Goal: Information Seeking & Learning: Learn about a topic

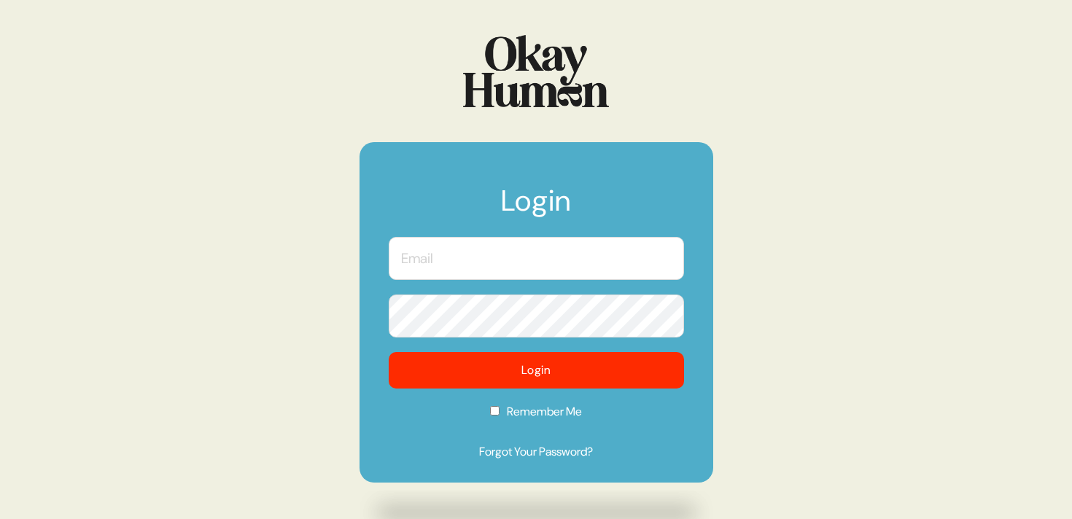
click at [454, 266] on input "text" at bounding box center [536, 258] width 295 height 43
type input "[PERSON_NAME][EMAIL_ADDRESS][DOMAIN_NAME]"
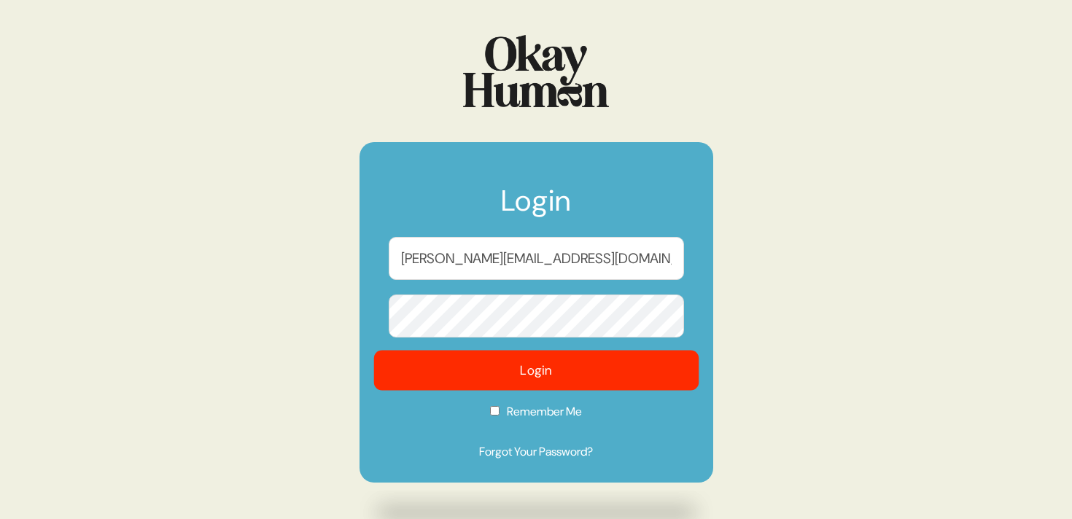
click at [479, 365] on button "Login" at bounding box center [536, 371] width 325 height 40
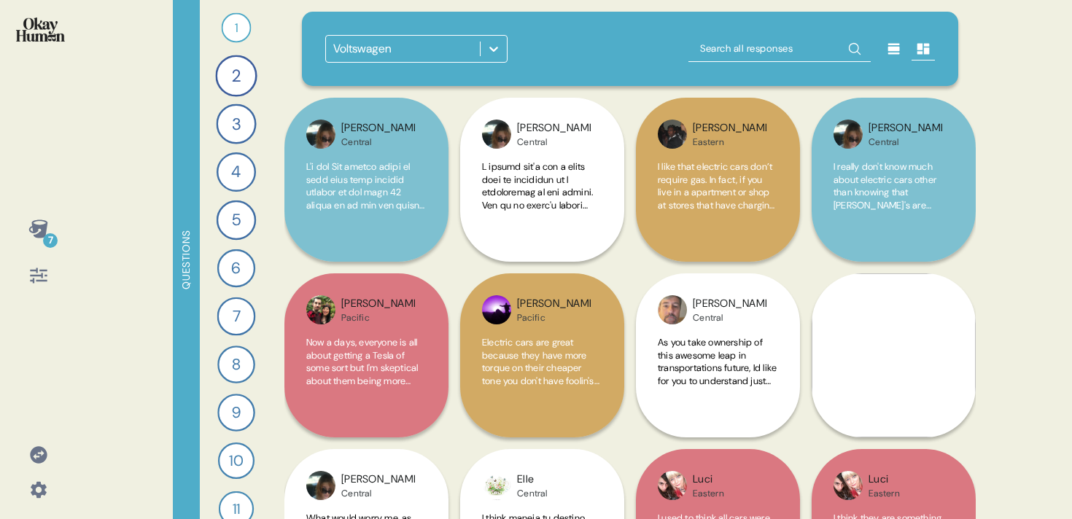
click at [469, 42] on div "Voltswagen" at bounding box center [403, 49] width 154 height 26
click at [540, 51] on div "Voltswagen" at bounding box center [630, 49] width 611 height 28
click at [348, 41] on div "Voltswagen" at bounding box center [362, 49] width 58 height 18
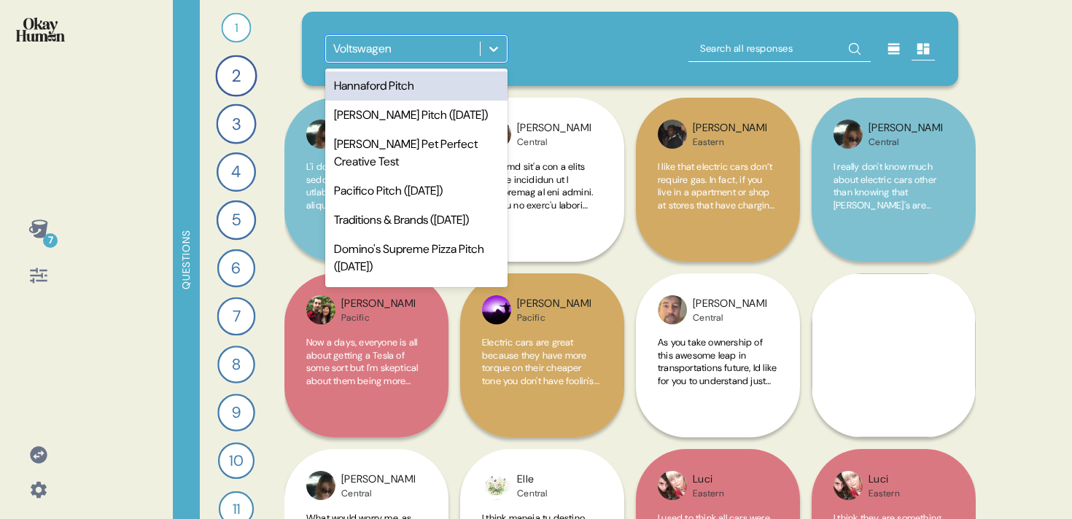
click at [355, 81] on div "Hannaford Pitch" at bounding box center [416, 85] width 182 height 29
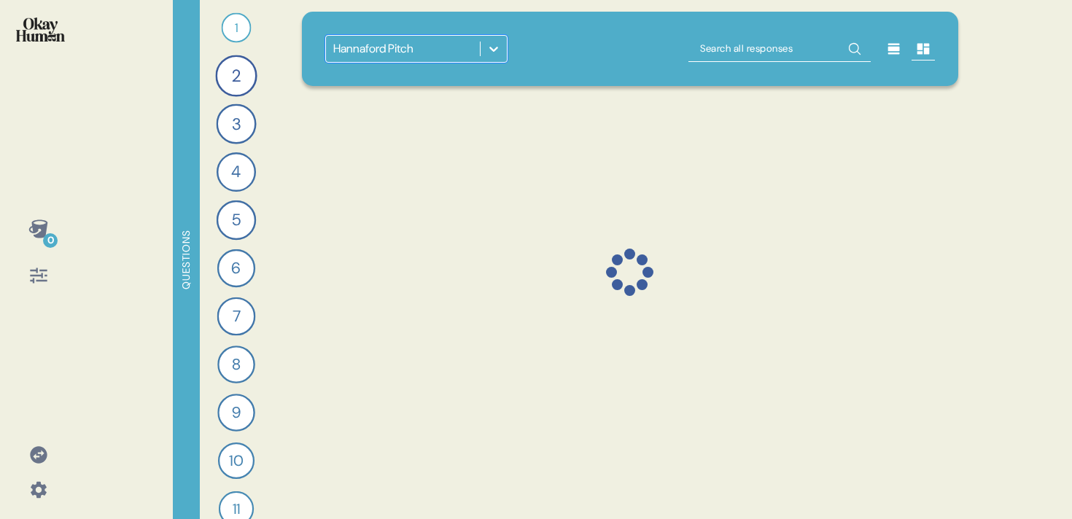
click at [546, 85] on div "option Hannaford Pitch, selected. 0 results available. Select is focused ,type …" at bounding box center [630, 49] width 657 height 74
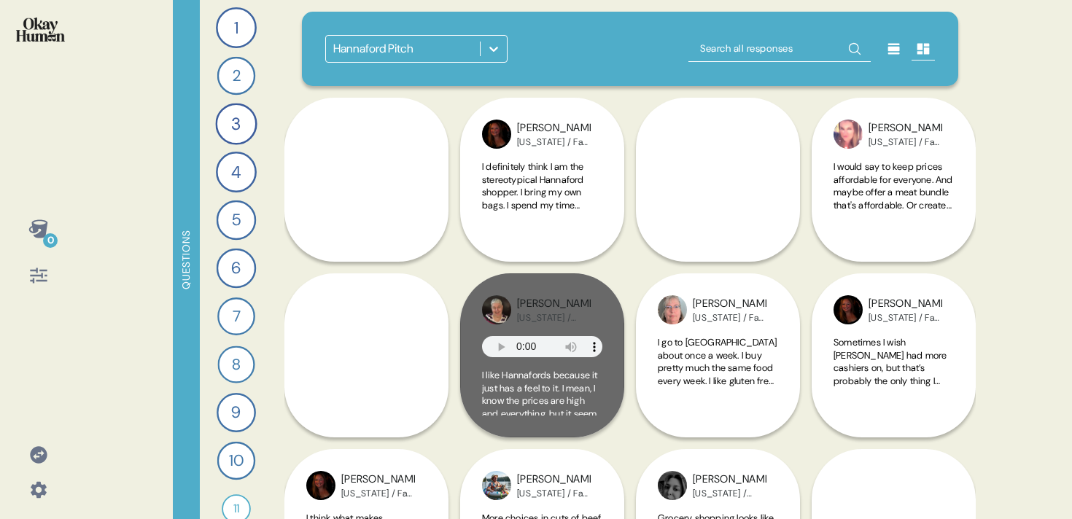
click at [40, 291] on div at bounding box center [38, 275] width 35 height 35
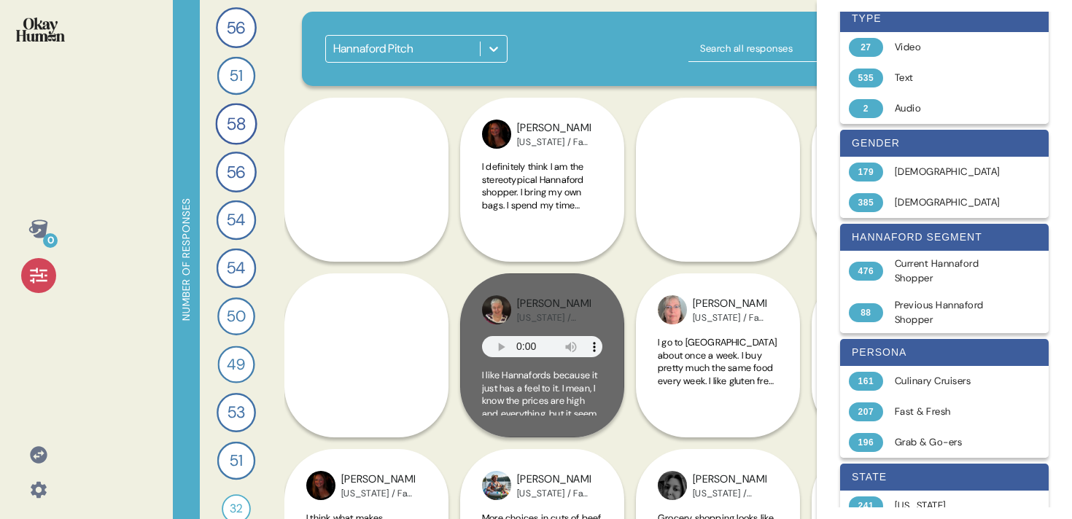
scroll to position [316, 0]
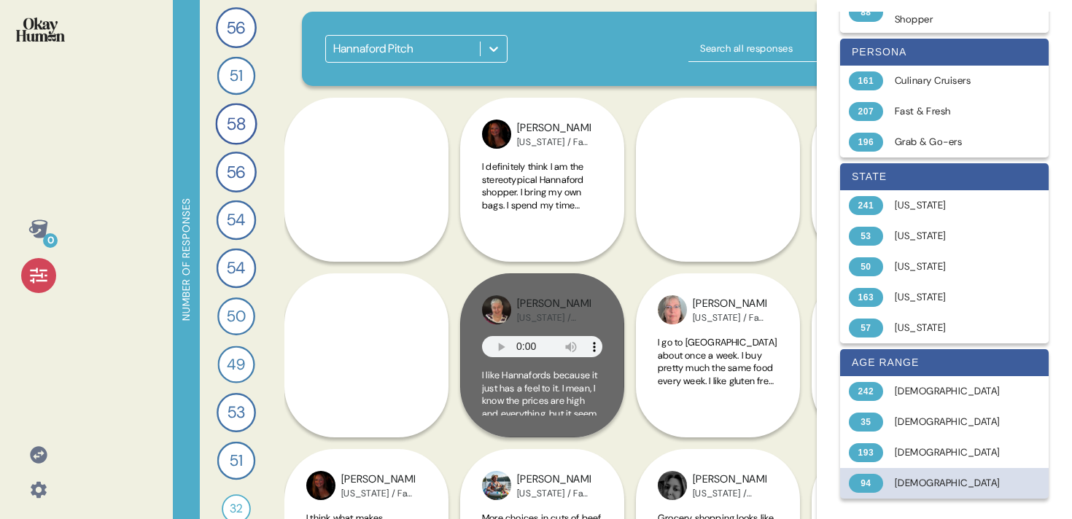
click at [932, 485] on div "60-65 years old" at bounding box center [953, 483] width 116 height 15
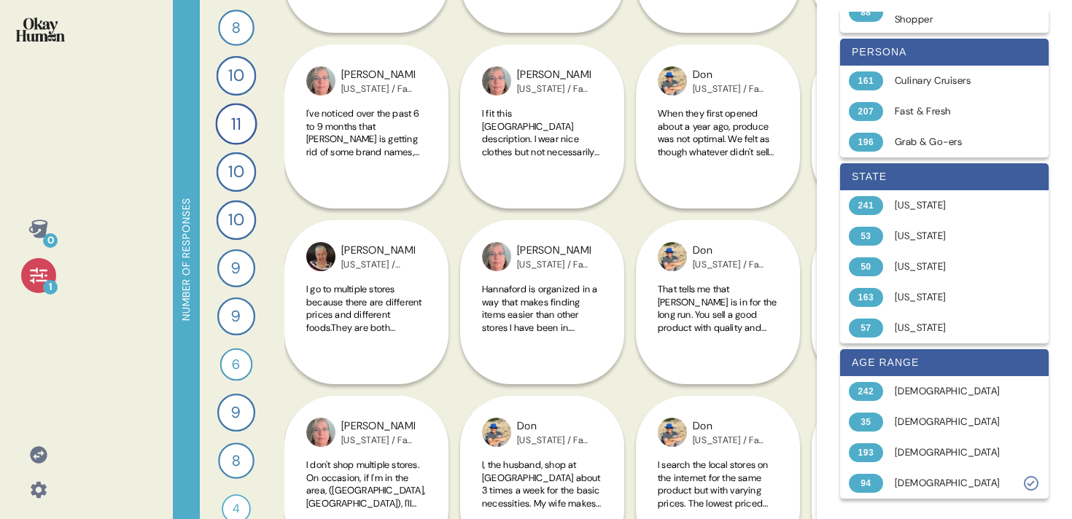
scroll to position [627, 0]
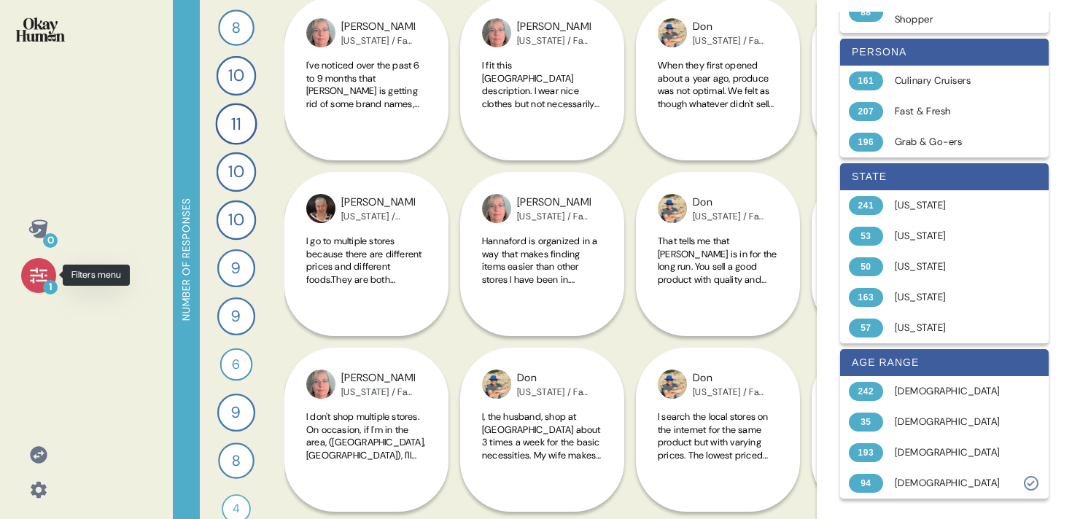
click at [35, 276] on icon at bounding box center [38, 276] width 20 height 20
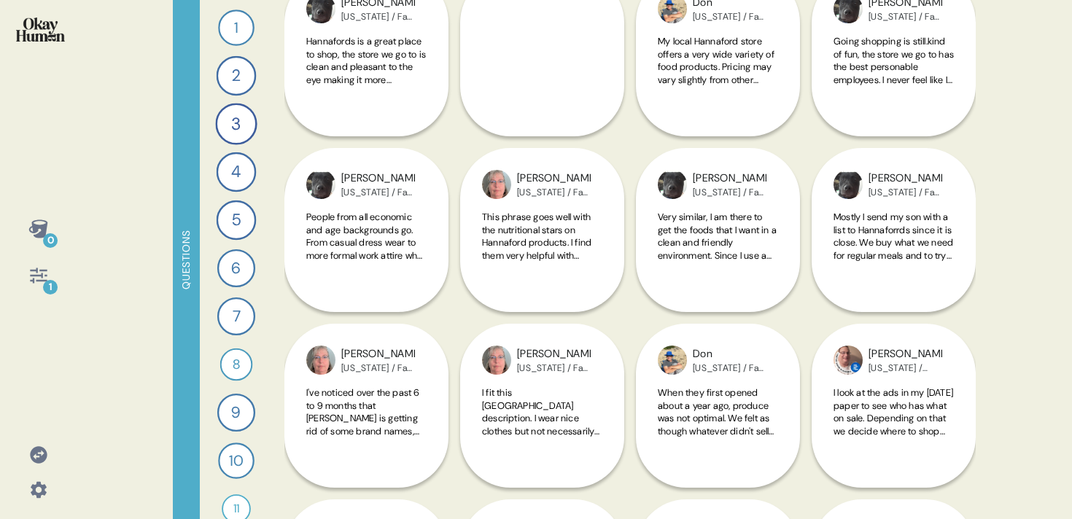
scroll to position [0, 0]
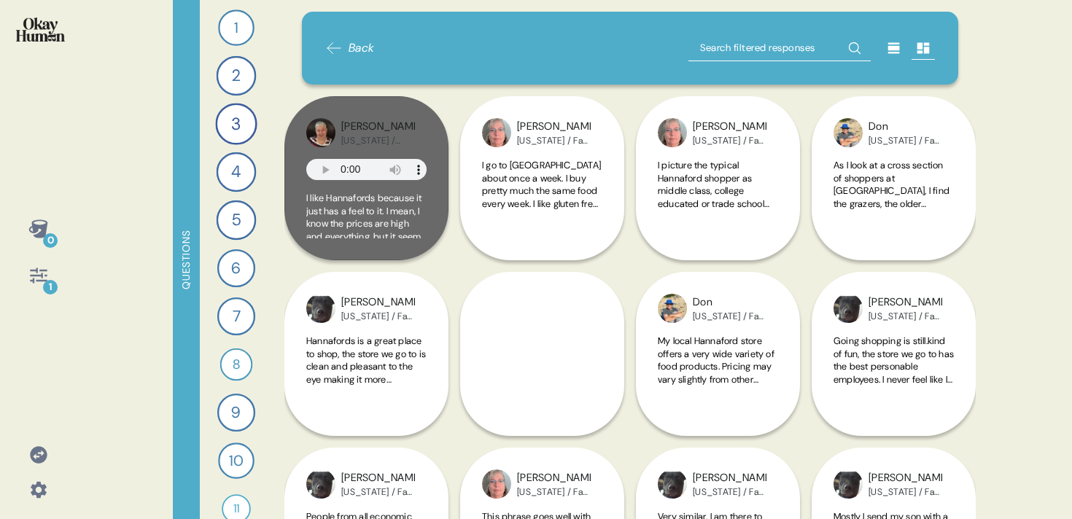
click at [35, 279] on icon at bounding box center [38, 276] width 20 height 20
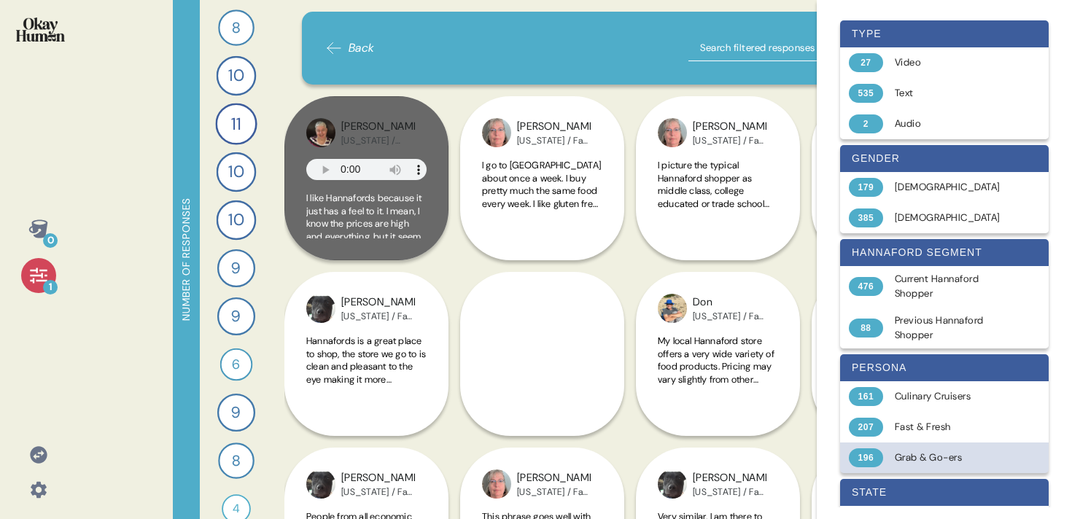
scroll to position [316, 0]
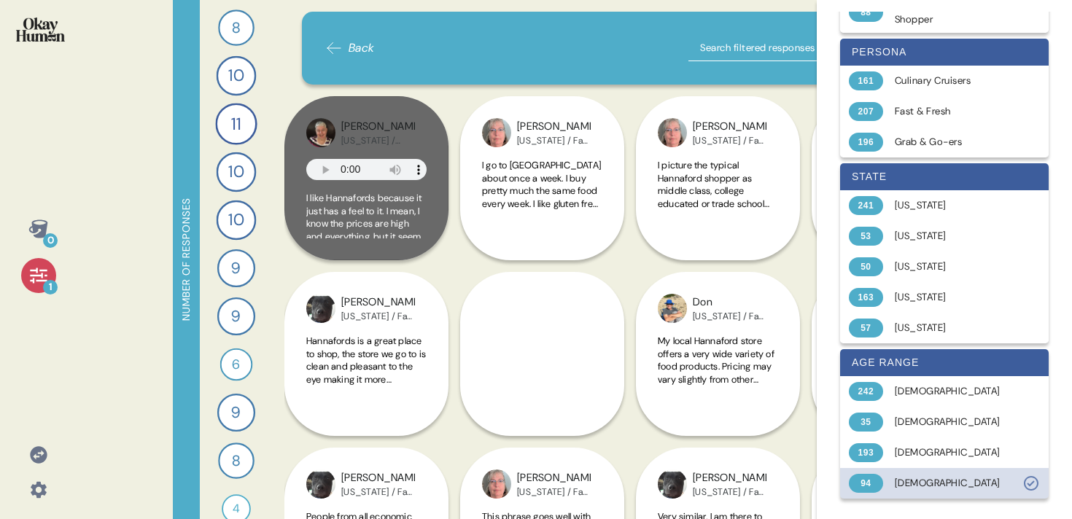
click at [969, 494] on div "94 60-65 years old" at bounding box center [944, 483] width 209 height 31
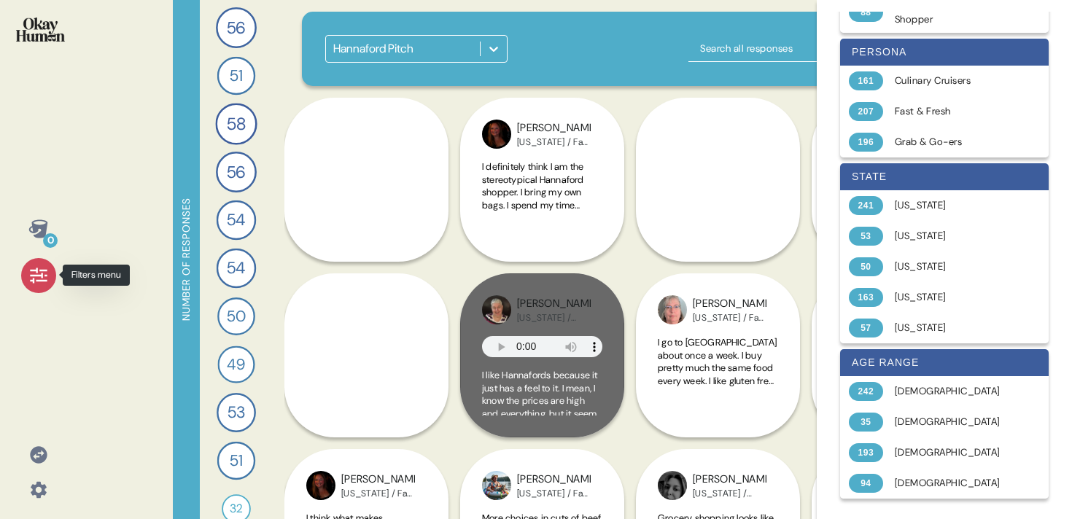
click at [26, 279] on div at bounding box center [38, 275] width 35 height 35
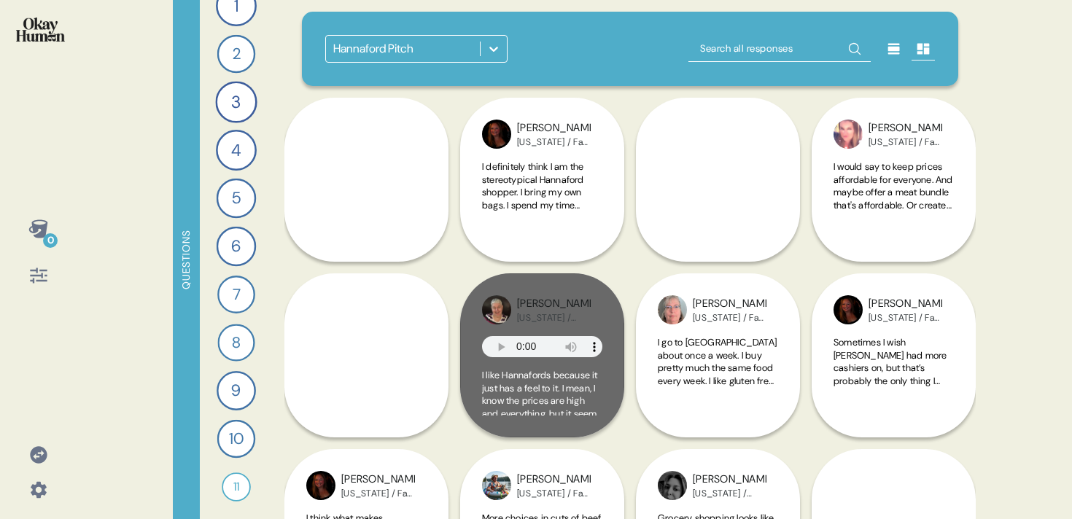
scroll to position [0, 0]
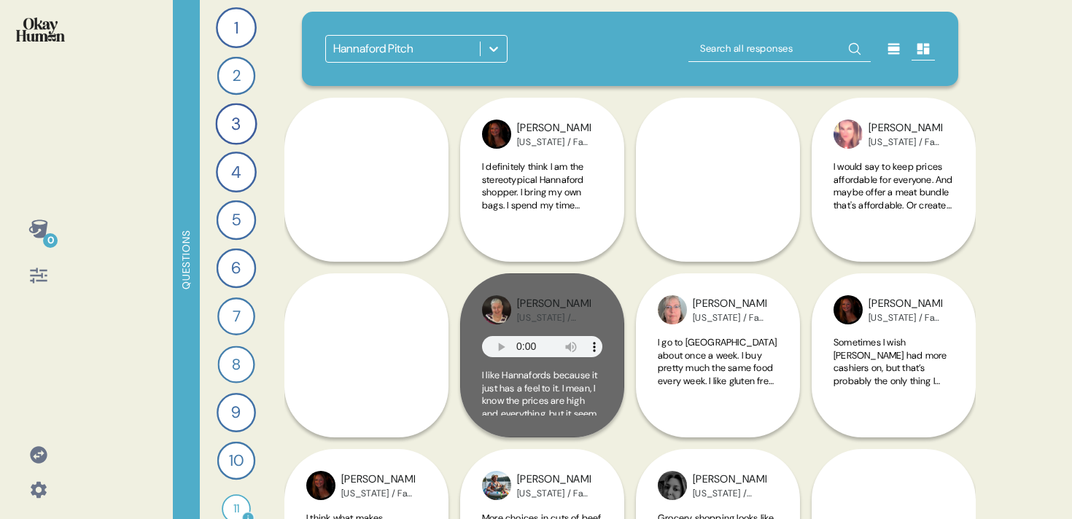
click at [235, 510] on div "11" at bounding box center [236, 509] width 29 height 29
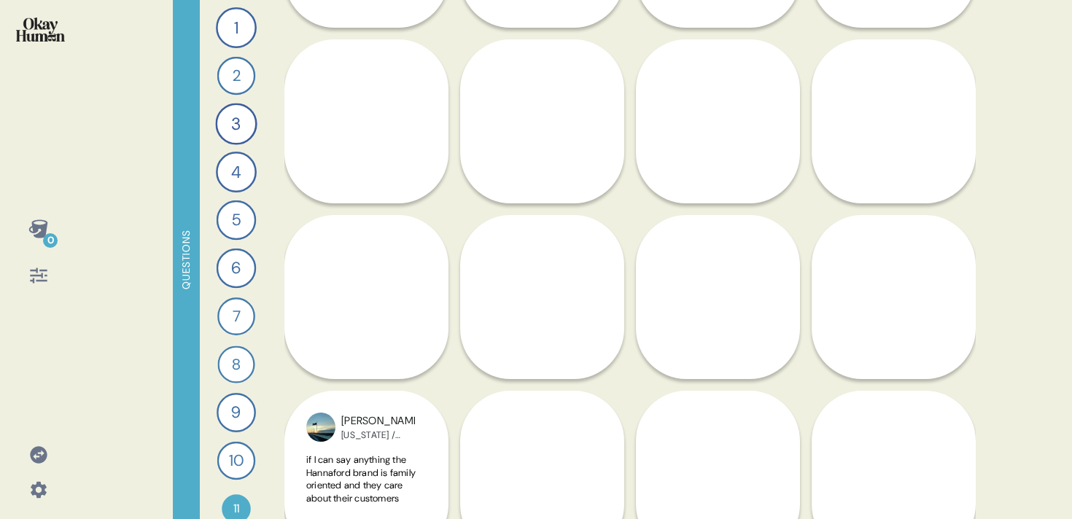
scroll to position [854, 0]
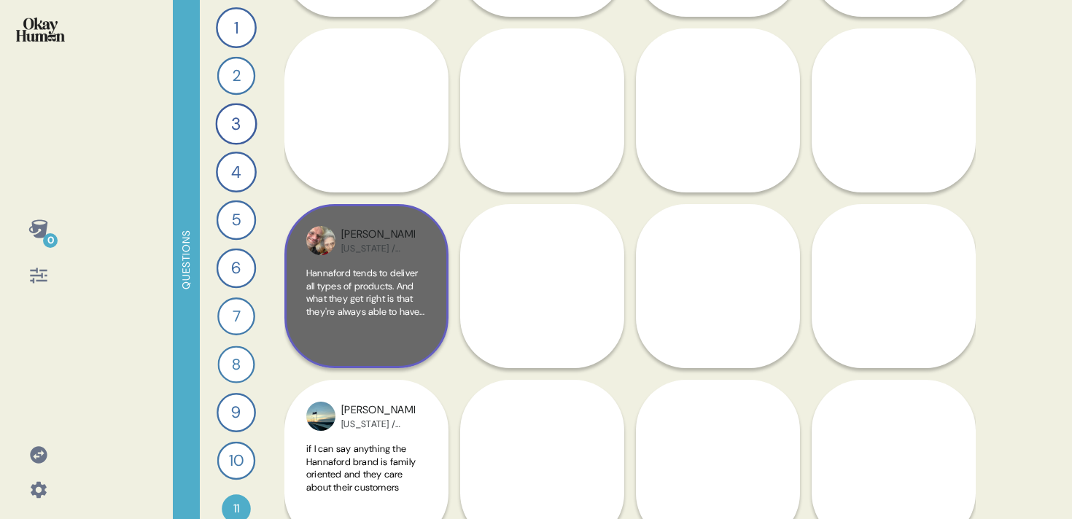
click at [391, 344] on div "Hannaford tends to deliver all types of products. And what they get right is th…" at bounding box center [366, 307] width 120 height 80
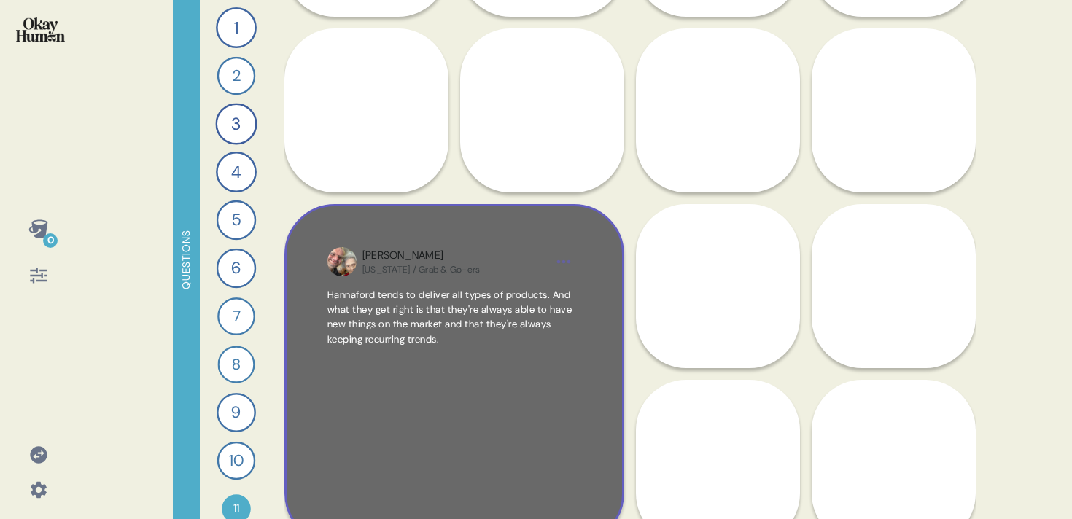
click at [606, 379] on div "Michael Maine / Grab & Go-ers Hannaford tends to deliver all types of products.…" at bounding box center [455, 374] width 340 height 340
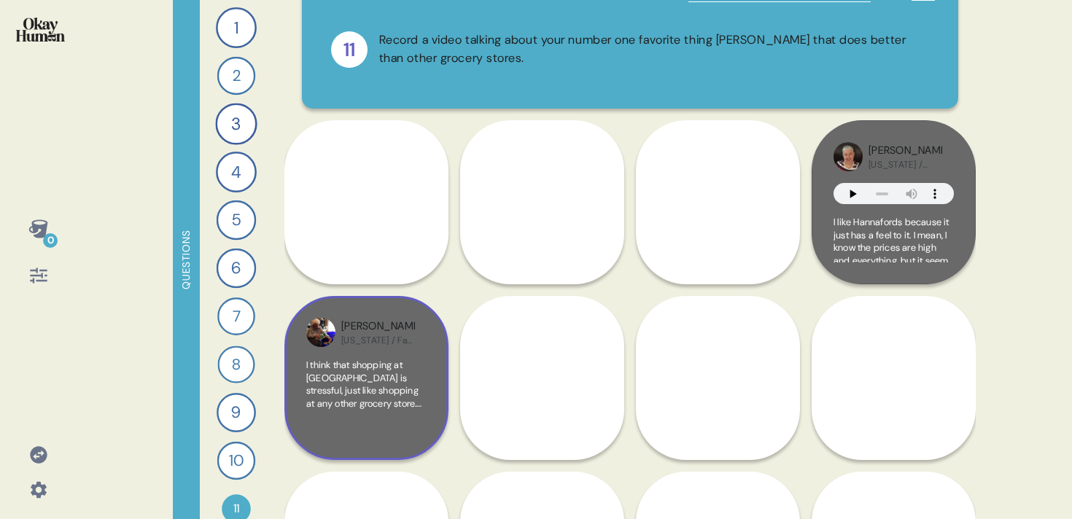
scroll to position [0, 0]
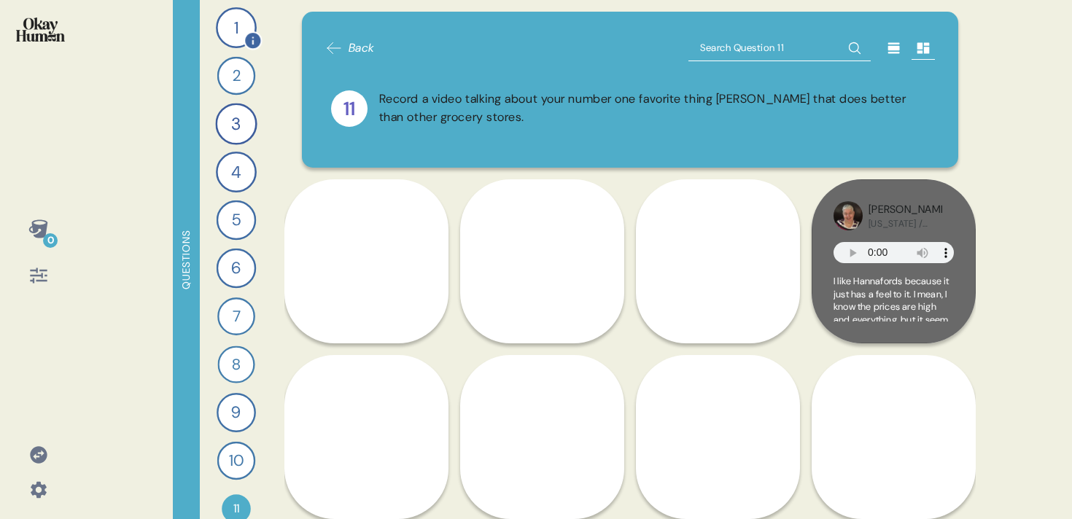
click at [251, 18] on div "1" at bounding box center [236, 27] width 41 height 41
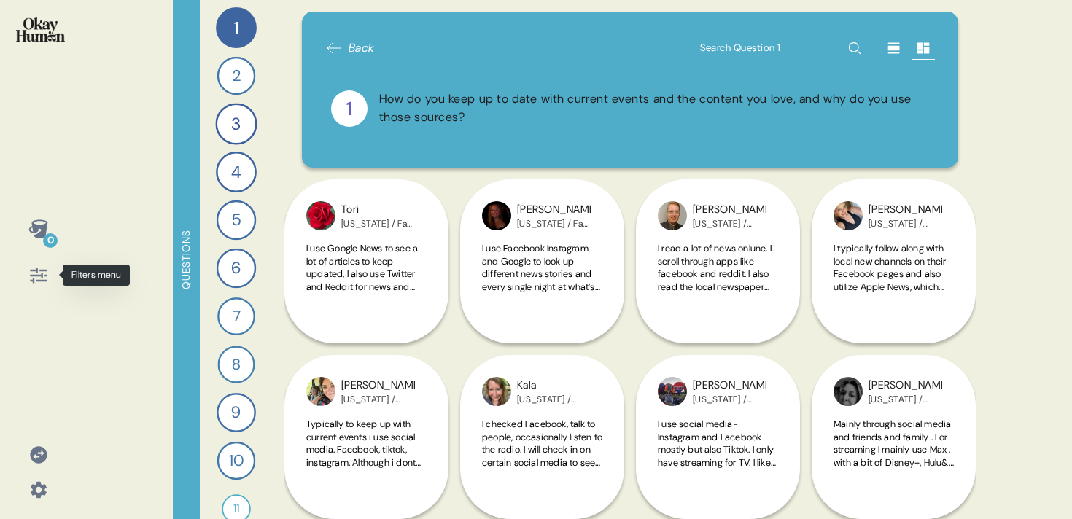
click at [42, 273] on icon at bounding box center [38, 276] width 20 height 20
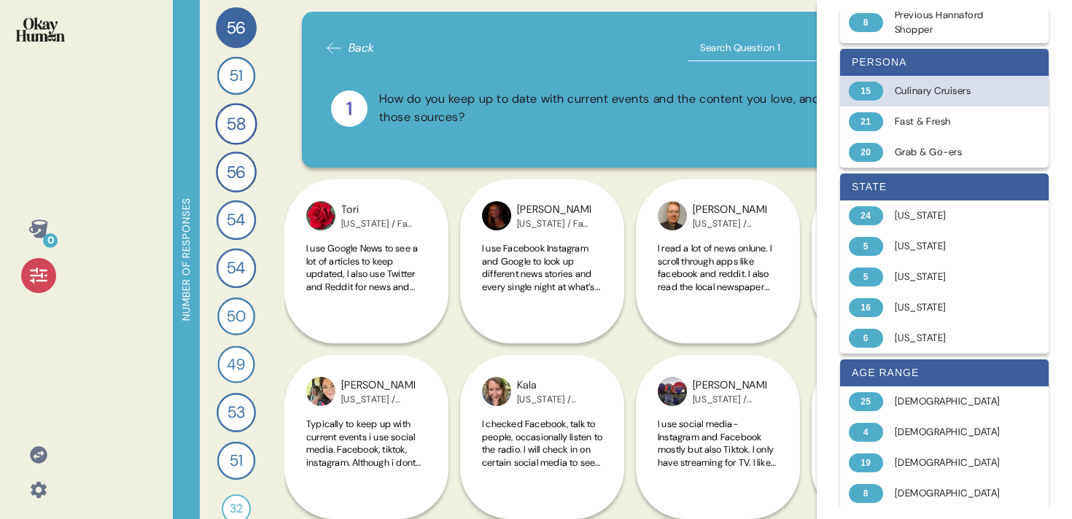
scroll to position [309, 0]
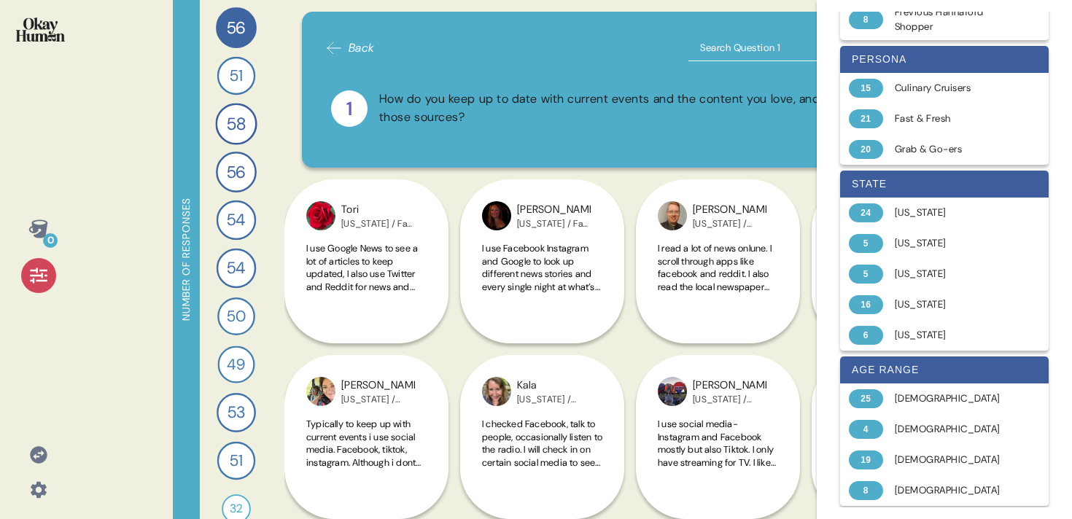
click at [41, 272] on icon at bounding box center [38, 276] width 20 height 20
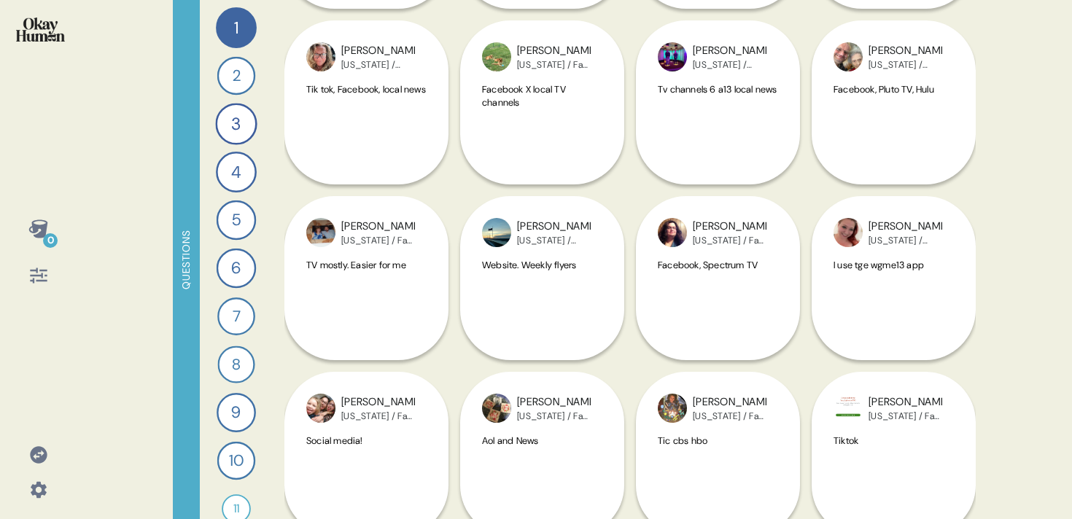
scroll to position [2089, 0]
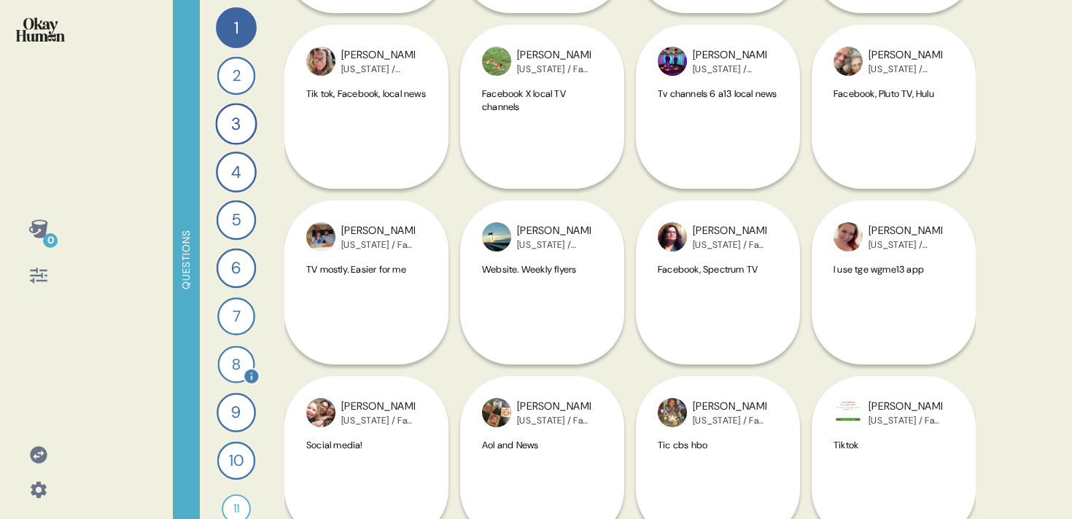
click at [236, 366] on div "8" at bounding box center [235, 364] width 37 height 37
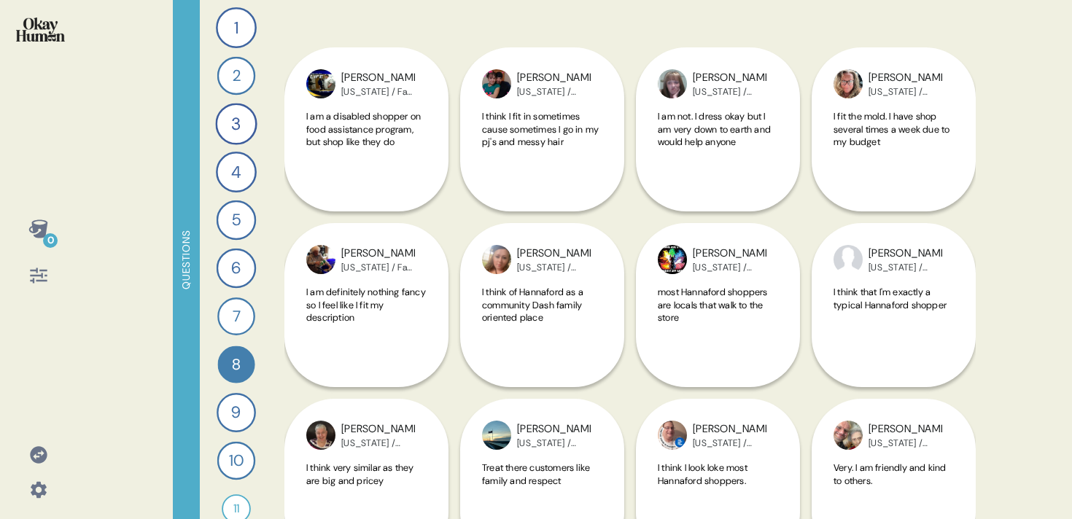
scroll to position [1946, 0]
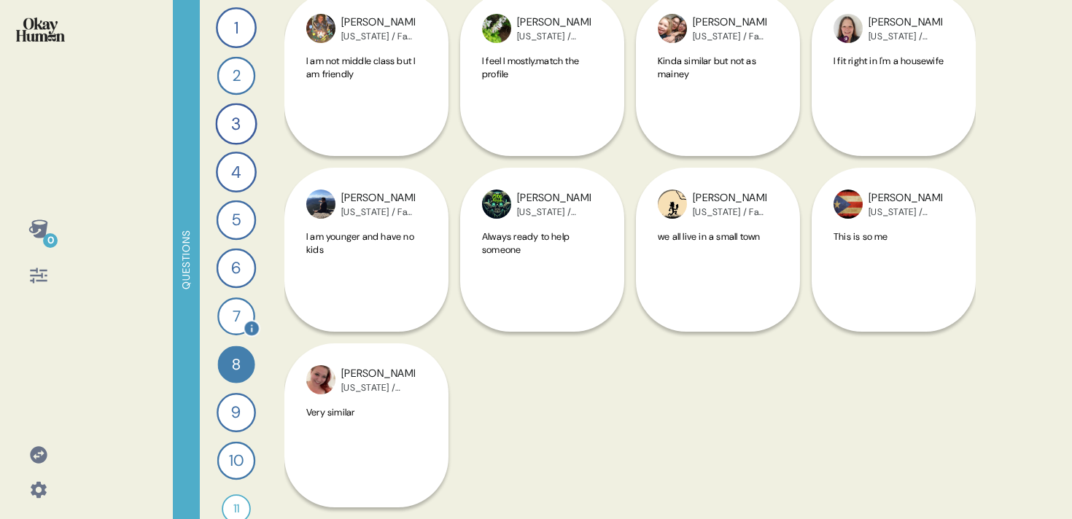
click at [233, 322] on div "7" at bounding box center [236, 317] width 38 height 38
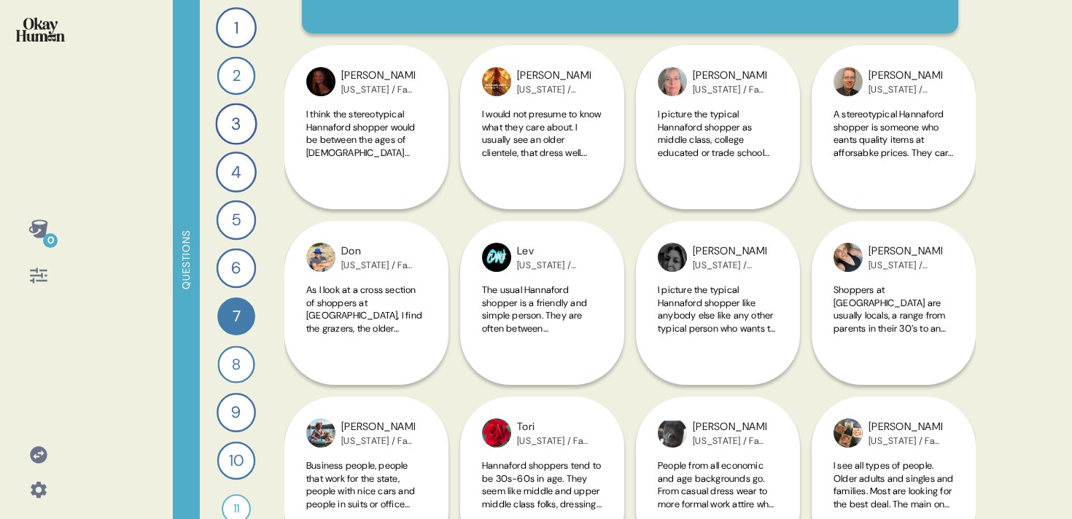
scroll to position [0, 0]
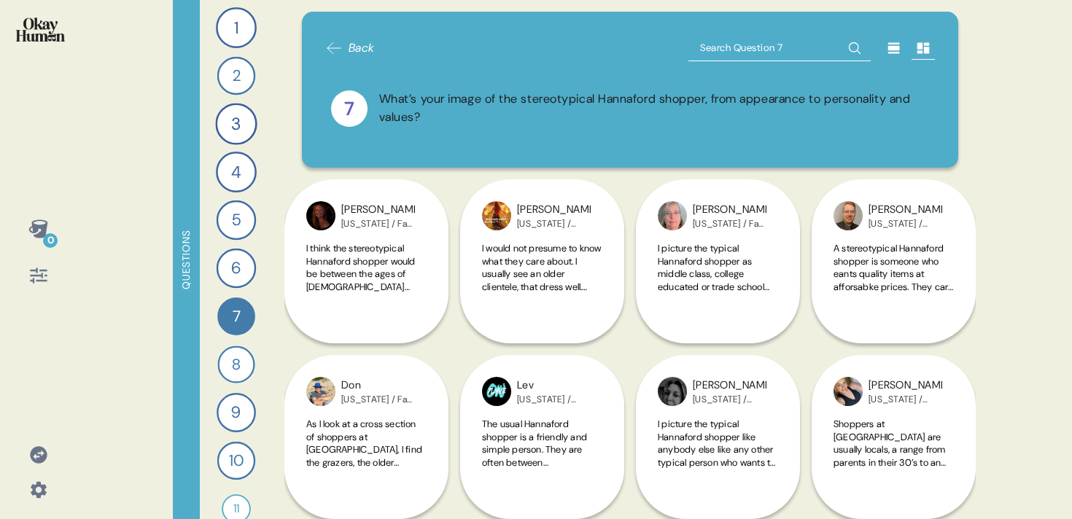
click at [31, 33] on img at bounding box center [40, 30] width 49 height 24
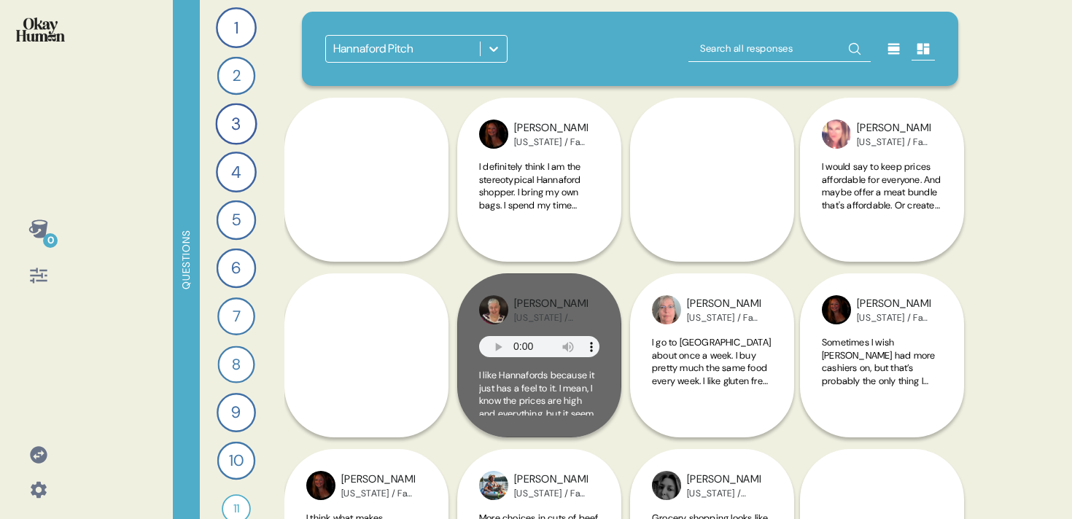
click at [717, 45] on input "text" at bounding box center [780, 49] width 182 height 26
type input "survey"
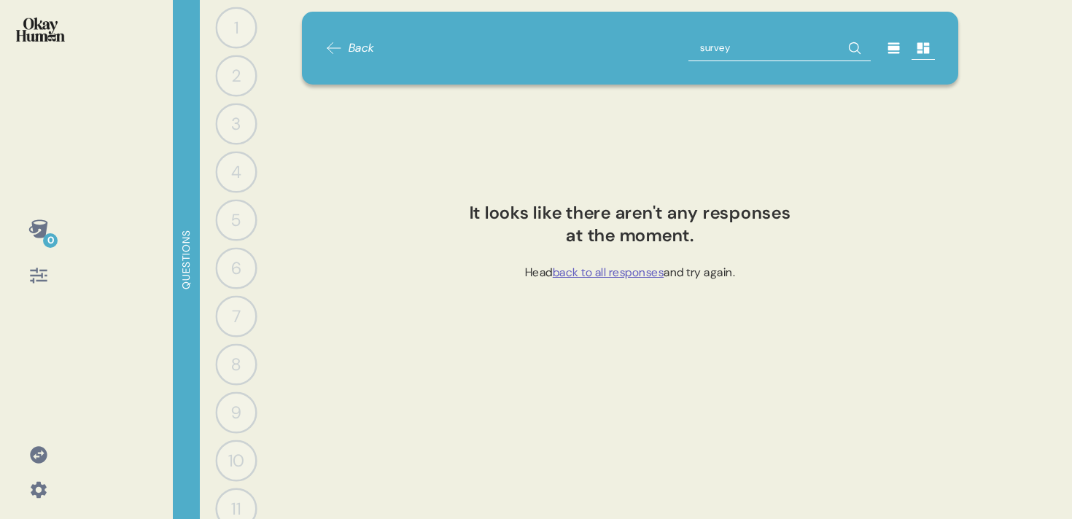
click at [747, 42] on input "survey" at bounding box center [780, 48] width 182 height 26
type input "fuck"
click at [747, 42] on input "fuck" at bounding box center [780, 48] width 182 height 26
type input "shit"
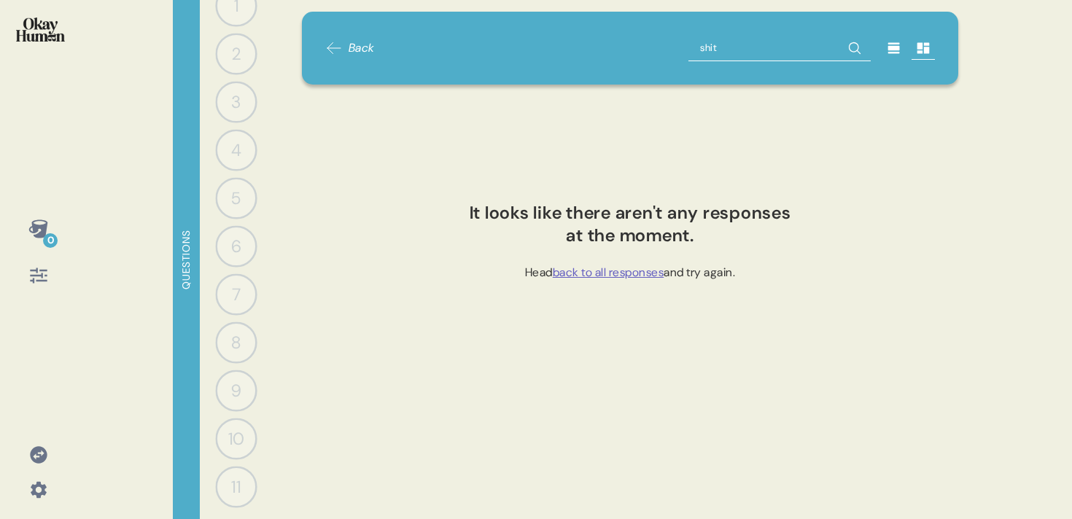
click at [810, 43] on input "shit" at bounding box center [780, 48] width 182 height 26
type input "retar"
click at [810, 43] on input "retar" at bounding box center [780, 48] width 182 height 26
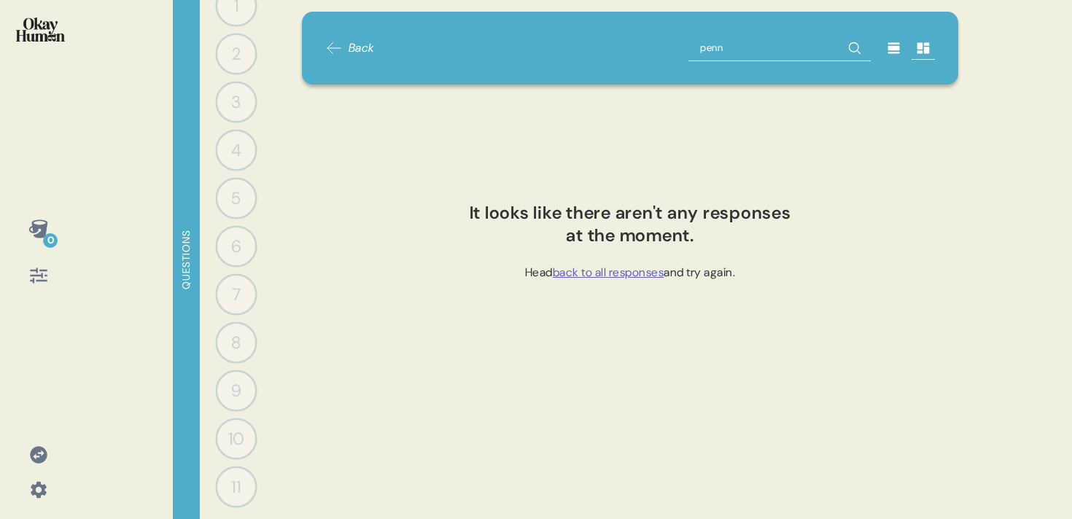
type input "penns"
click at [810, 43] on input "penns" at bounding box center [780, 48] width 182 height 26
type input "connec"
click at [810, 43] on input "connec" at bounding box center [780, 48] width 182 height 26
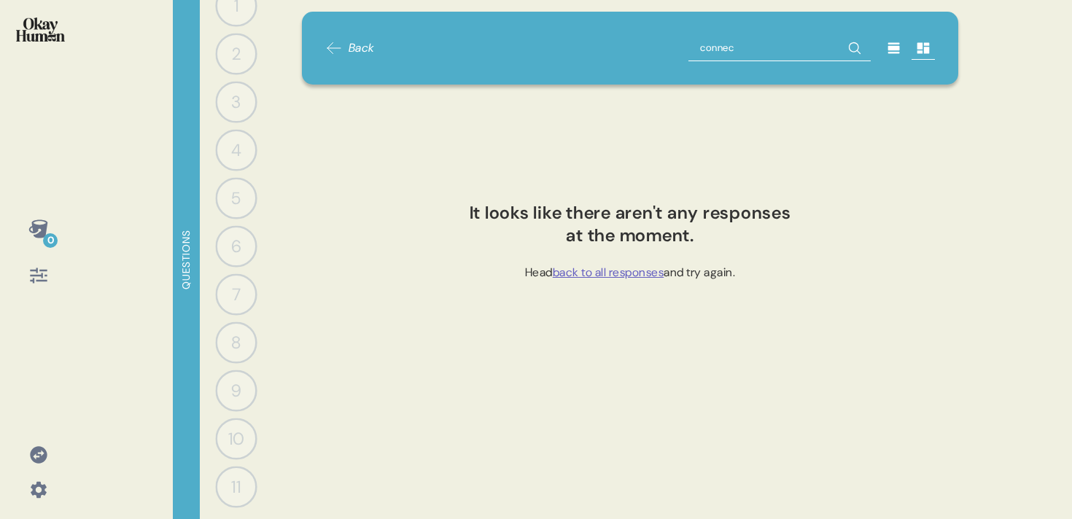
click at [810, 43] on input "connec" at bounding box center [780, 48] width 182 height 26
type input "rhode is"
click at [708, 59] on input "rhode is" at bounding box center [780, 48] width 182 height 26
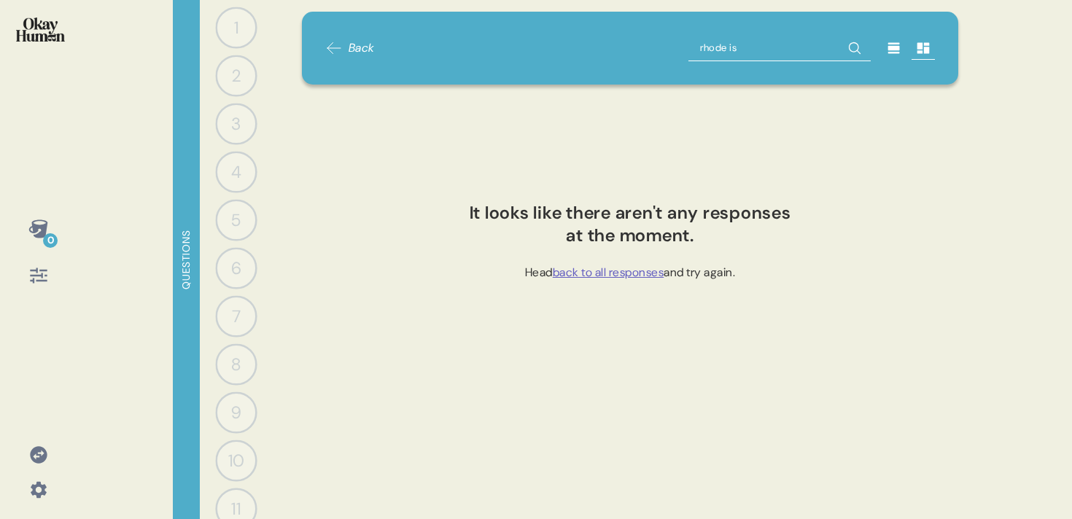
click at [708, 59] on input "rhode is" at bounding box center [780, 48] width 182 height 26
type input "maine"
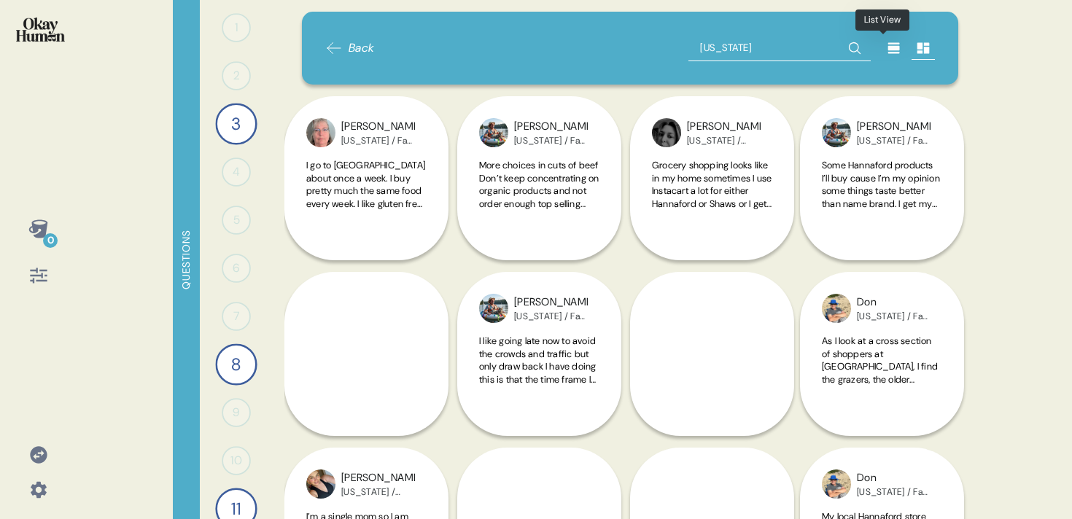
click at [889, 44] on icon at bounding box center [895, 48] width 12 height 11
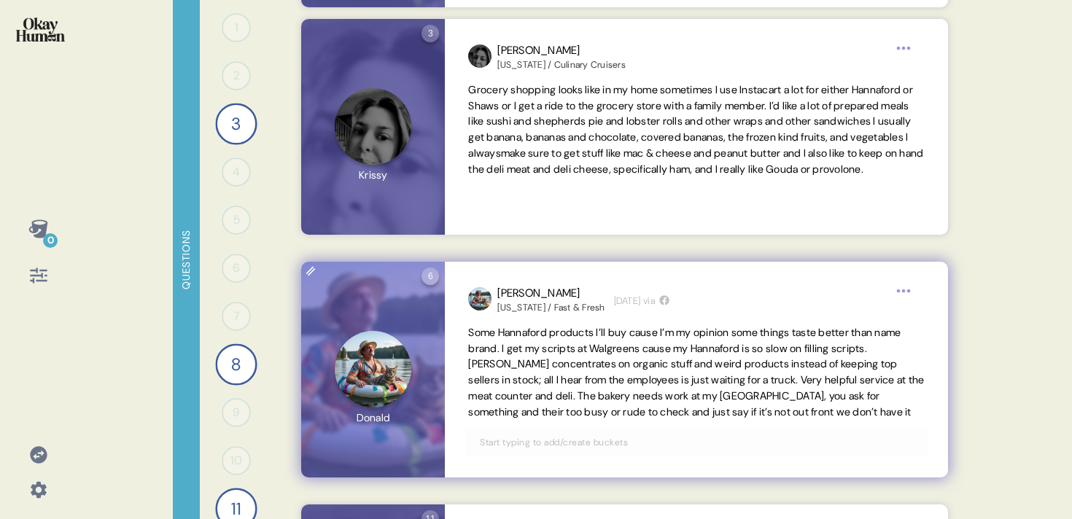
scroll to position [589, 0]
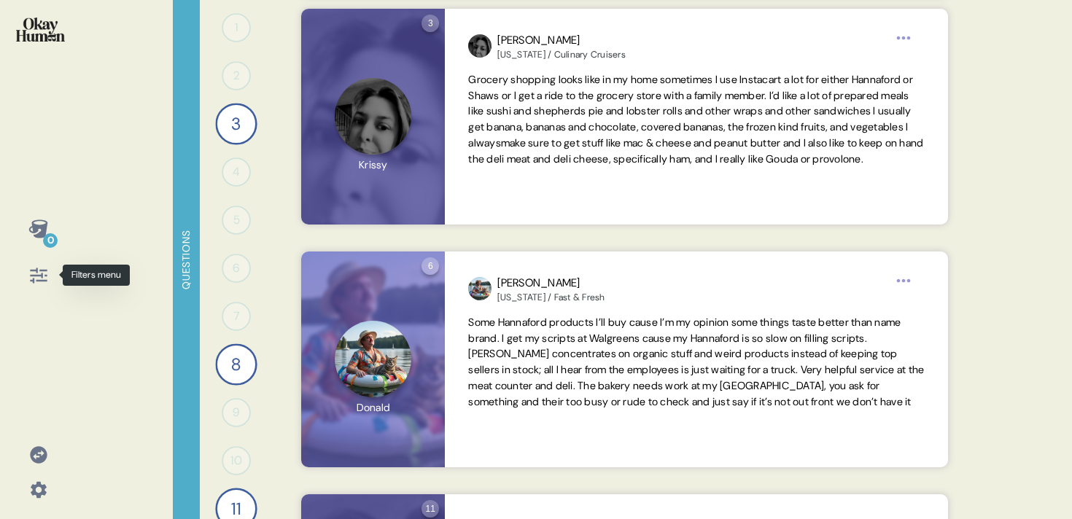
click at [44, 266] on div at bounding box center [38, 275] width 35 height 35
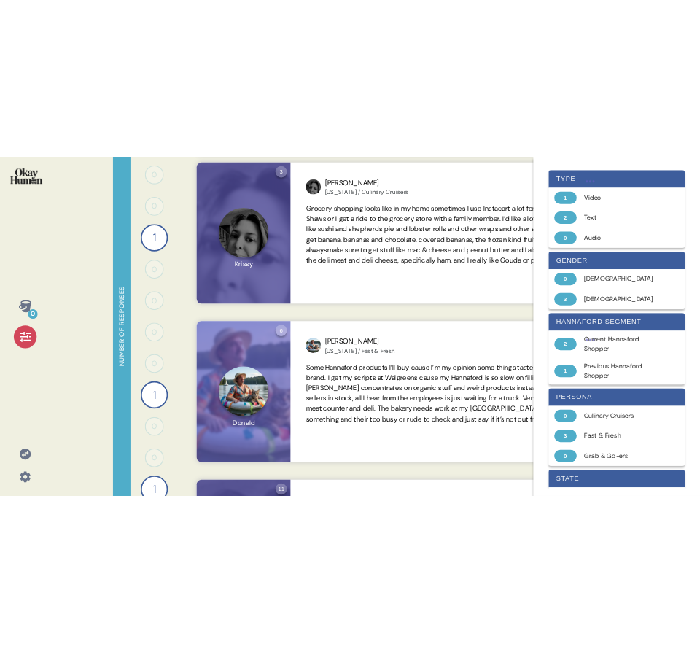
scroll to position [0, 0]
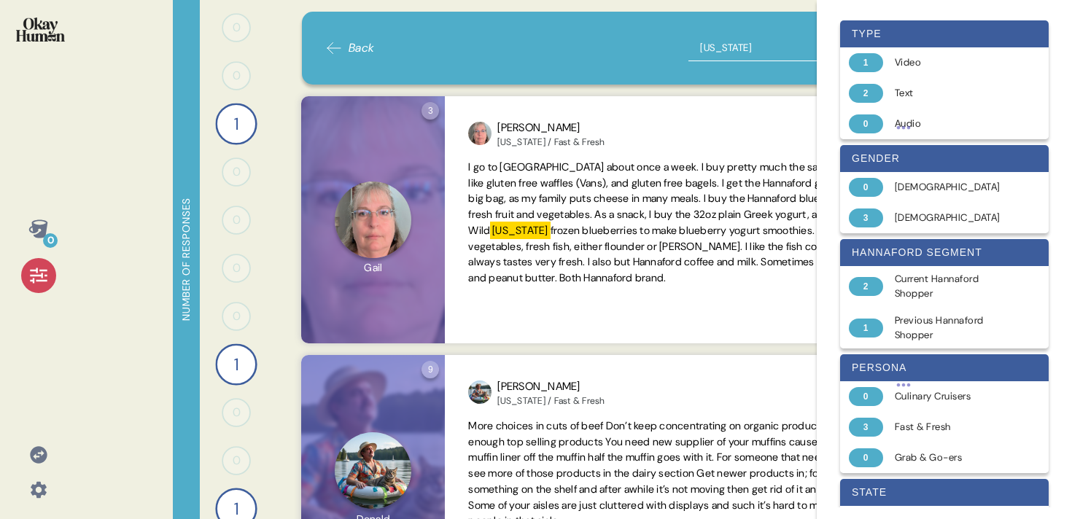
click at [733, 43] on input "maine" at bounding box center [780, 48] width 182 height 26
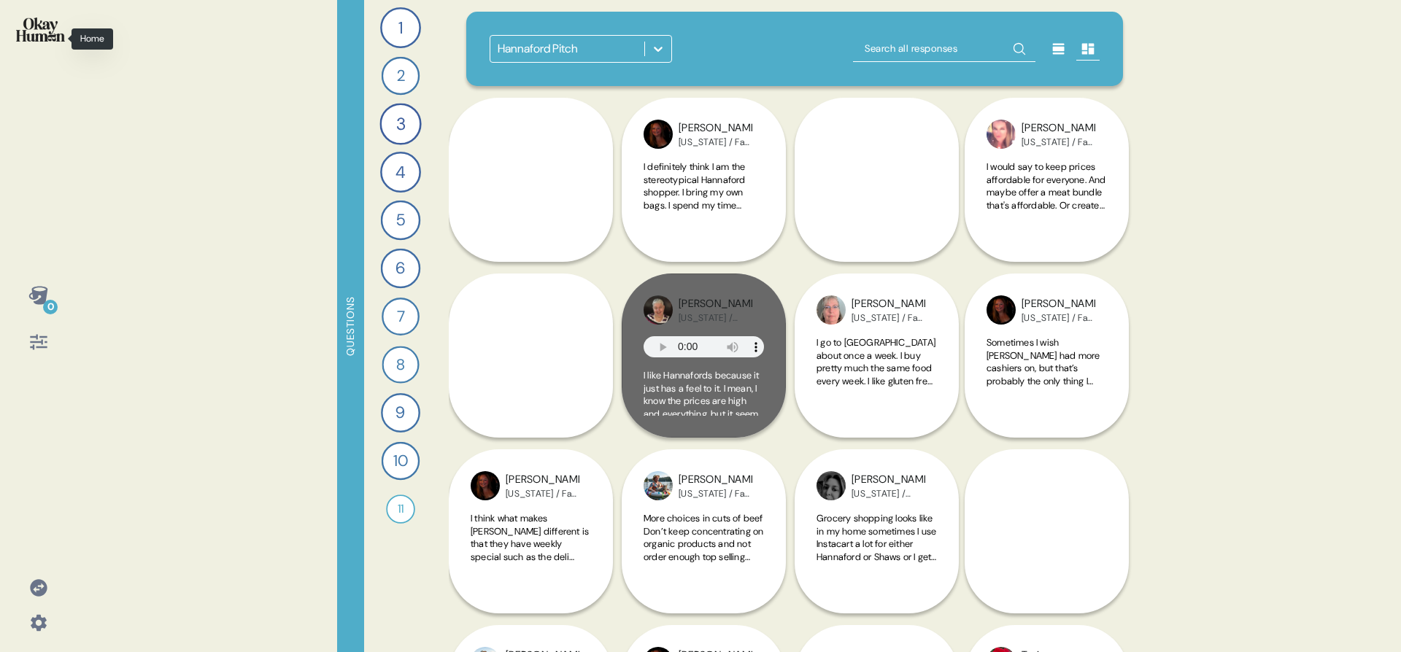
click at [55, 25] on img at bounding box center [40, 30] width 49 height 24
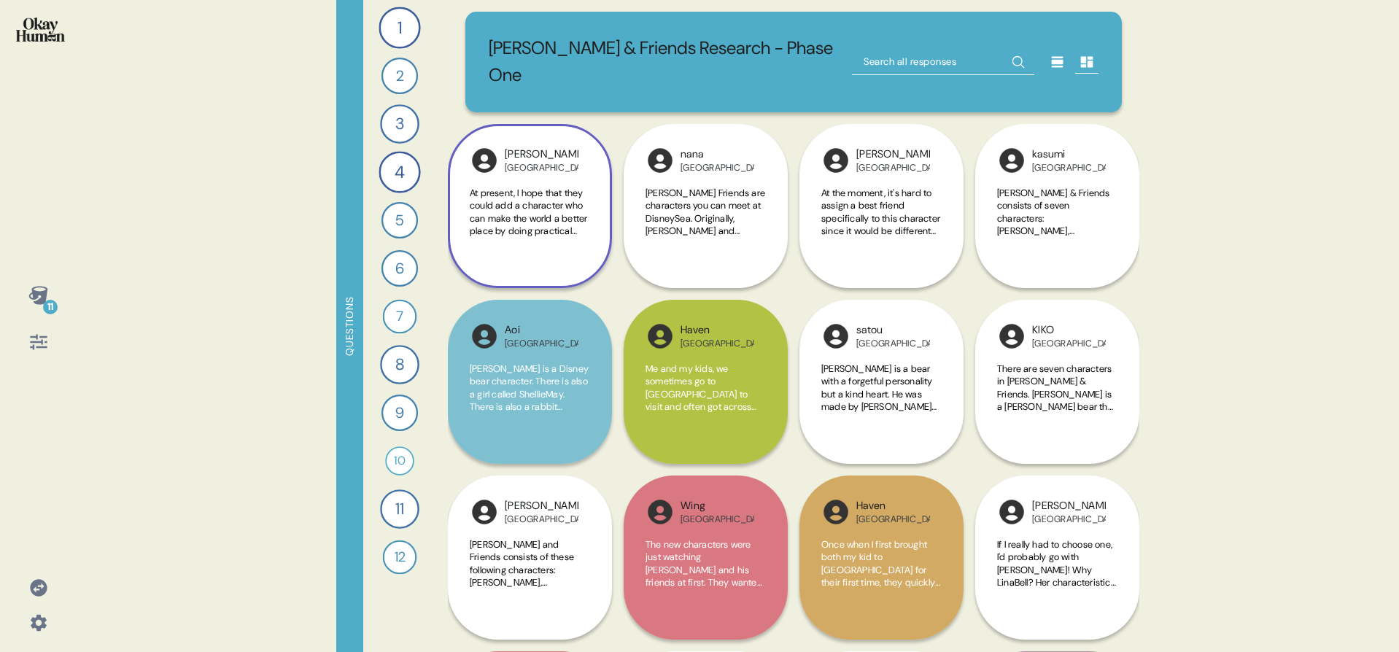
click at [475, 187] on span "At present, I hope that they could add a character who can make the world a bet…" at bounding box center [530, 411] width 120 height 448
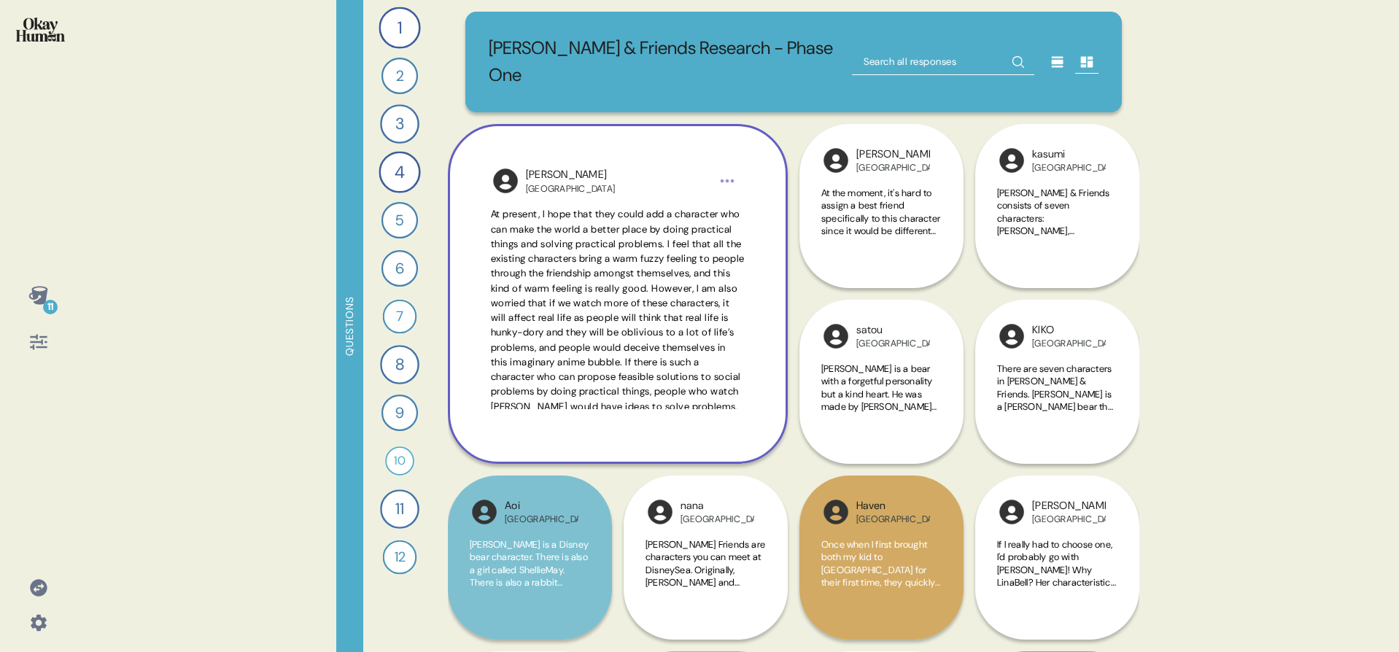
click at [484, 194] on div "Chen China At present, I hope that they could add a character who can make the …" at bounding box center [618, 294] width 340 height 340
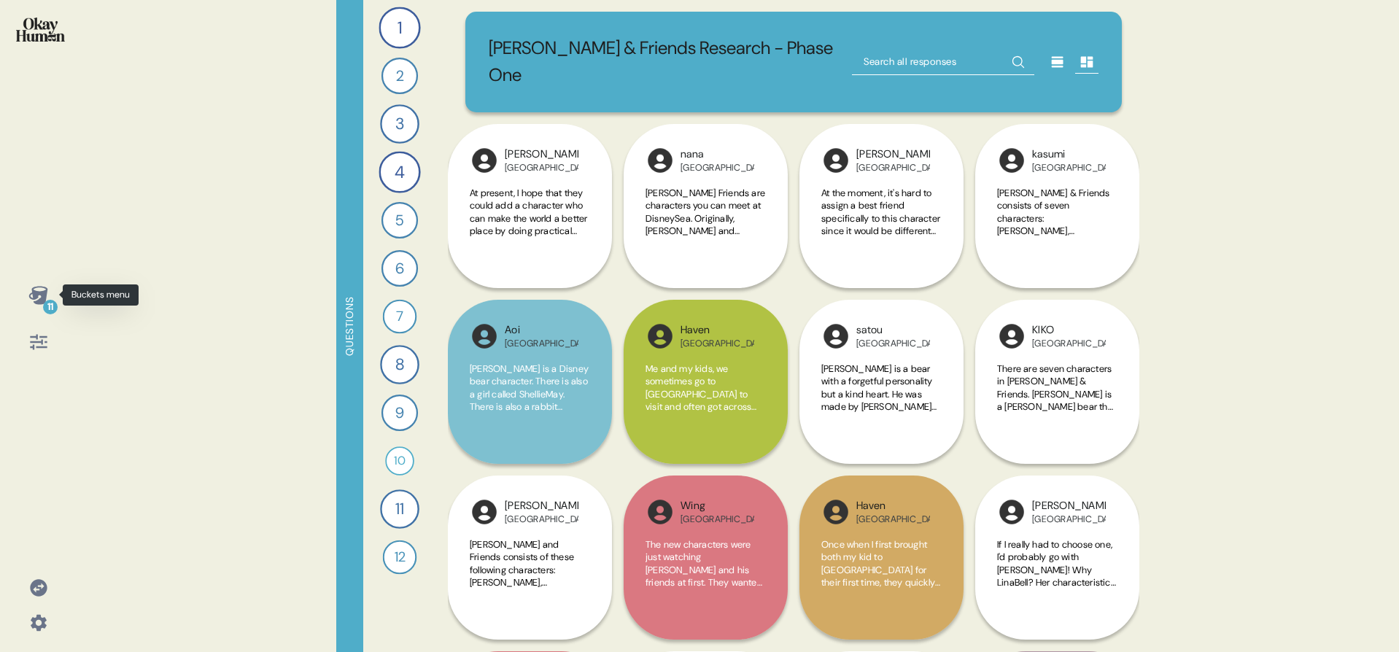
click at [26, 287] on div "11" at bounding box center [38, 295] width 35 height 35
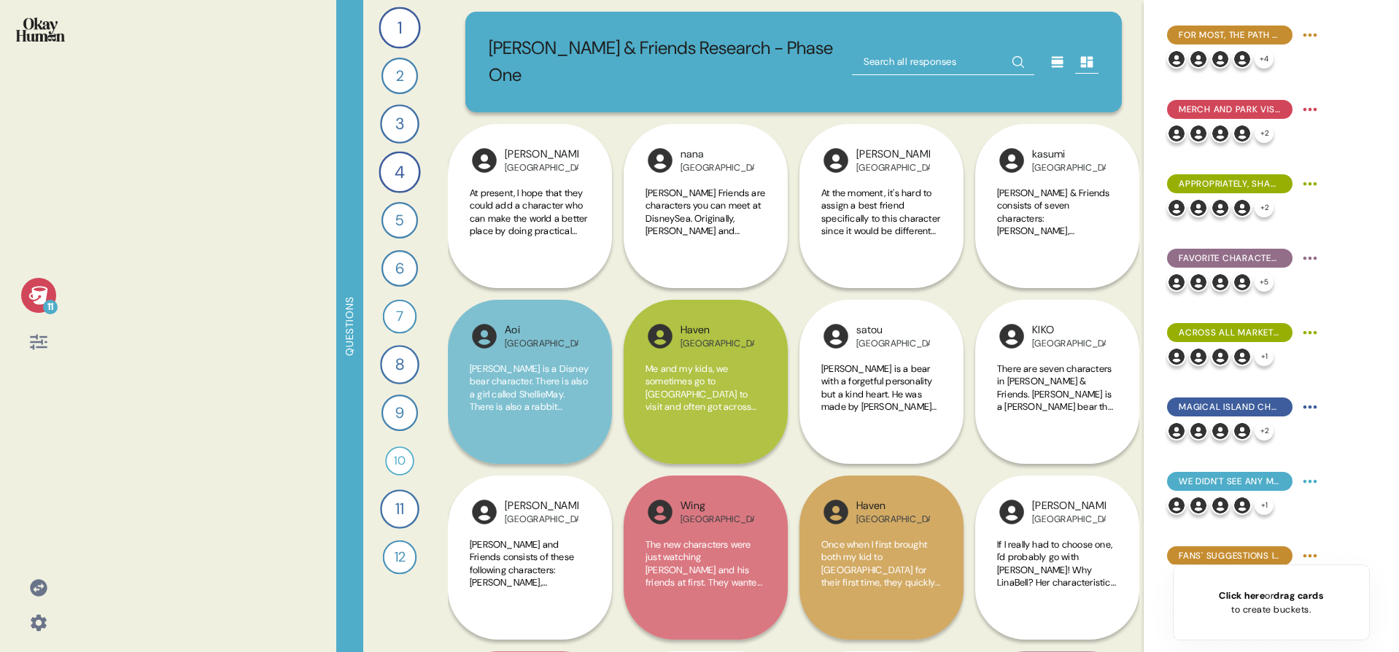
click at [440, 42] on div "Questions 1 How would you describe Duffy and Friends and each character’s perso…" at bounding box center [737, 326] width 803 height 652
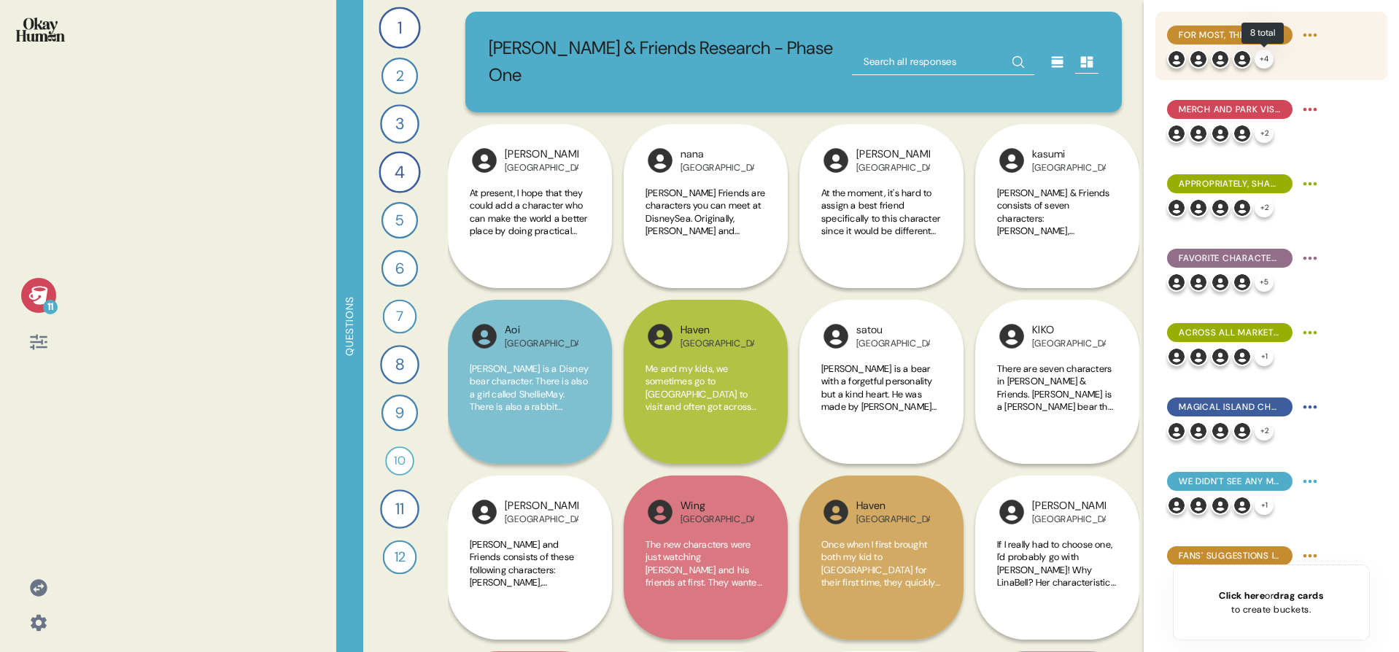
click at [1256, 55] on div "+ 4" at bounding box center [1264, 59] width 19 height 19
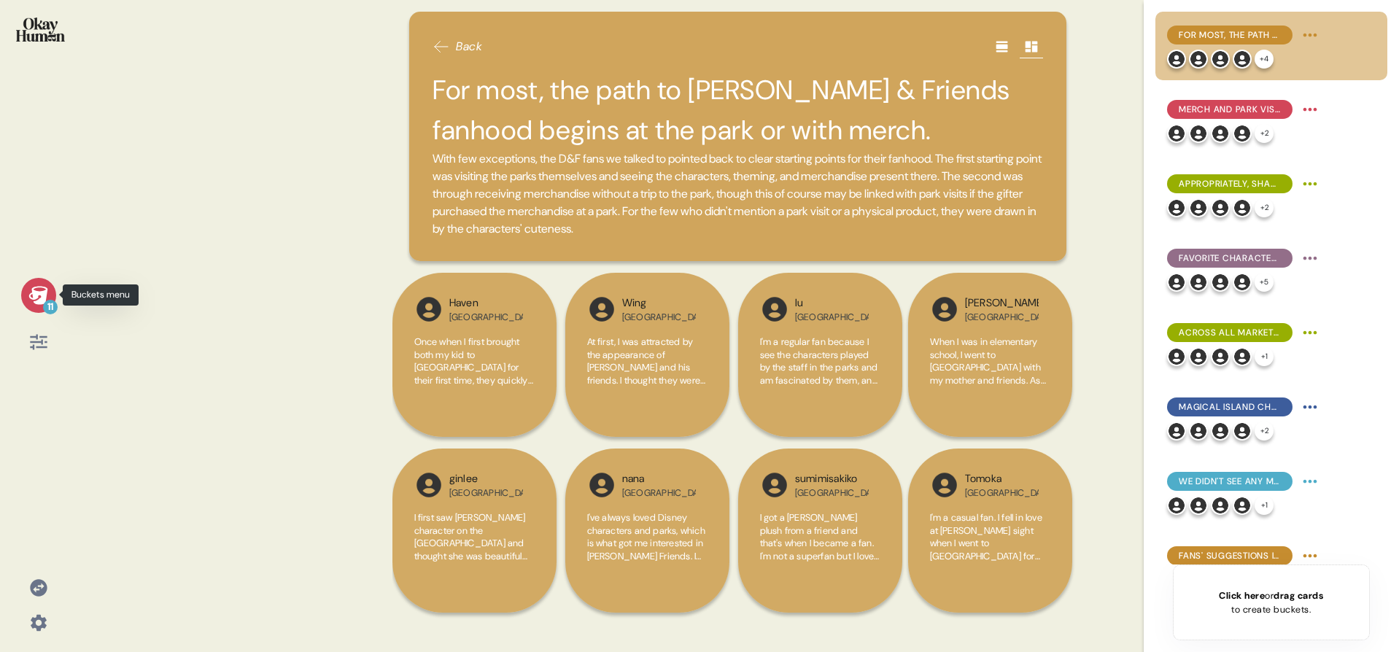
click at [41, 285] on icon at bounding box center [38, 295] width 20 height 20
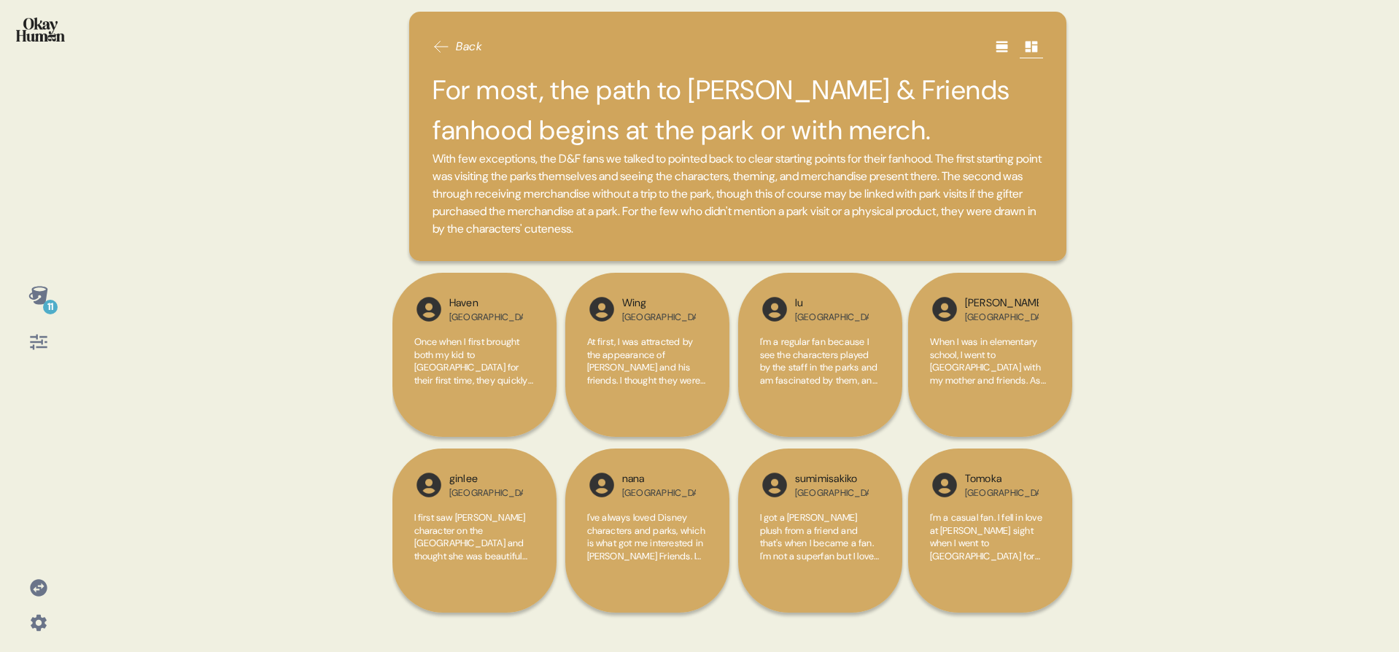
click at [1013, 56] on div at bounding box center [1002, 46] width 23 height 23
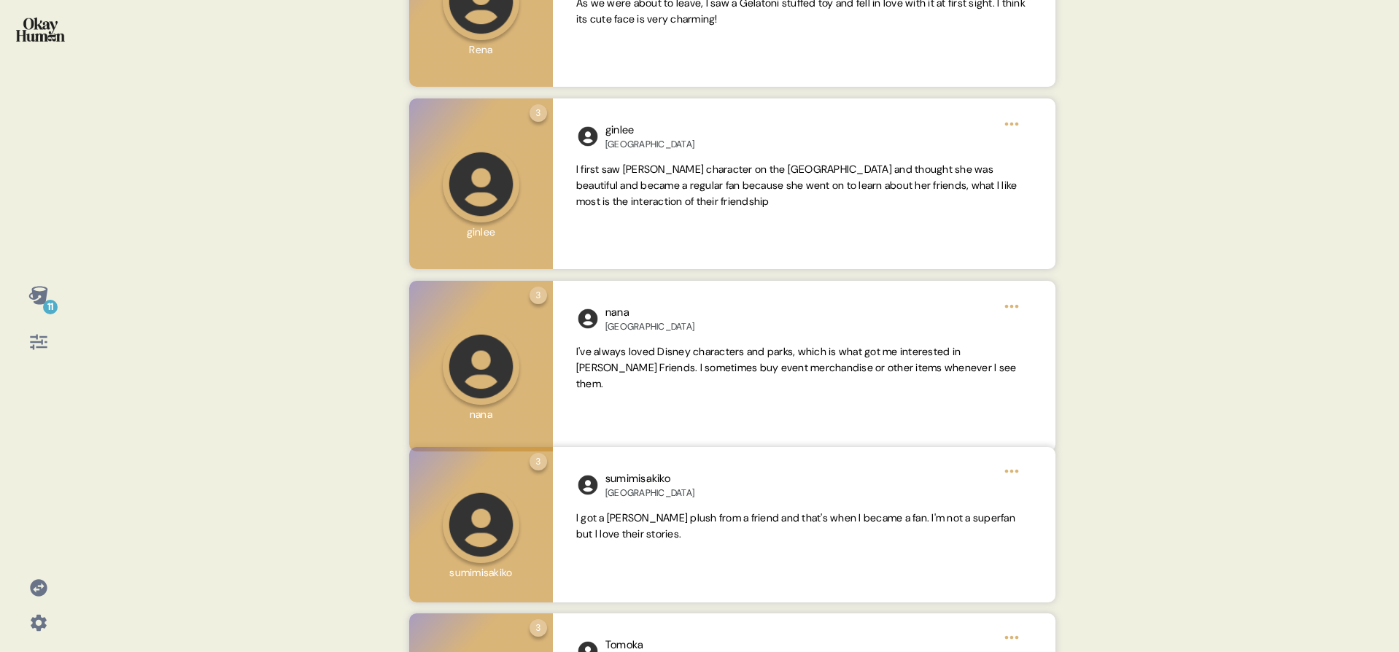
scroll to position [1111, 0]
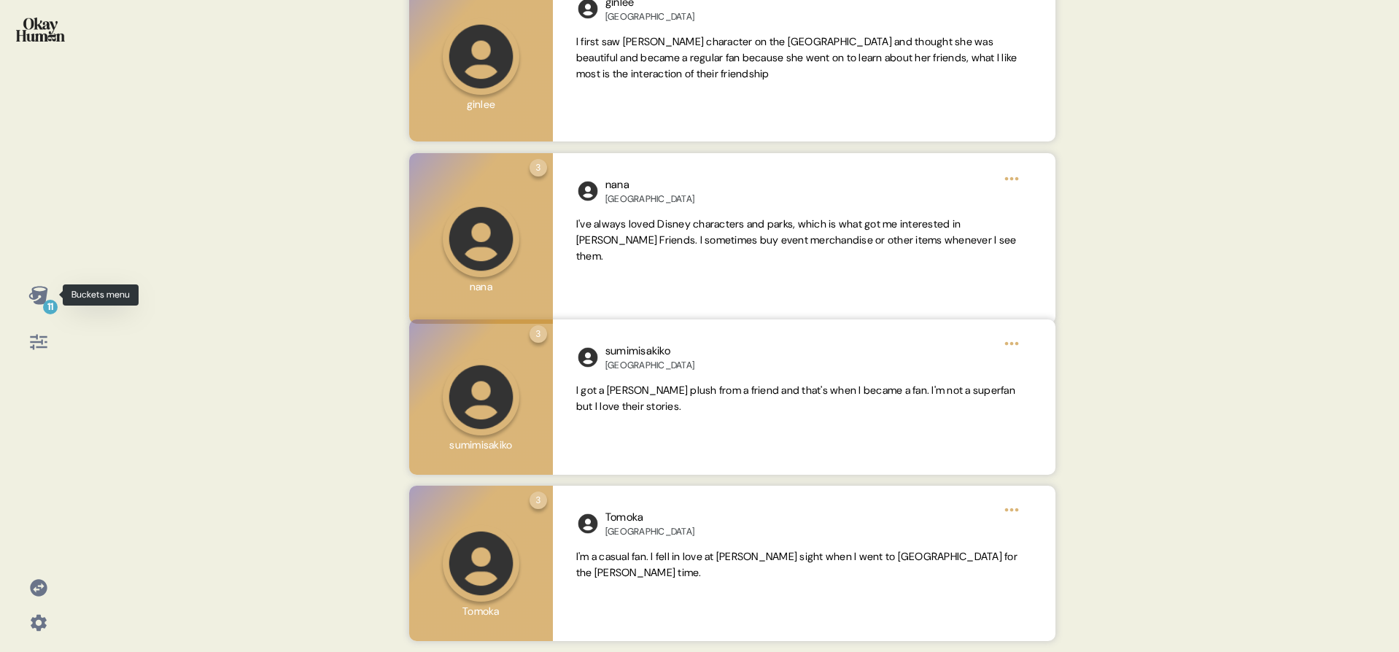
click at [44, 299] on icon at bounding box center [37, 295] width 19 height 18
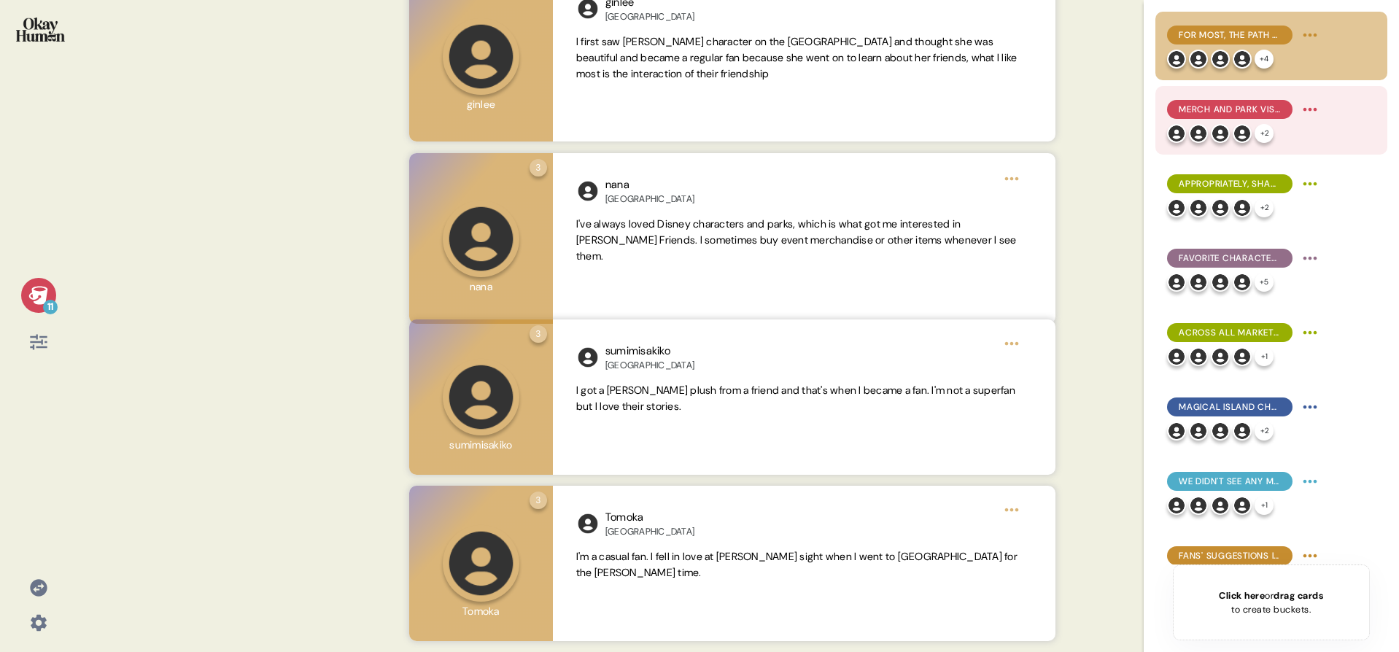
click at [1233, 121] on div "Merch and park visits are the key ways fans find both intrinsic & extrinsic val…" at bounding box center [1244, 120] width 155 height 45
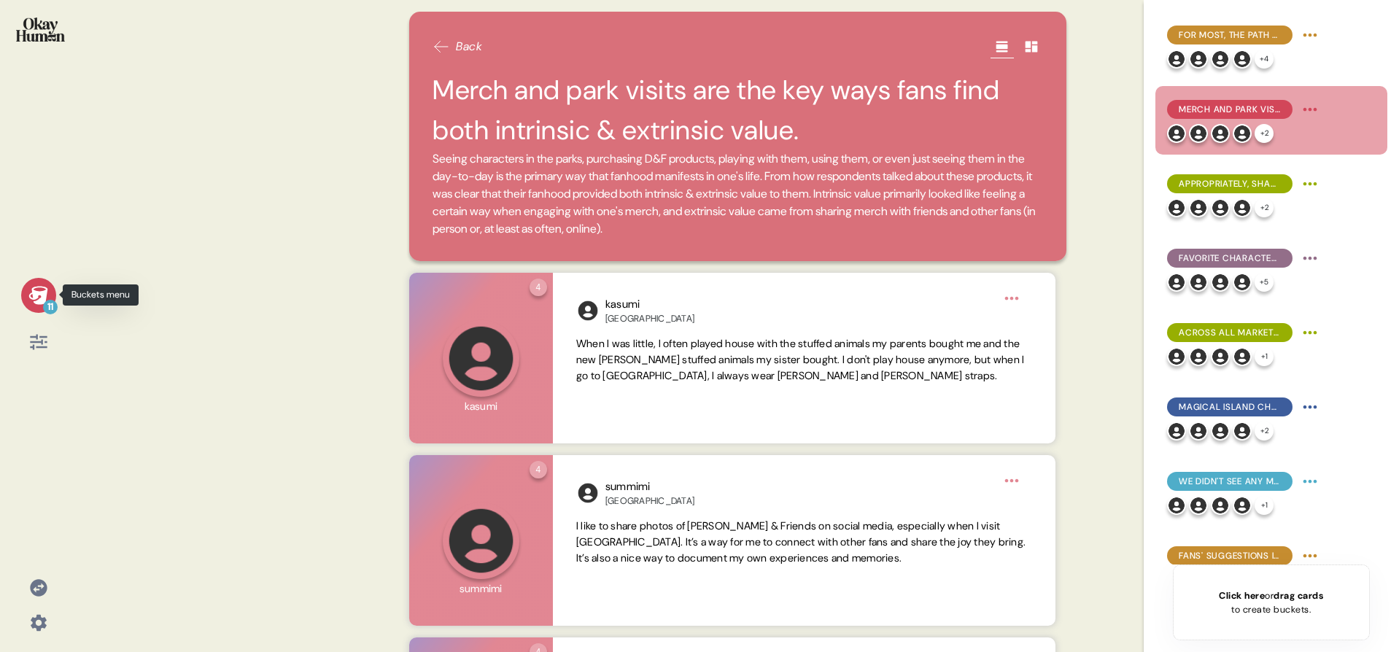
click at [44, 301] on div "11" at bounding box center [50, 307] width 15 height 15
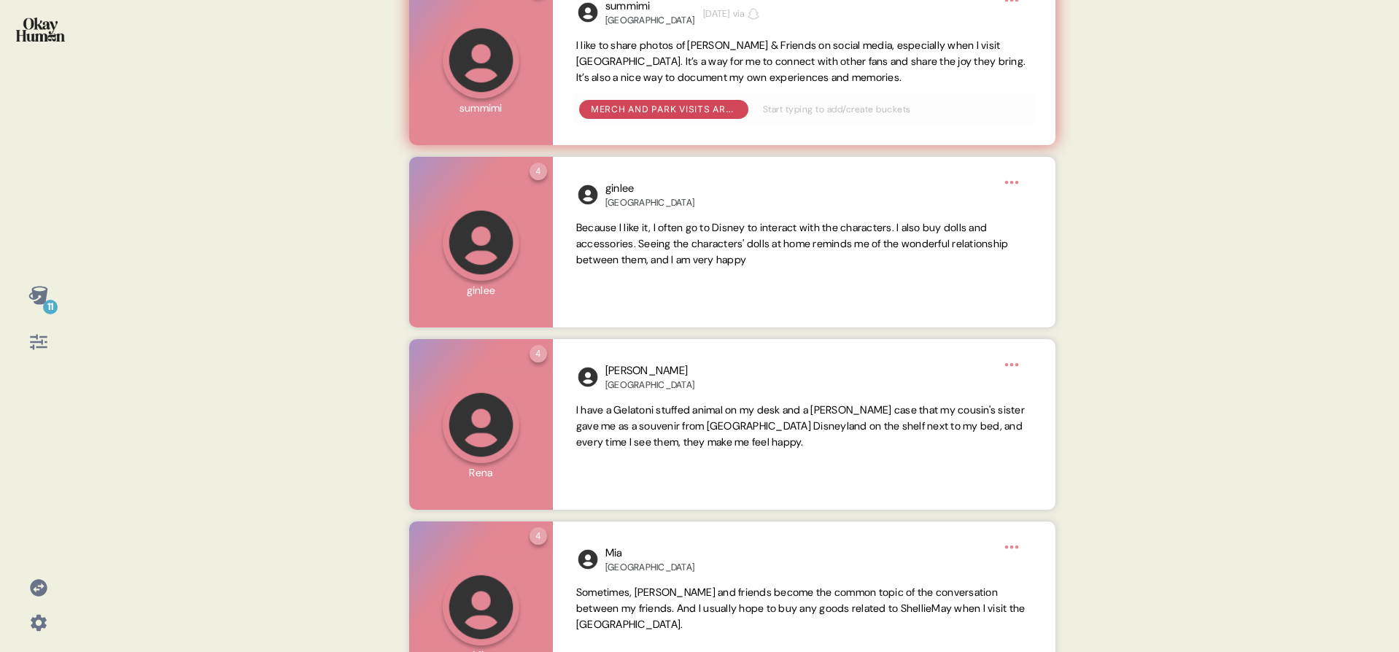
scroll to position [511, 0]
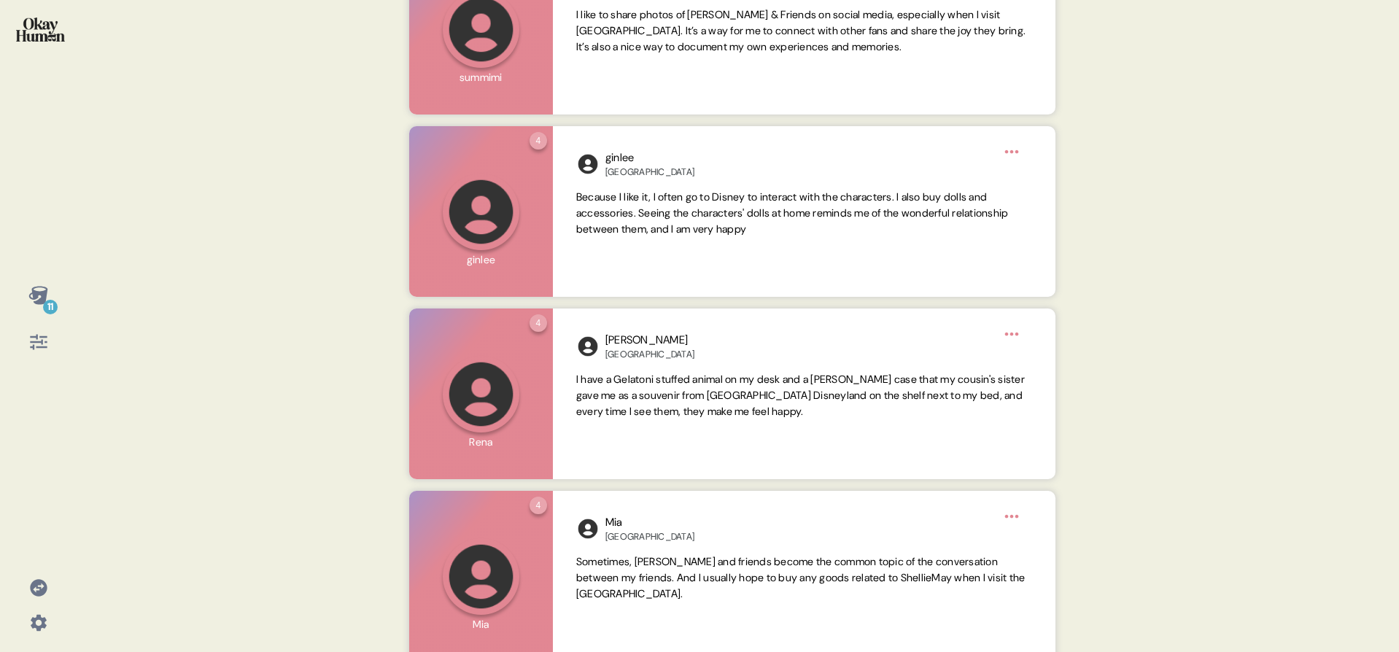
click at [43, 301] on icon at bounding box center [37, 295] width 19 height 18
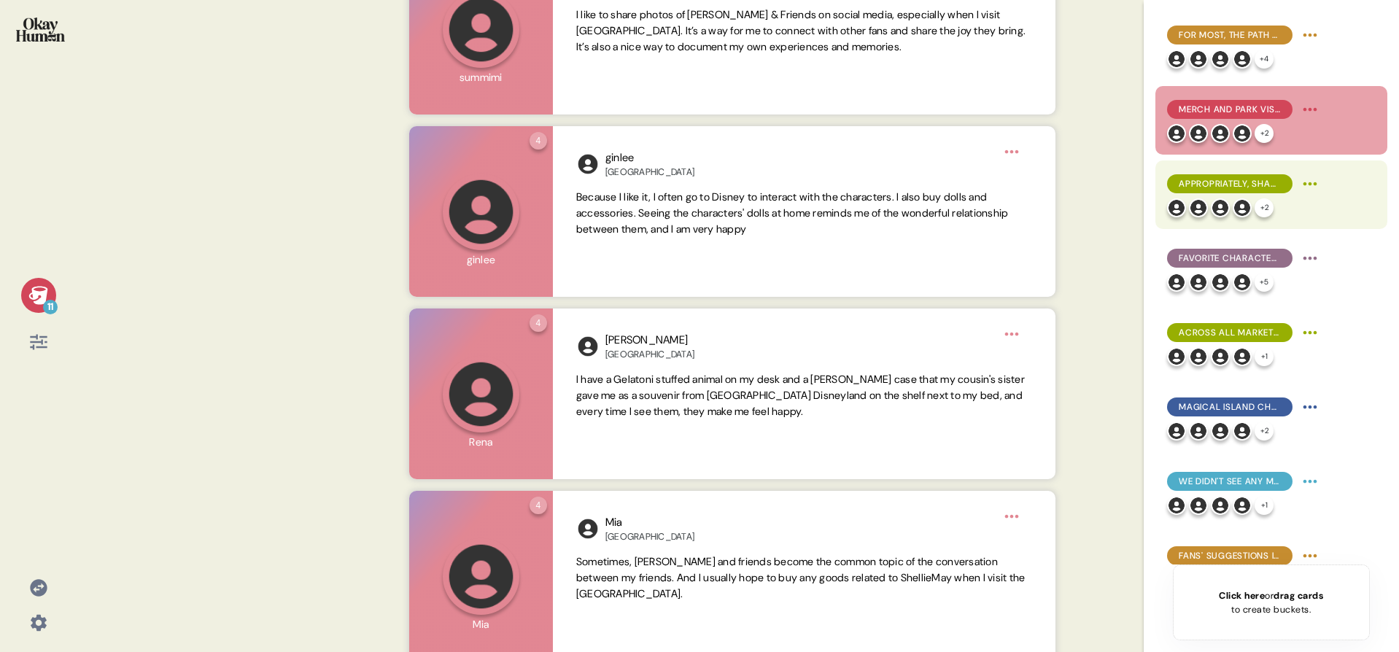
click at [1220, 185] on span "Appropriately, sharing D&F with children is a core function of the franchise fo…" at bounding box center [1230, 183] width 102 height 13
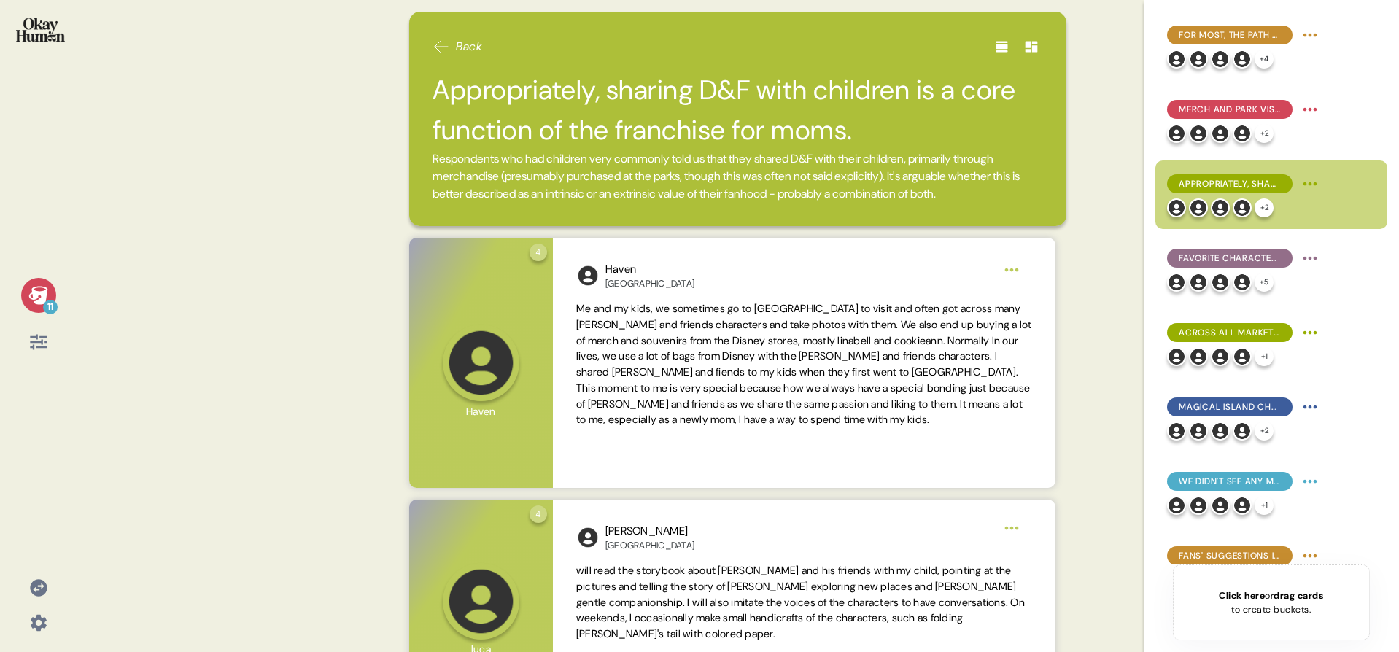
click at [26, 311] on div "11" at bounding box center [38, 319] width 53 height 82
click at [38, 309] on div "11" at bounding box center [38, 295] width 35 height 35
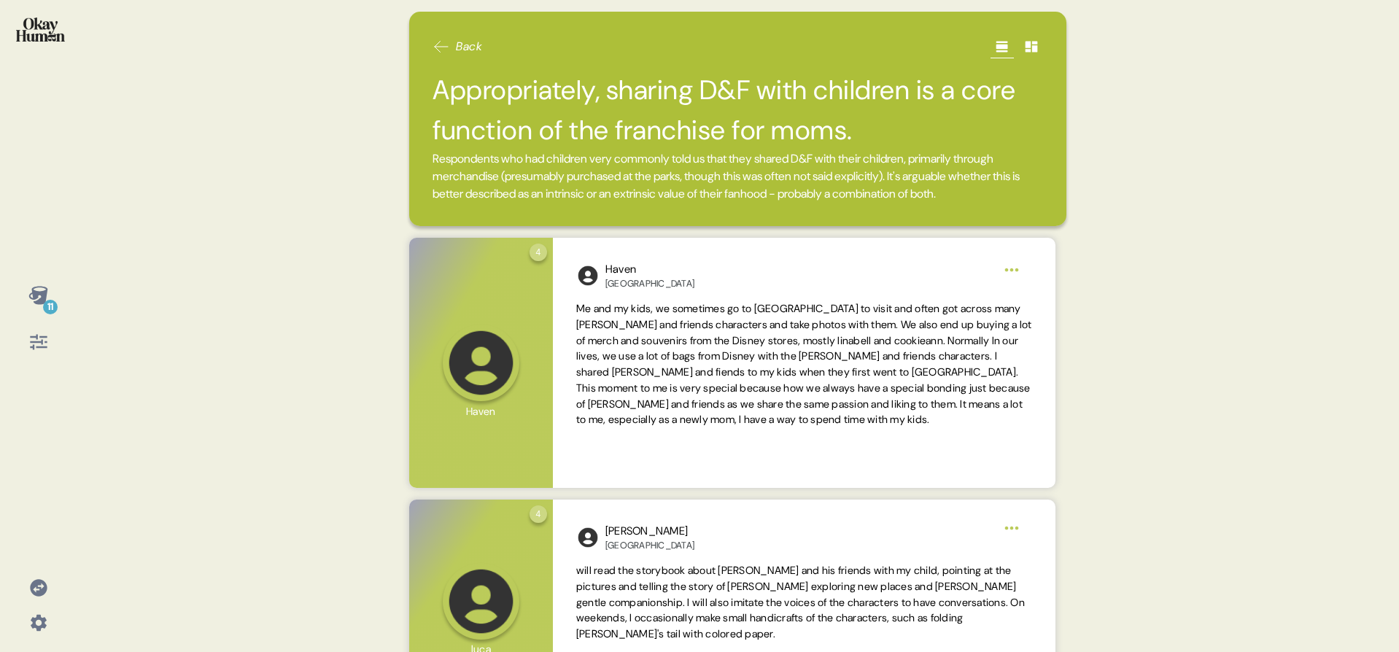
click at [400, 360] on div "4 Question four Click to view responses to this question How does Duffy and Fri…" at bounding box center [732, 363] width 681 height 250
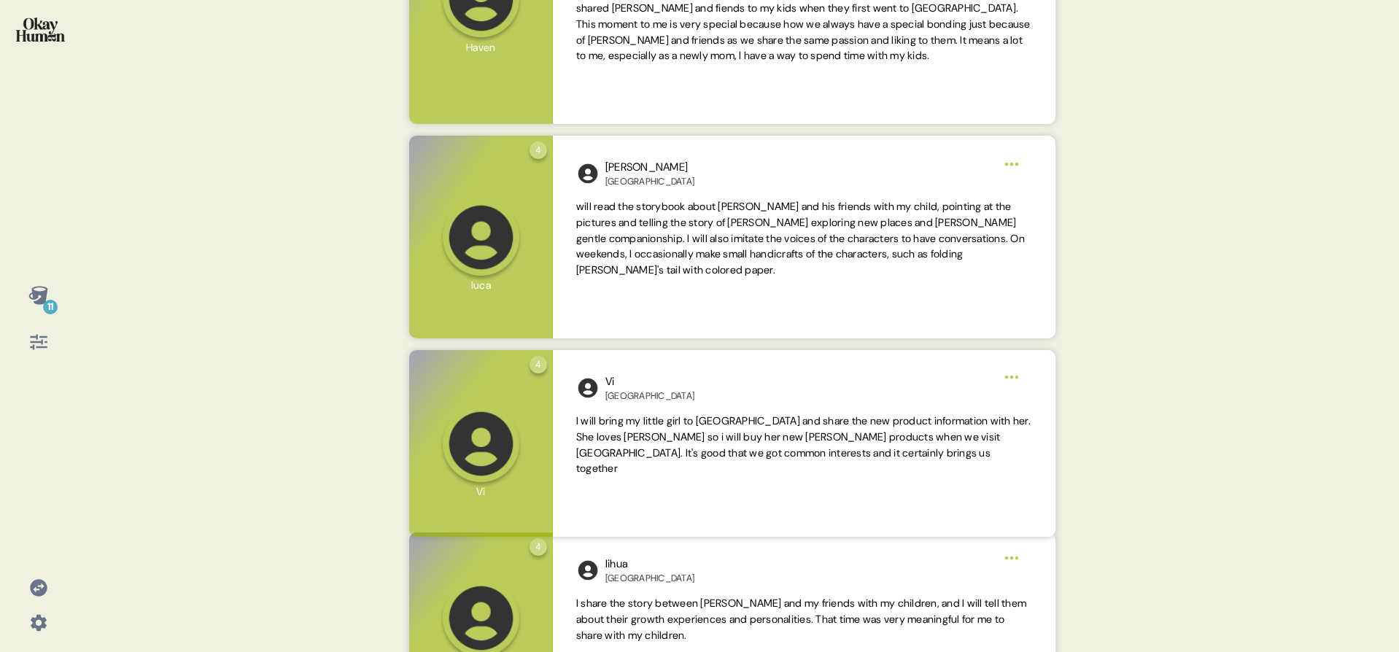
scroll to position [379, 0]
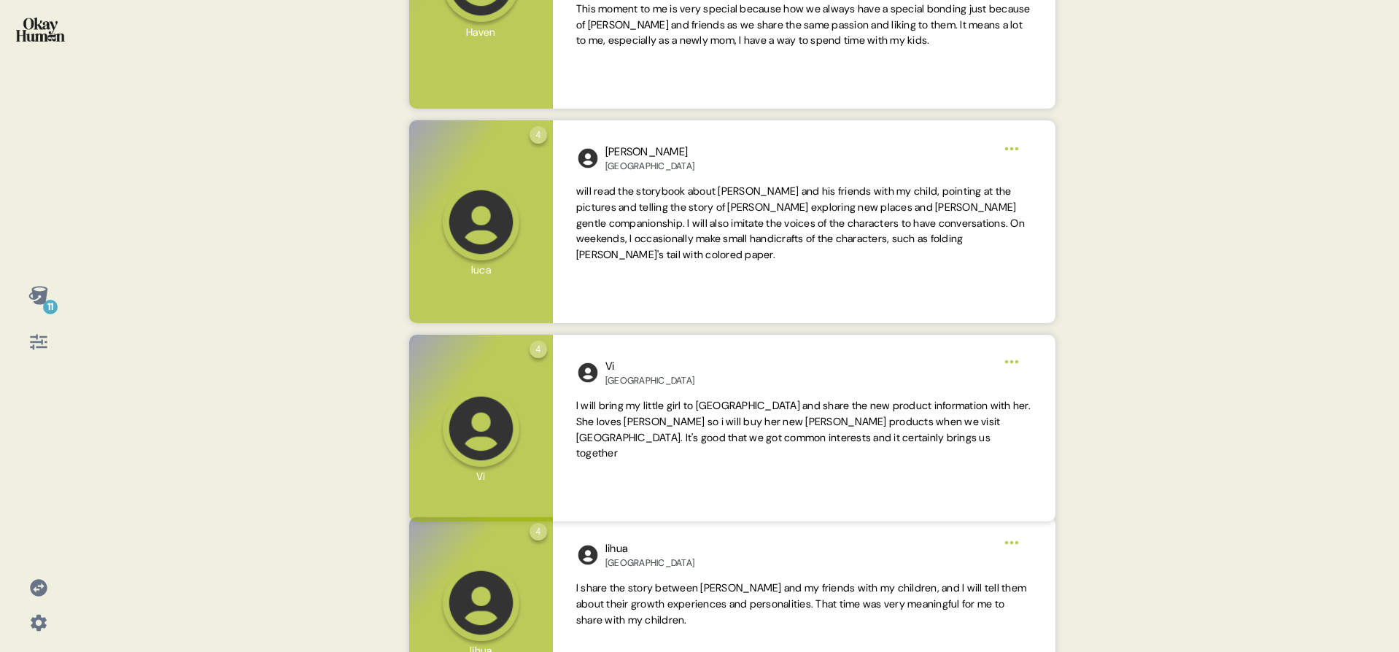
click at [40, 302] on icon at bounding box center [37, 295] width 19 height 18
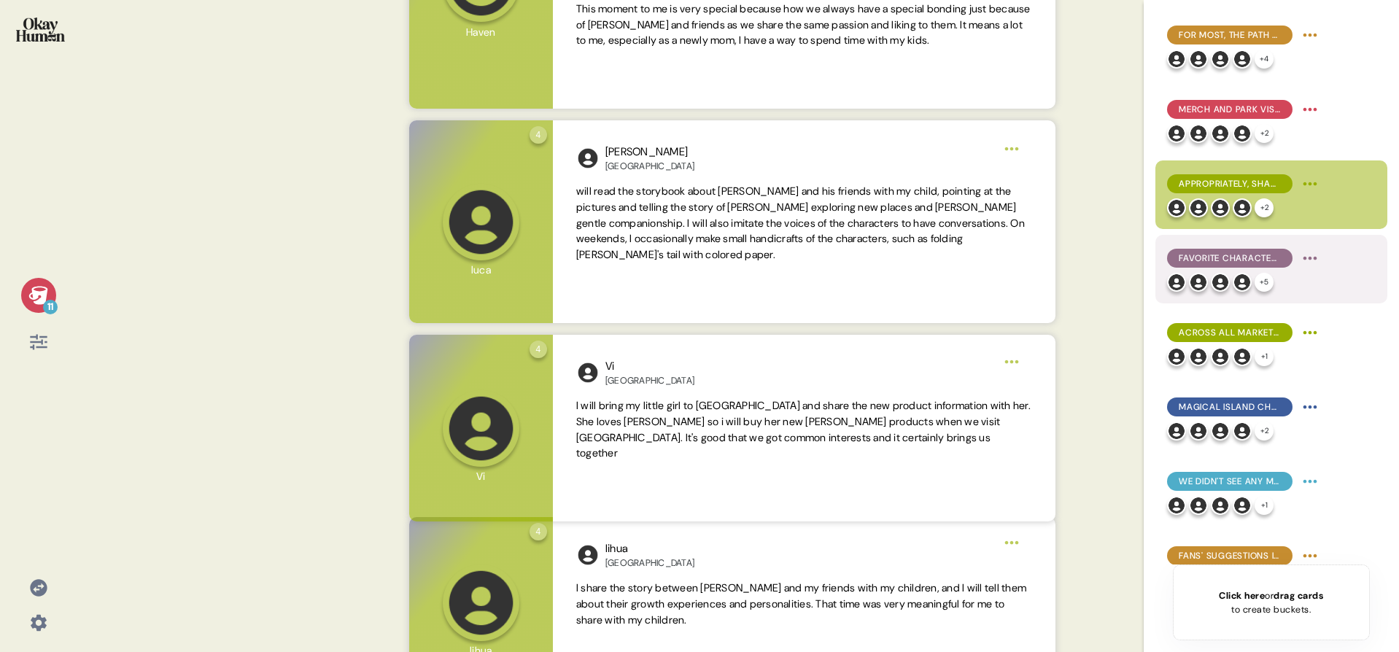
click at [1293, 285] on div "+ 5" at bounding box center [1244, 282] width 155 height 19
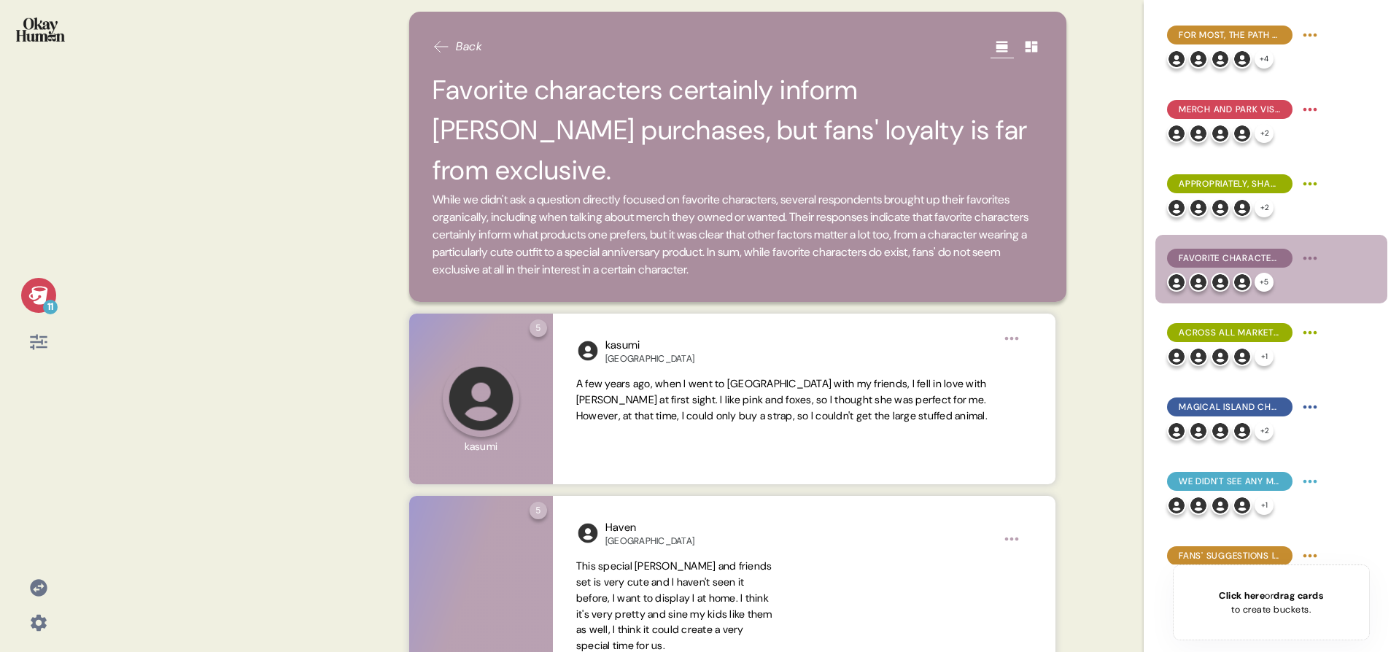
click at [41, 307] on div "11" at bounding box center [38, 295] width 35 height 35
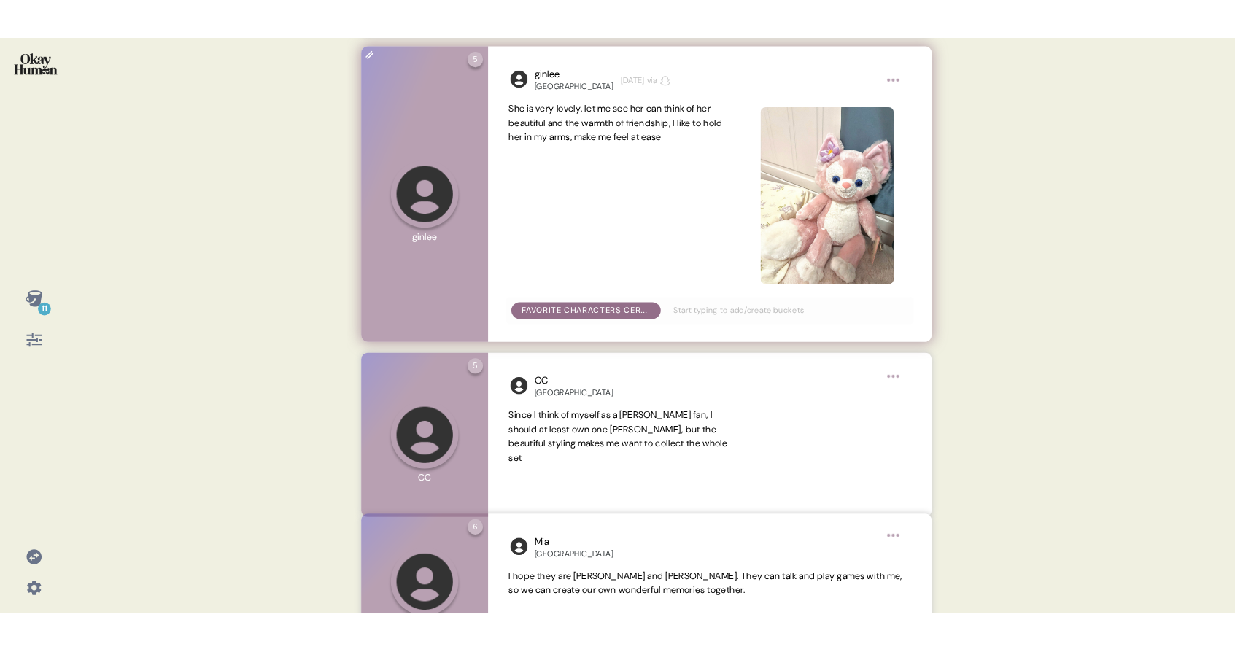
scroll to position [1824, 0]
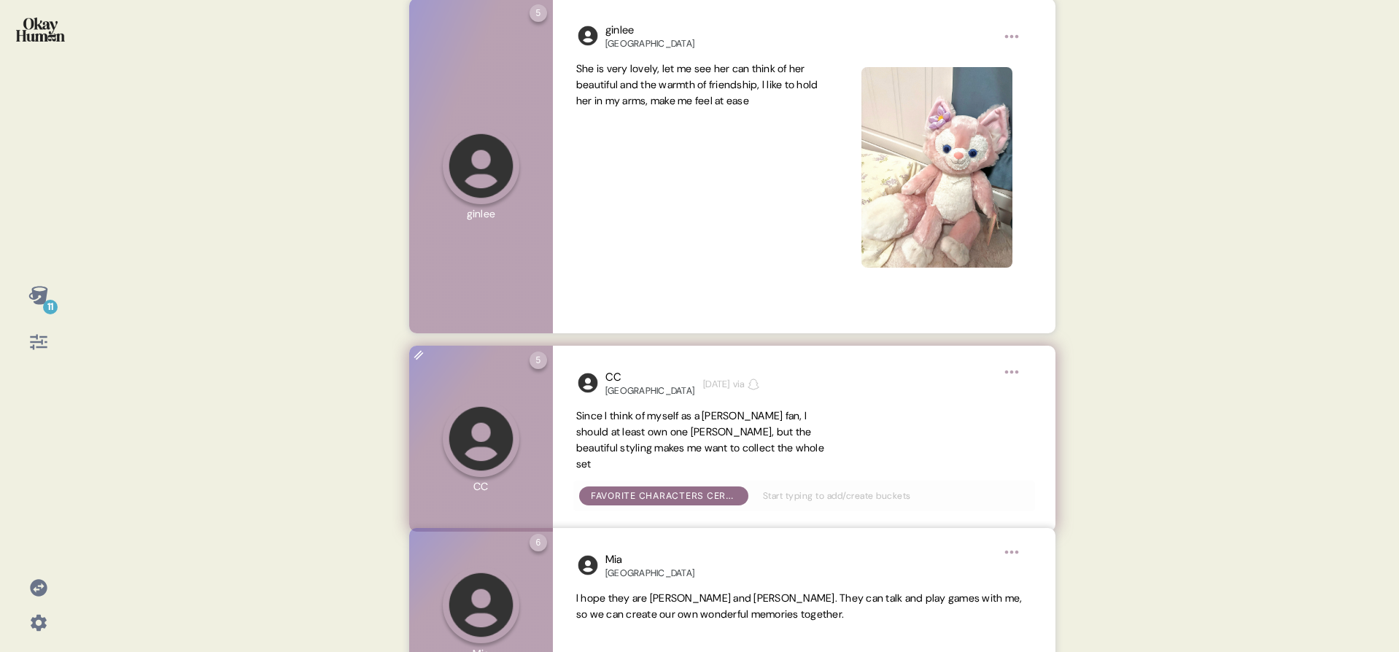
click at [880, 416] on div "CC Hong Kong 1890 years ago via Since I think of myself as a Duffy fan, I shoul…" at bounding box center [804, 439] width 503 height 187
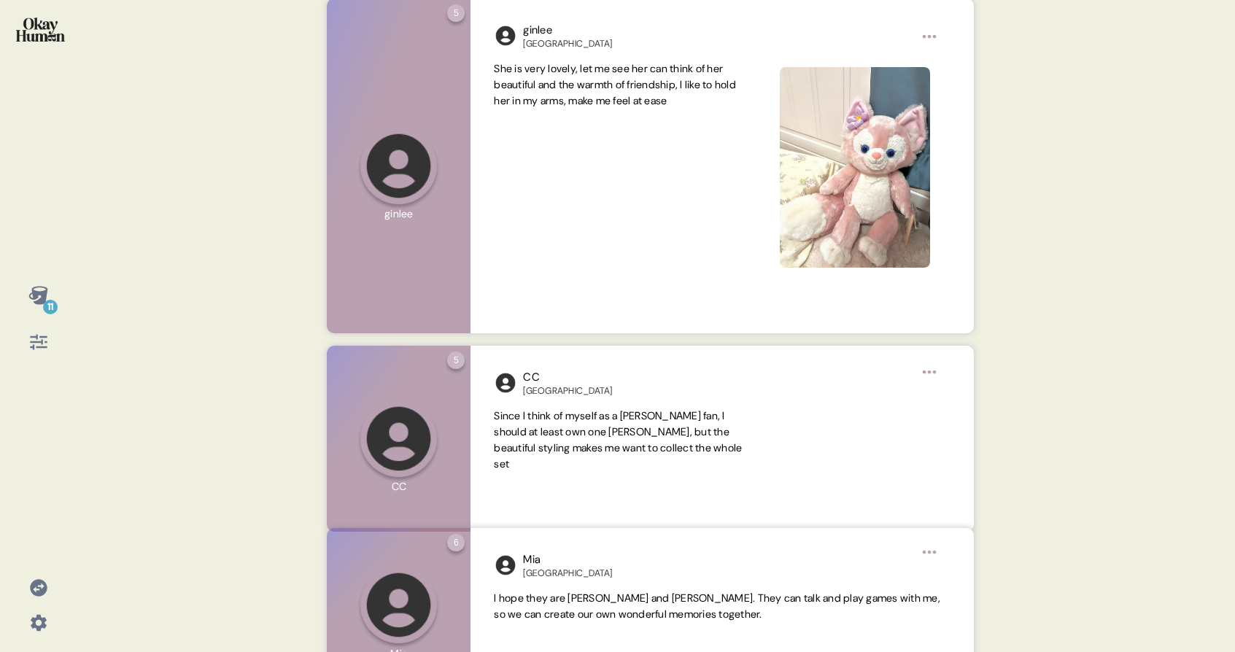
click at [21, 290] on div "11" at bounding box center [38, 295] width 35 height 35
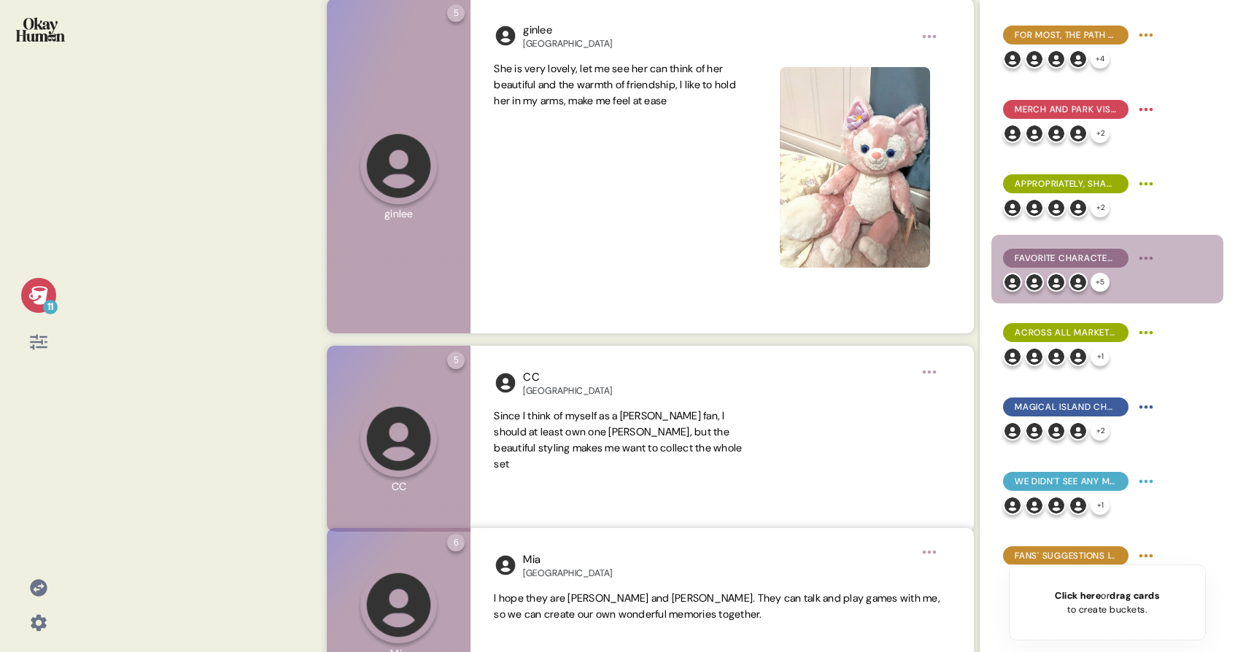
click at [239, 282] on div "11 Back Favorite characters certainly inform merch purchases, but fans' loyalty…" at bounding box center [617, 326] width 1235 height 652
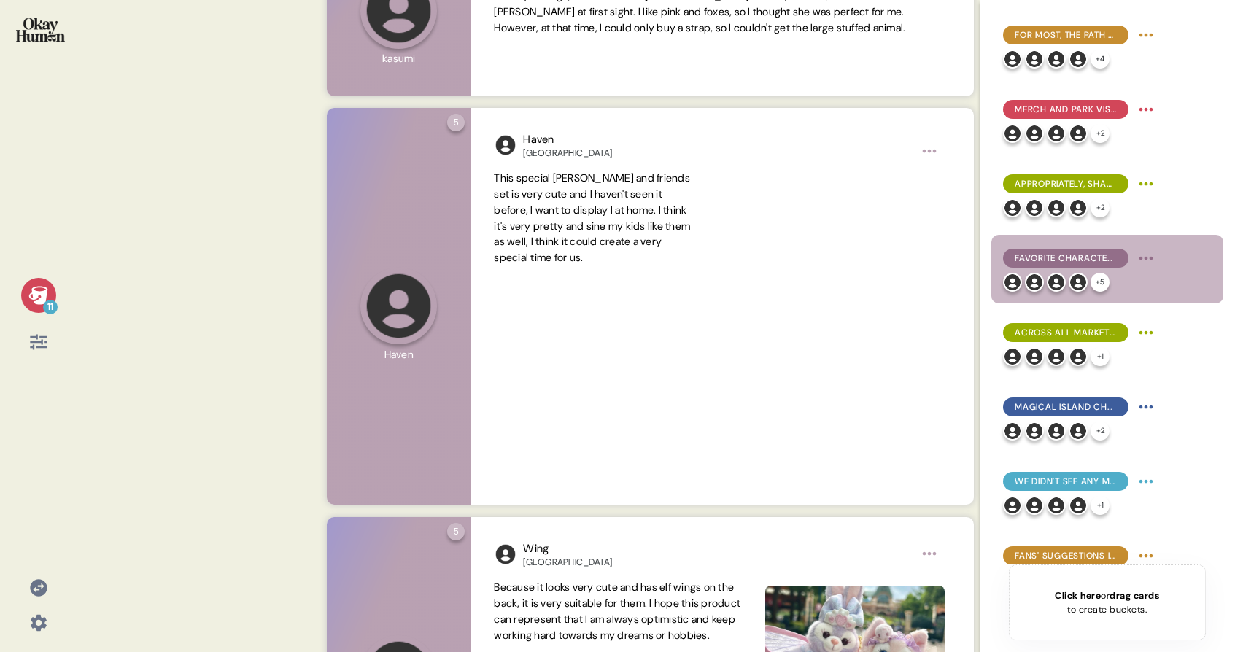
scroll to position [386, 0]
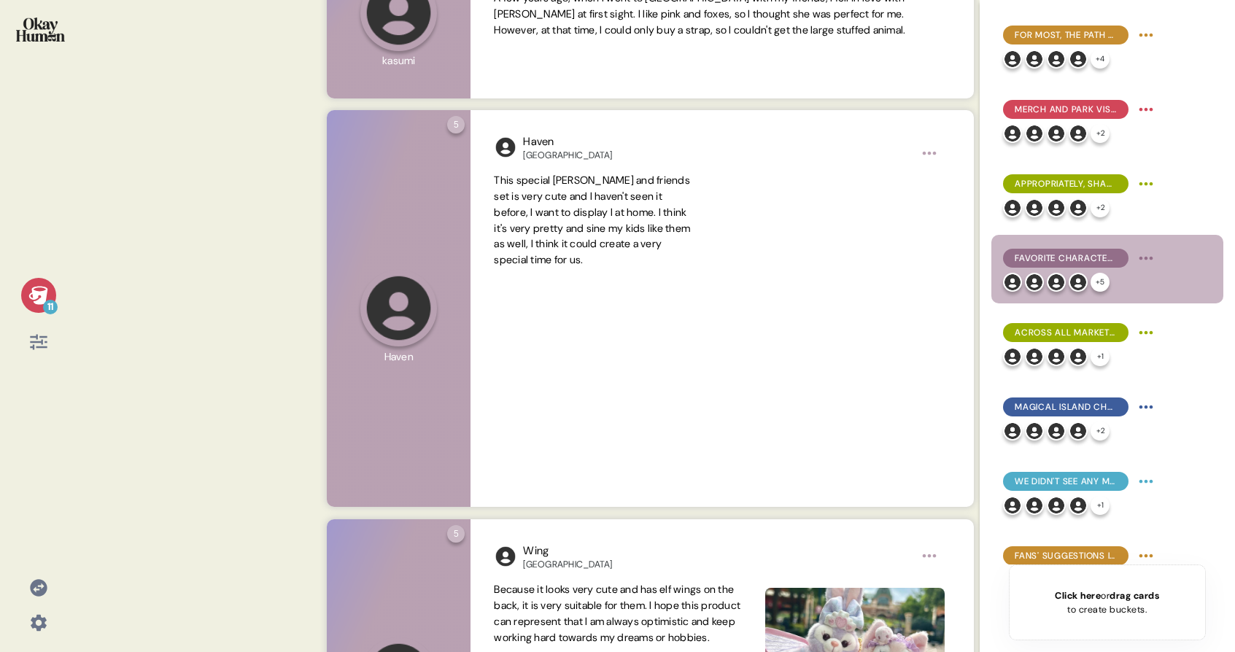
click at [37, 18] on img at bounding box center [40, 30] width 49 height 24
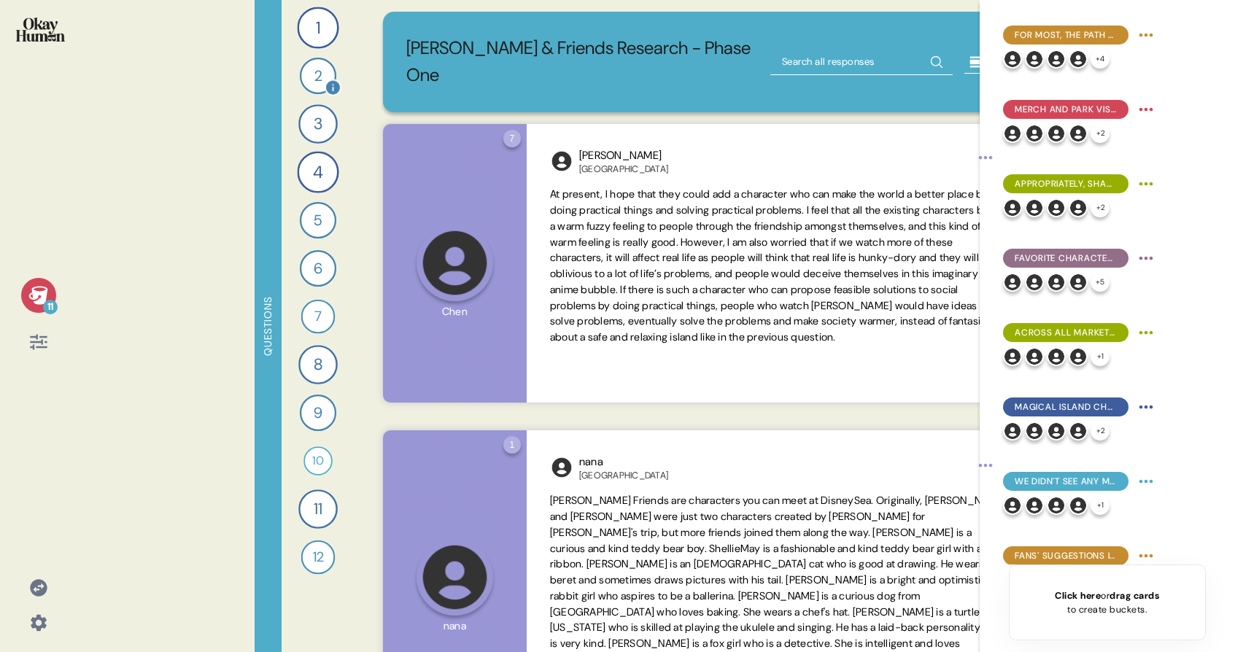
click at [314, 86] on div "2" at bounding box center [317, 76] width 36 height 36
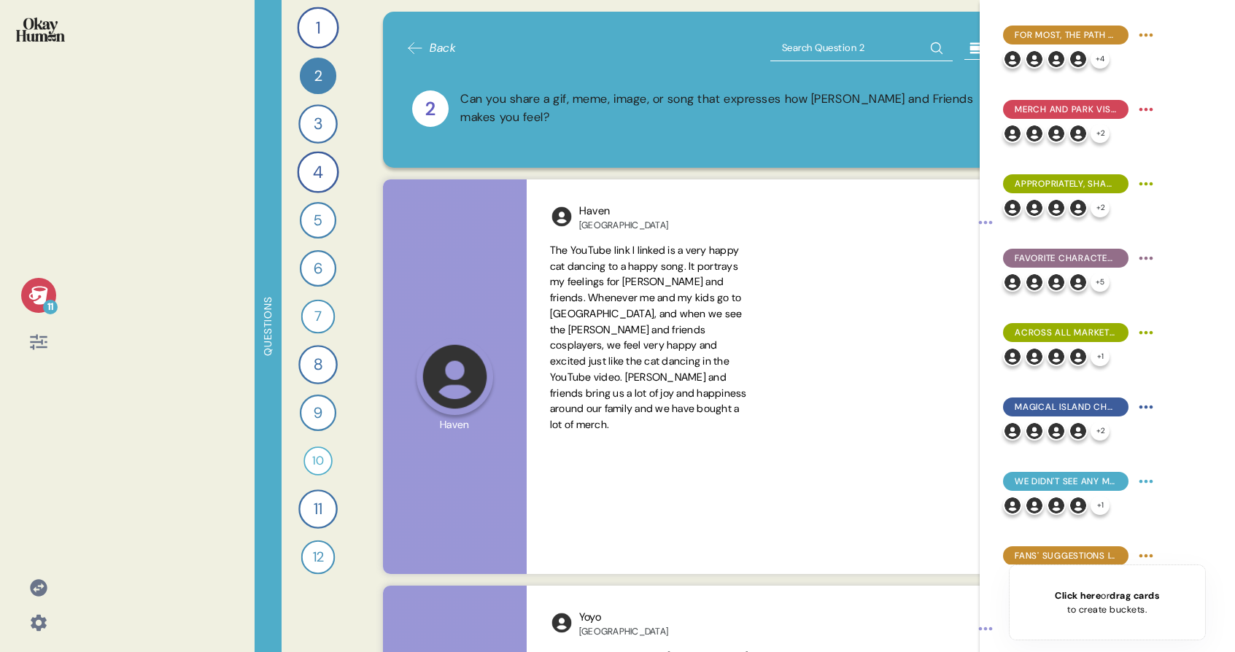
click at [26, 292] on div "11" at bounding box center [38, 295] width 35 height 35
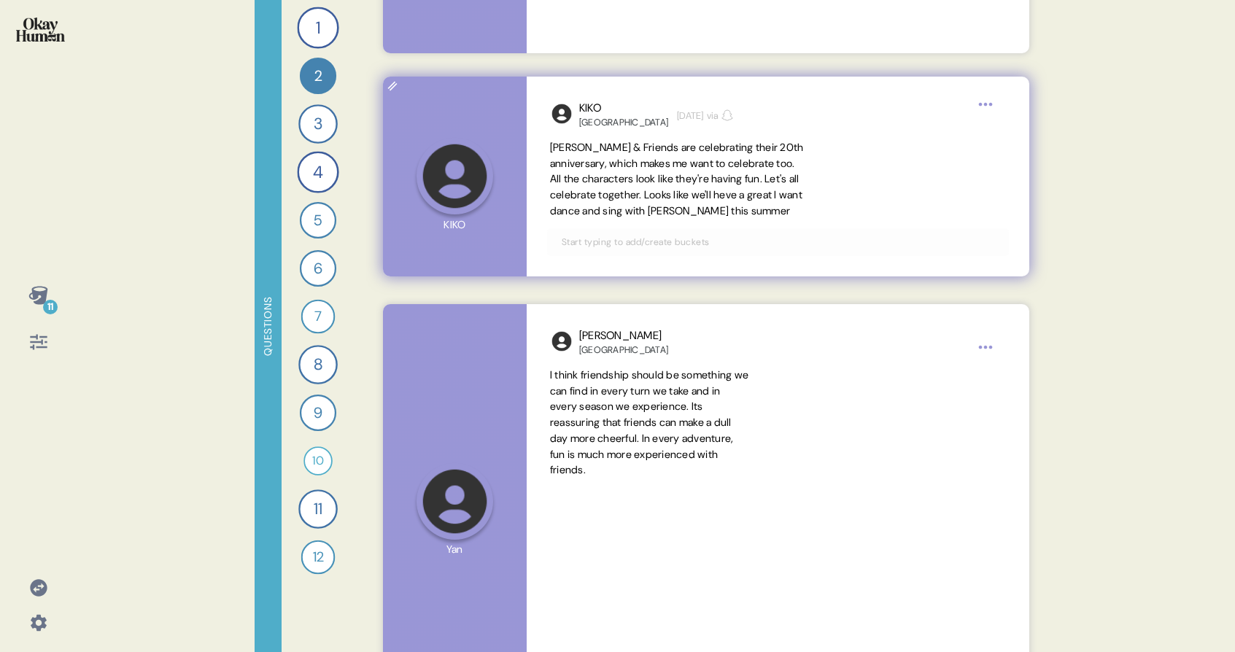
scroll to position [1193, 0]
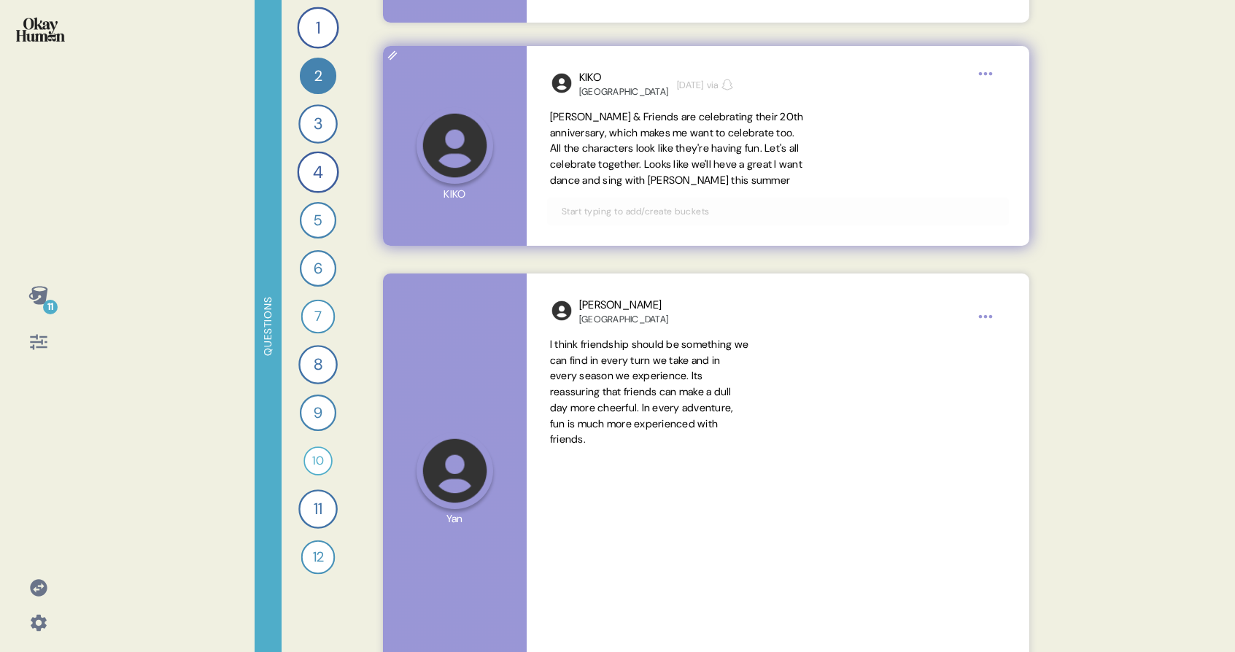
click at [909, 139] on div "Duffy & Friends are celebrating their 20th anniversary, which makes me want to …" at bounding box center [778, 149] width 456 height 80
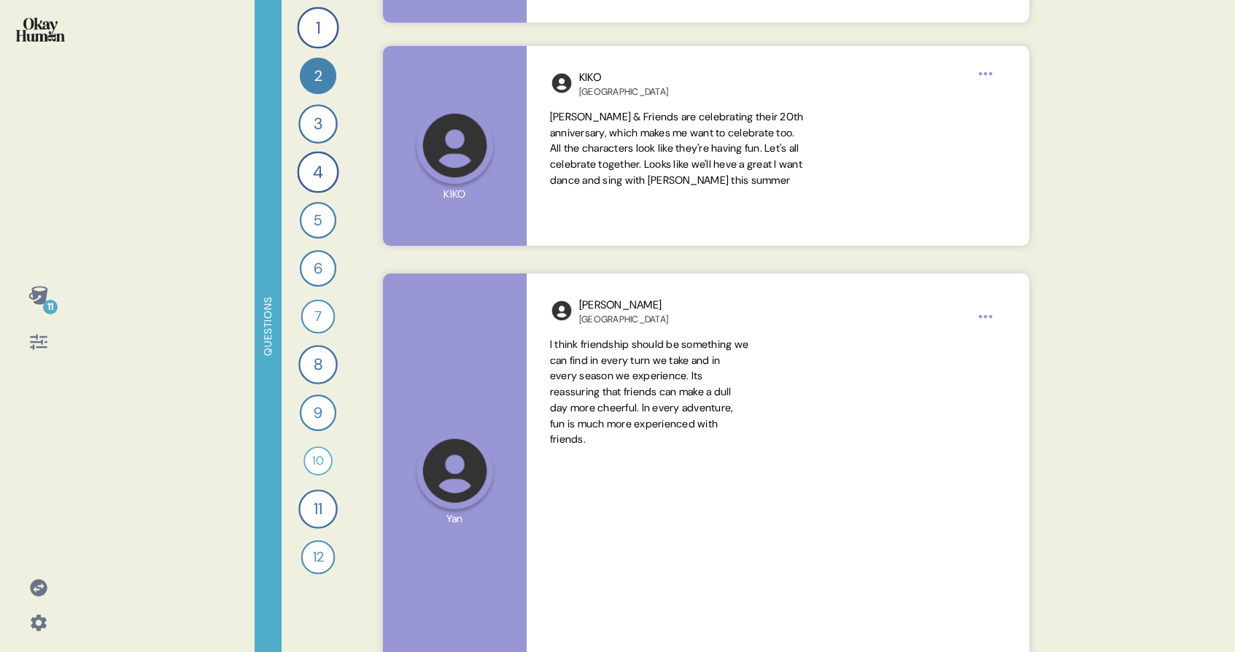
click at [30, 303] on icon at bounding box center [38, 295] width 20 height 20
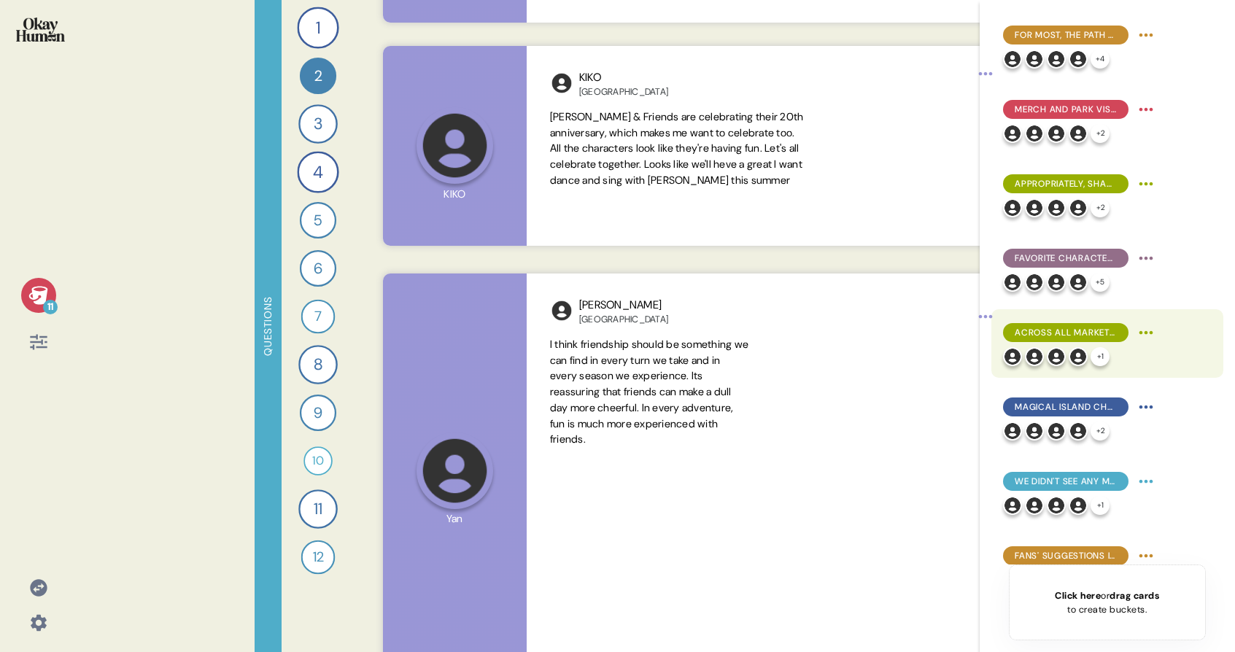
click at [1115, 320] on div "Across all markets, Duffy & ShellieMay were popular, comforting "Magic Island" …" at bounding box center [1107, 343] width 232 height 69
click at [1056, 336] on span "Across all markets, Duffy & ShellieMay were popular, comforting "Magic Island" …" at bounding box center [1066, 332] width 102 height 13
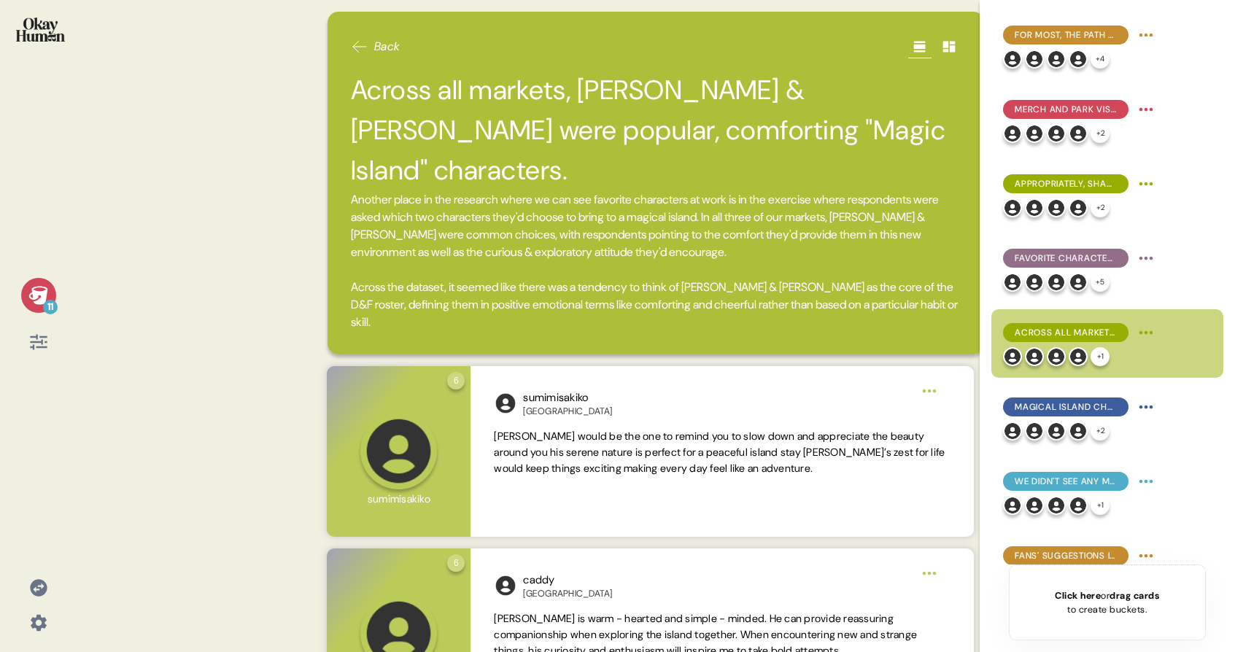
click at [42, 306] on div "11" at bounding box center [38, 295] width 35 height 35
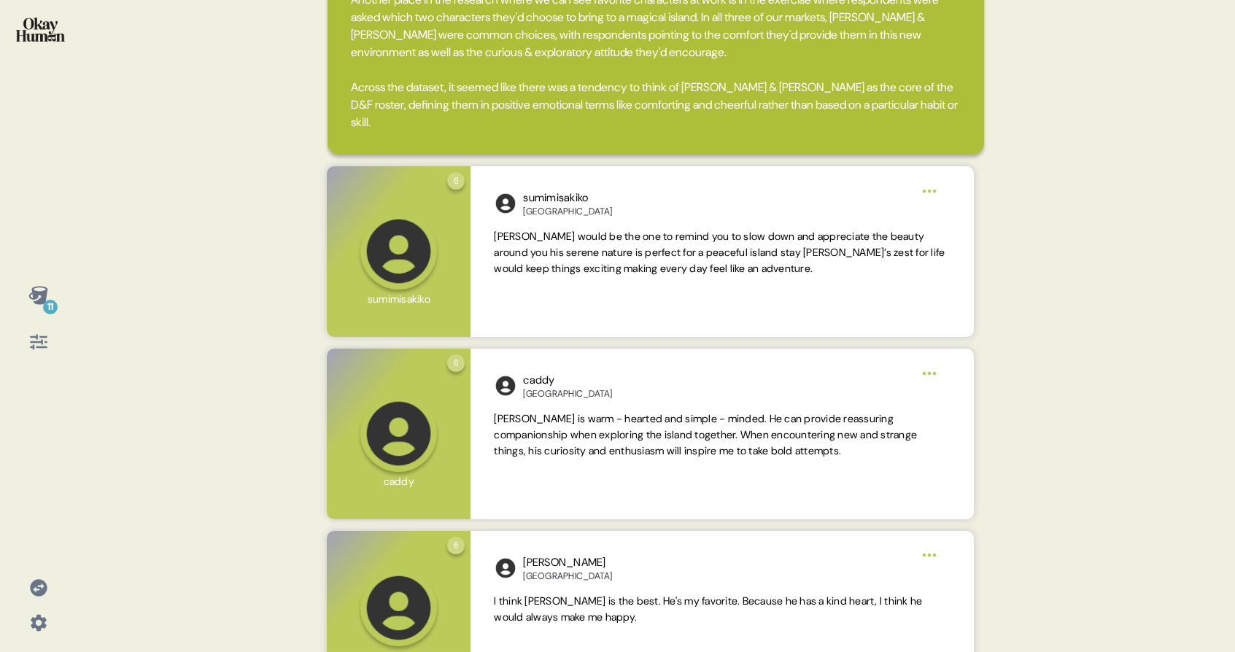
scroll to position [0, 0]
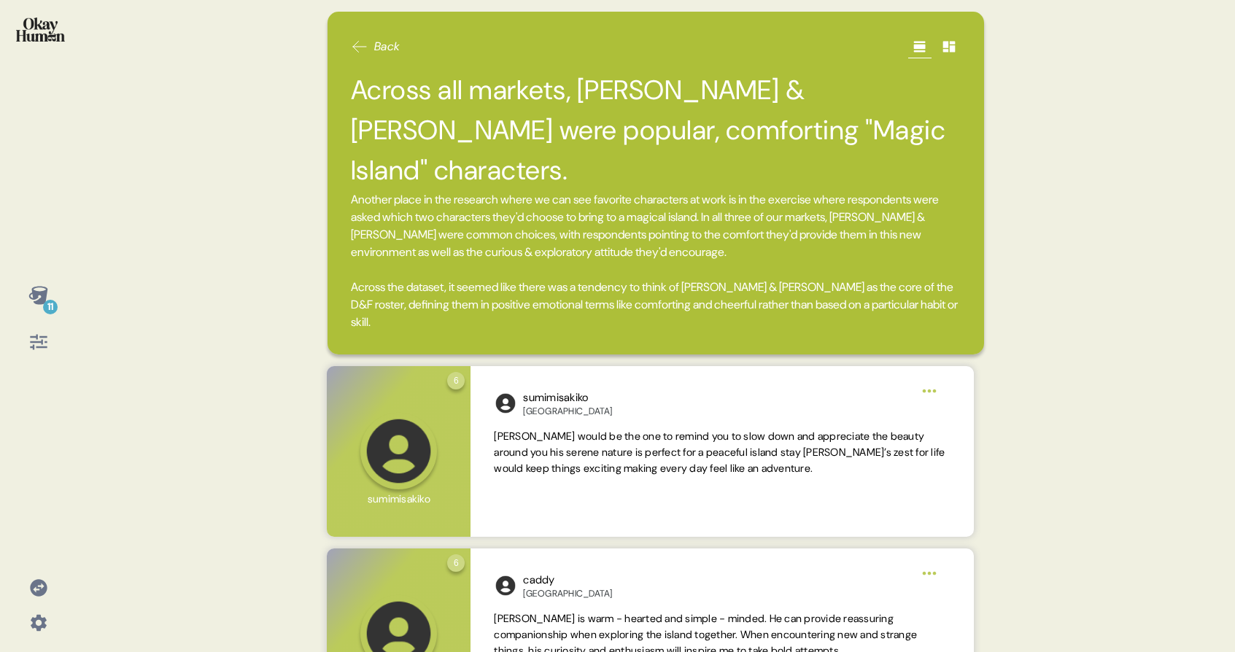
click at [67, 37] on div "11" at bounding box center [38, 326] width 77 height 652
click at [63, 37] on img at bounding box center [40, 30] width 49 height 24
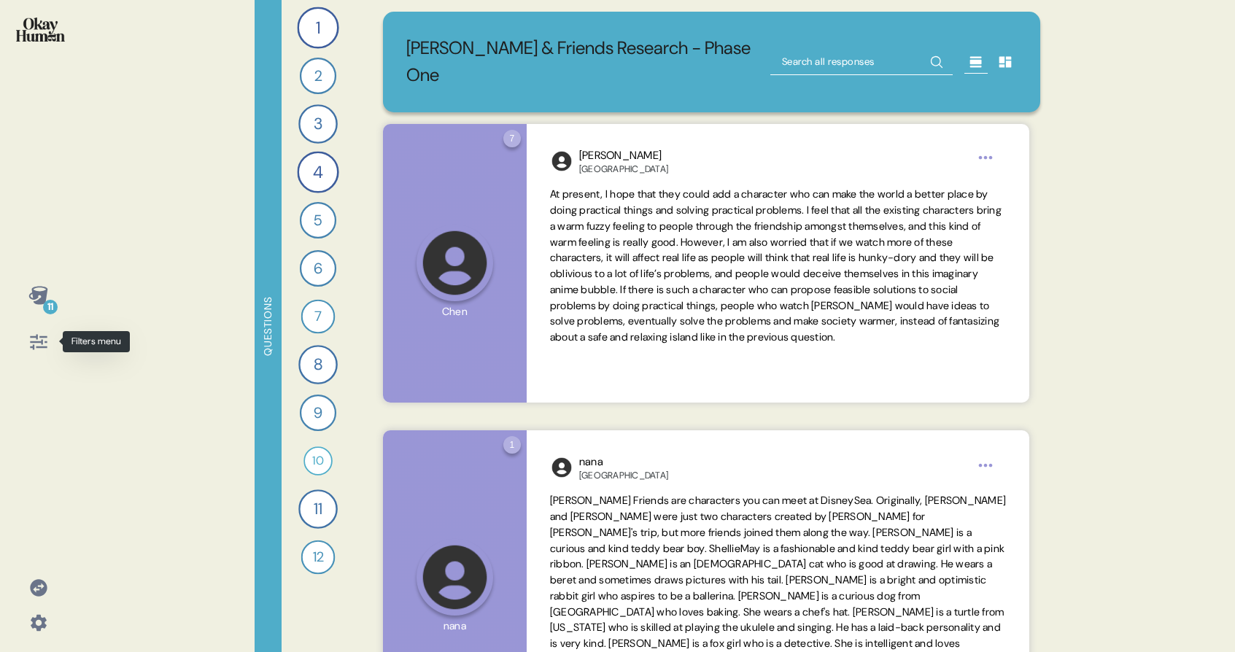
click at [48, 350] on div at bounding box center [38, 342] width 35 height 35
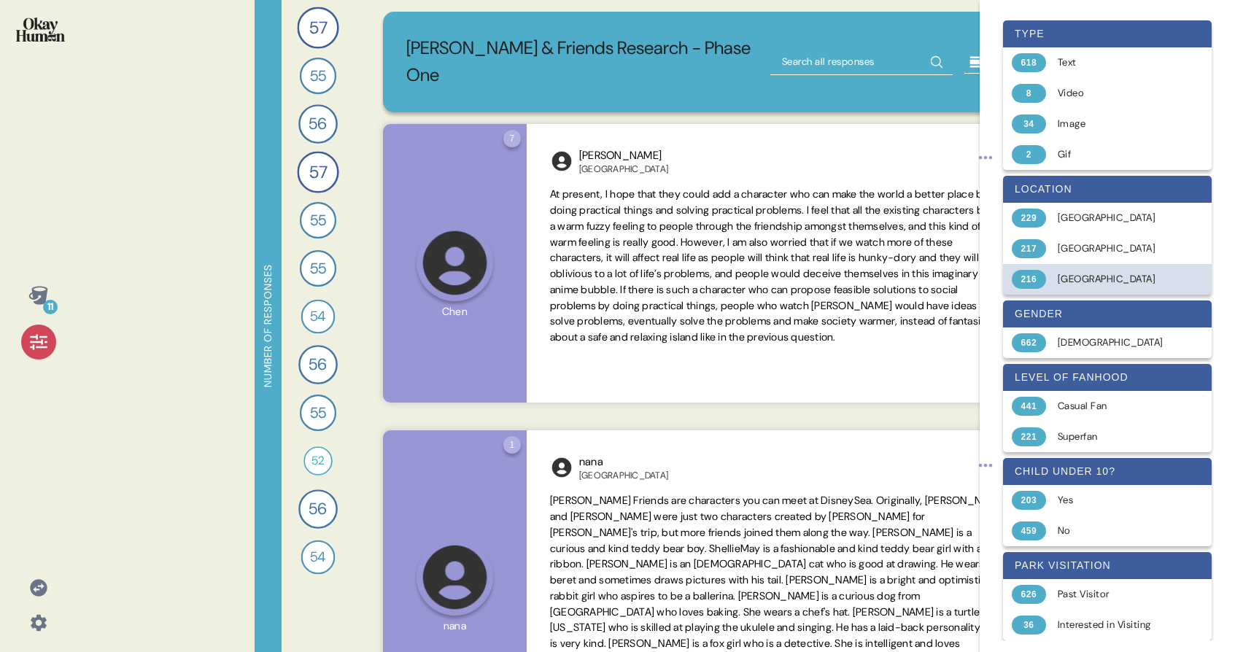
click at [1088, 277] on div "Hong Kong" at bounding box center [1116, 279] width 116 height 15
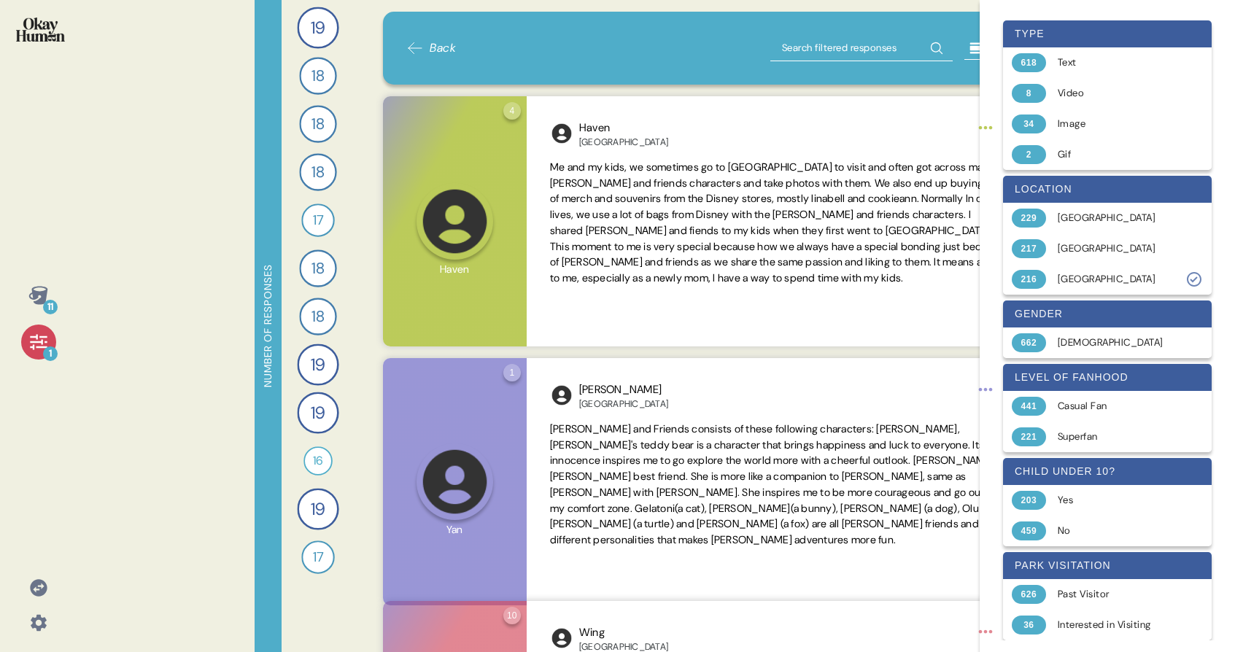
click at [53, 340] on div "1" at bounding box center [38, 342] width 35 height 35
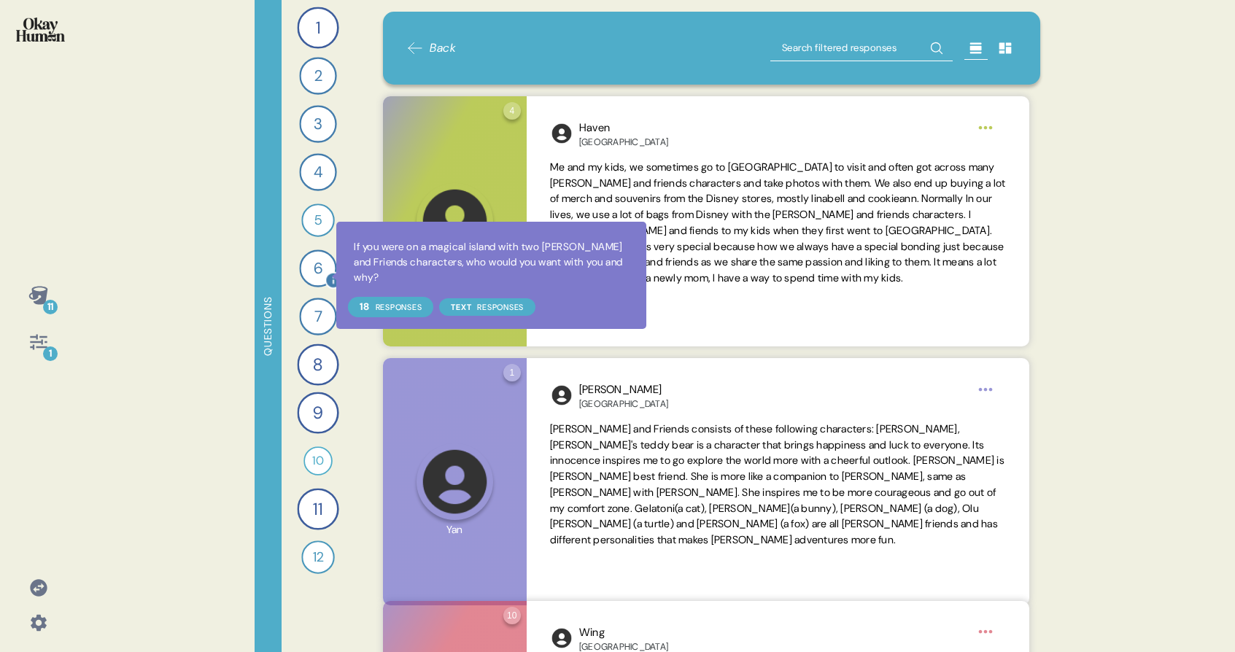
click at [327, 276] on icon at bounding box center [333, 280] width 17 height 17
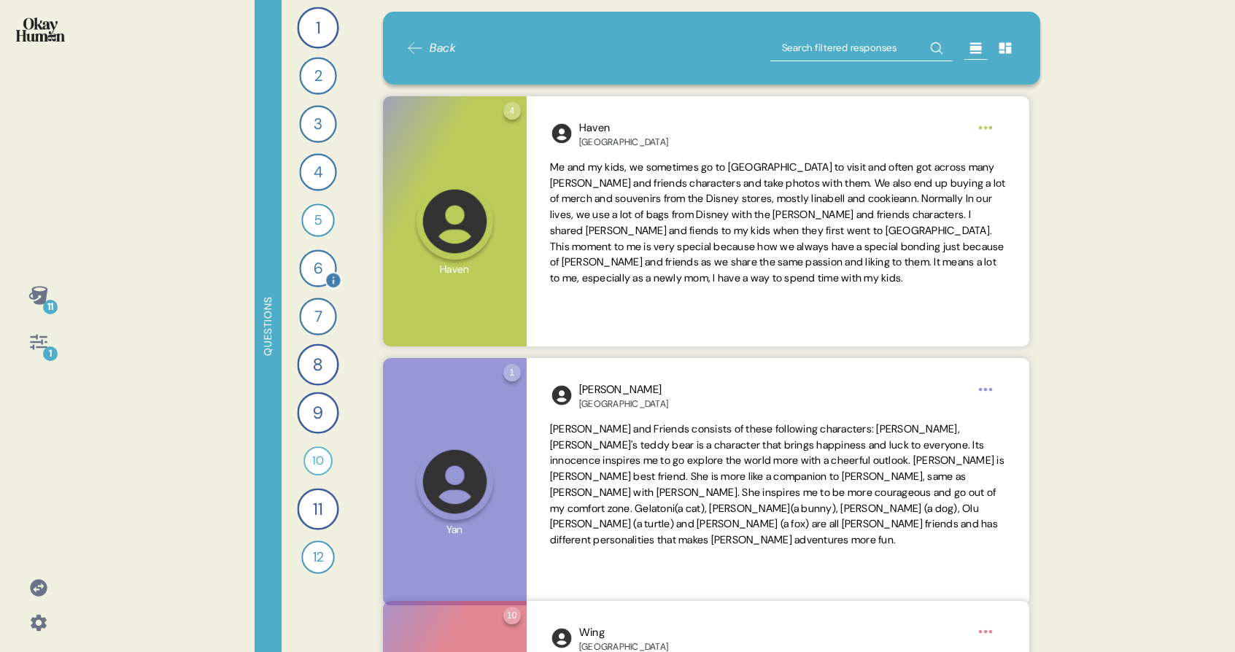
click at [314, 274] on div "6" at bounding box center [317, 267] width 37 height 37
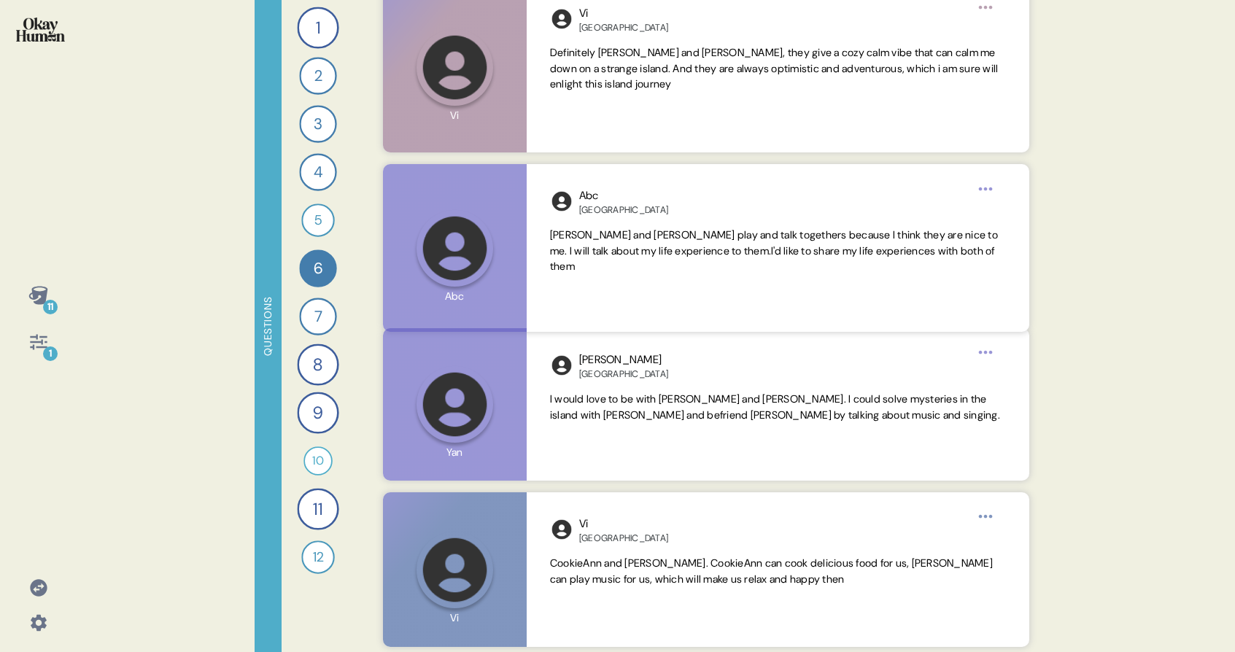
scroll to position [1191, 0]
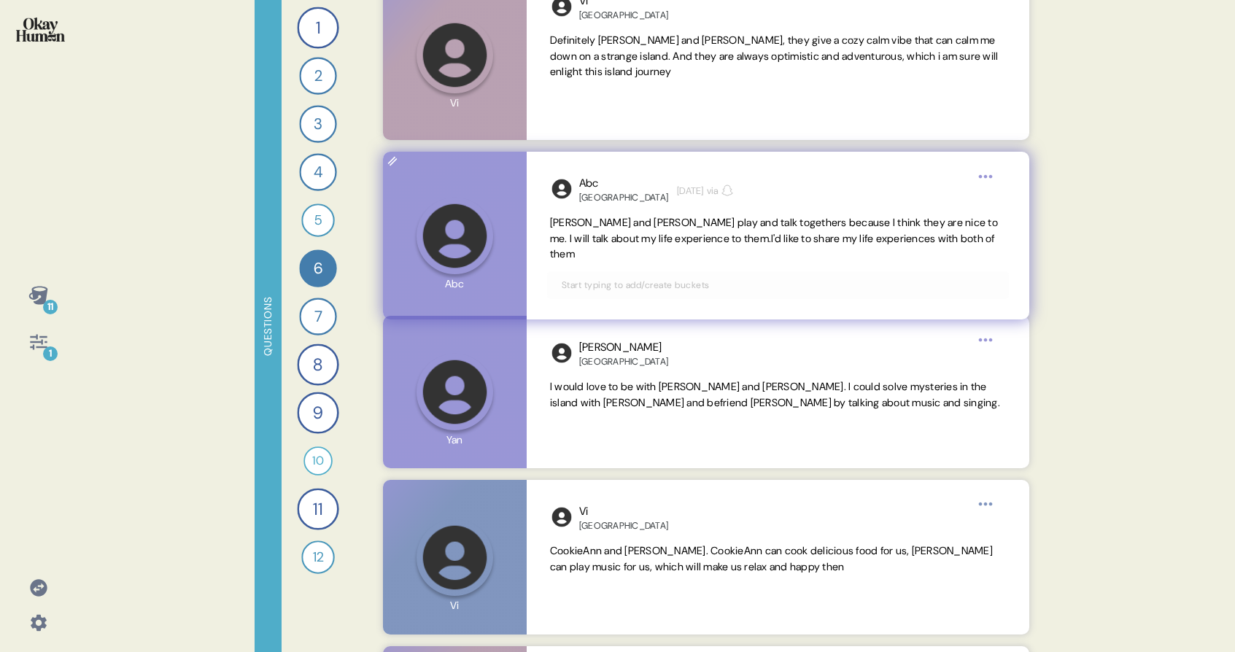
click at [631, 277] on input "text" at bounding box center [778, 285] width 450 height 16
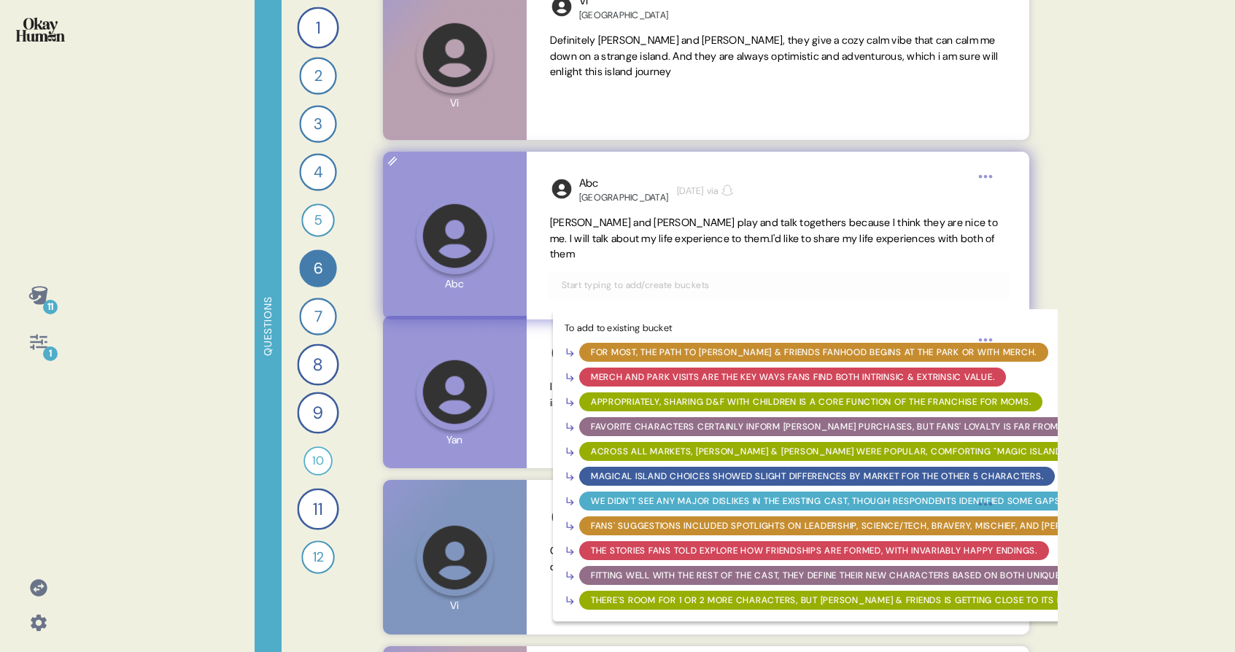
click at [644, 445] on div "Across all markets, Duffy & ShellieMay were popular, comforting "Magic Island" …" at bounding box center [861, 451] width 540 height 13
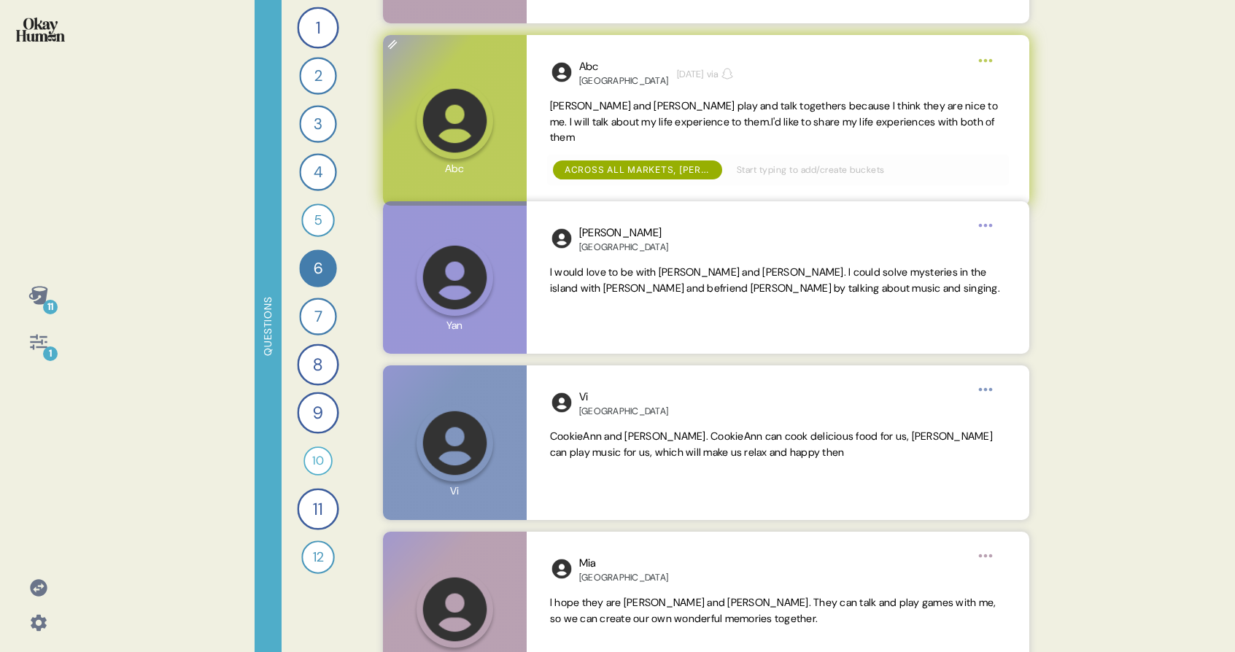
scroll to position [1298, 0]
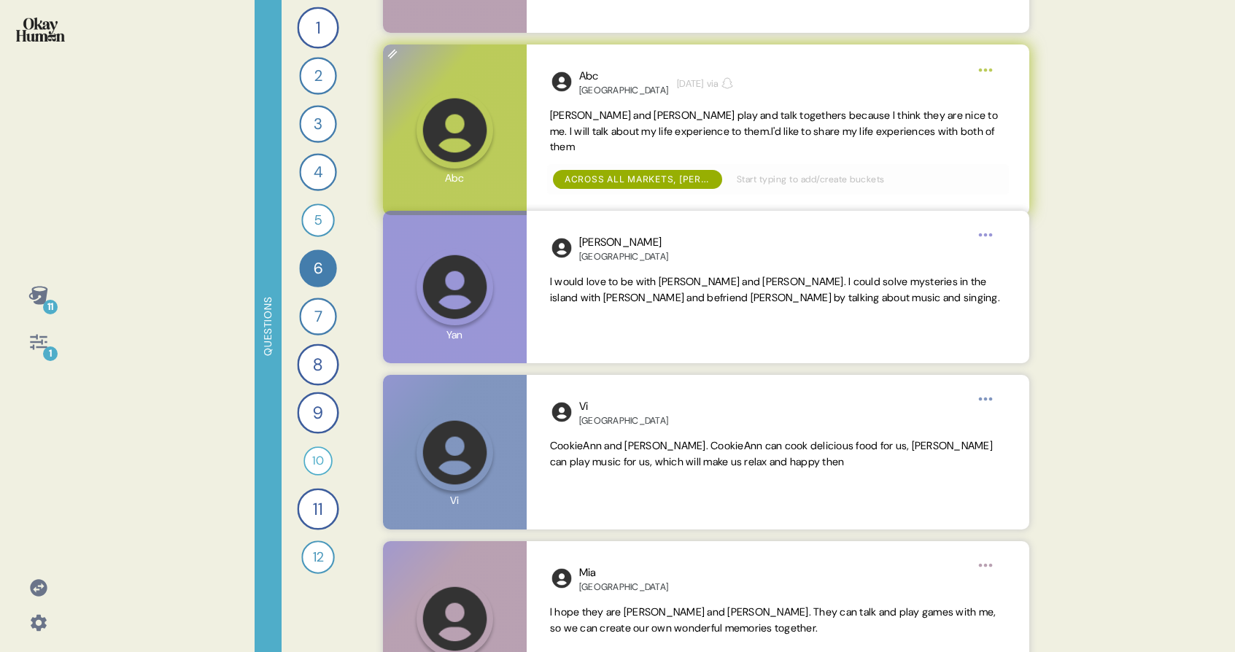
click at [32, 300] on icon at bounding box center [38, 295] width 20 height 20
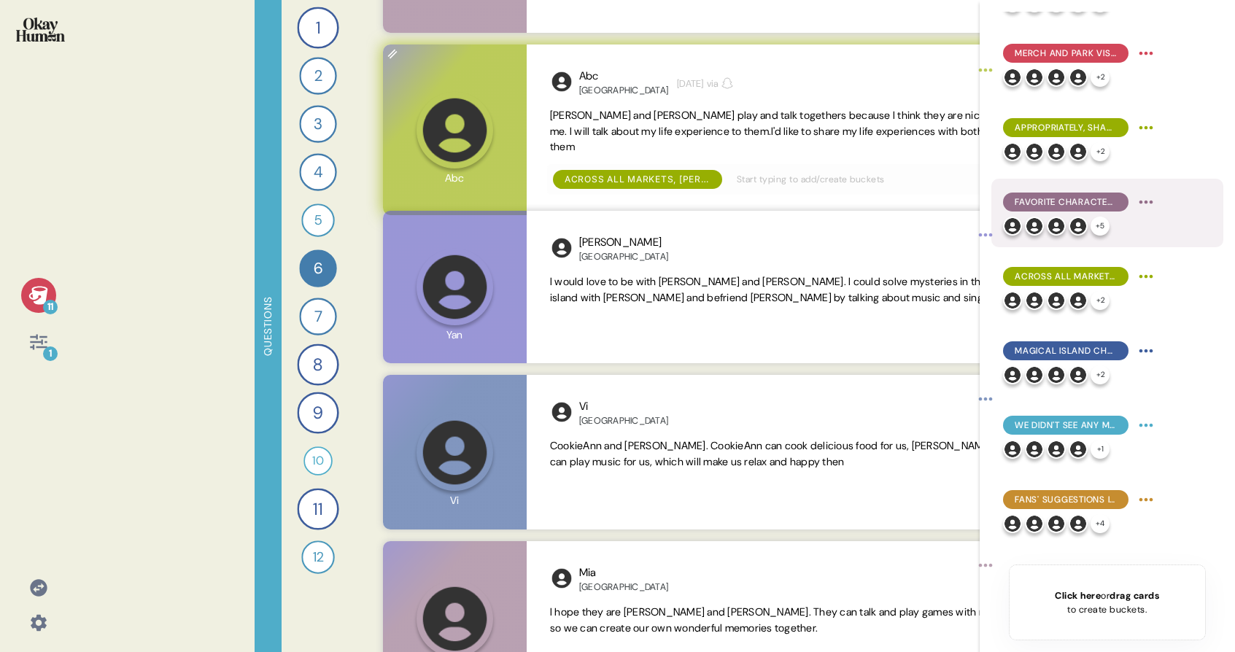
scroll to position [129, 0]
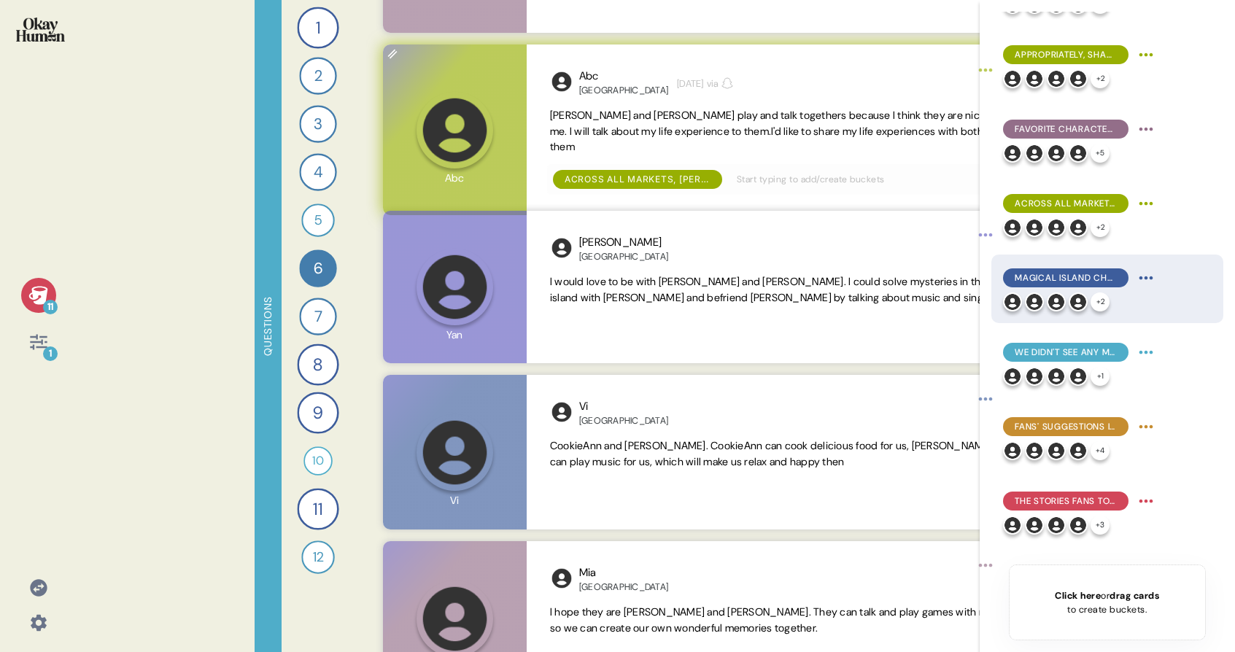
click at [1030, 271] on span "Magical Island choices showed slight differences by market for the other 5 char…" at bounding box center [1066, 277] width 102 height 13
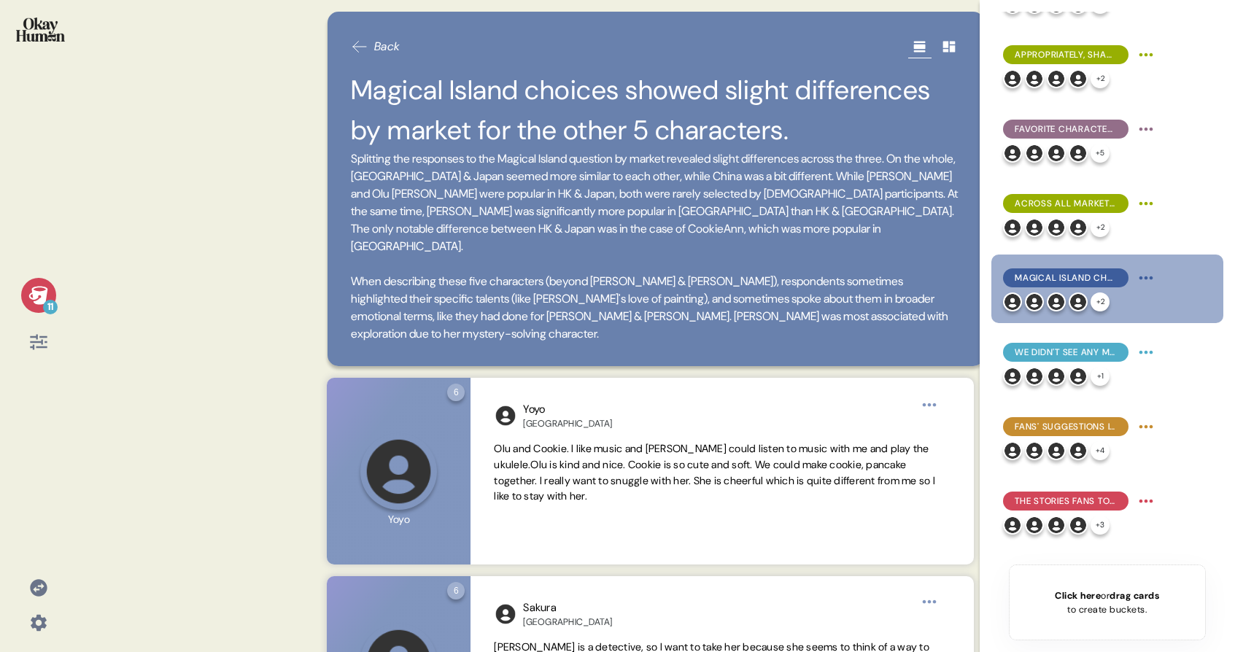
click at [44, 290] on icon at bounding box center [38, 295] width 20 height 20
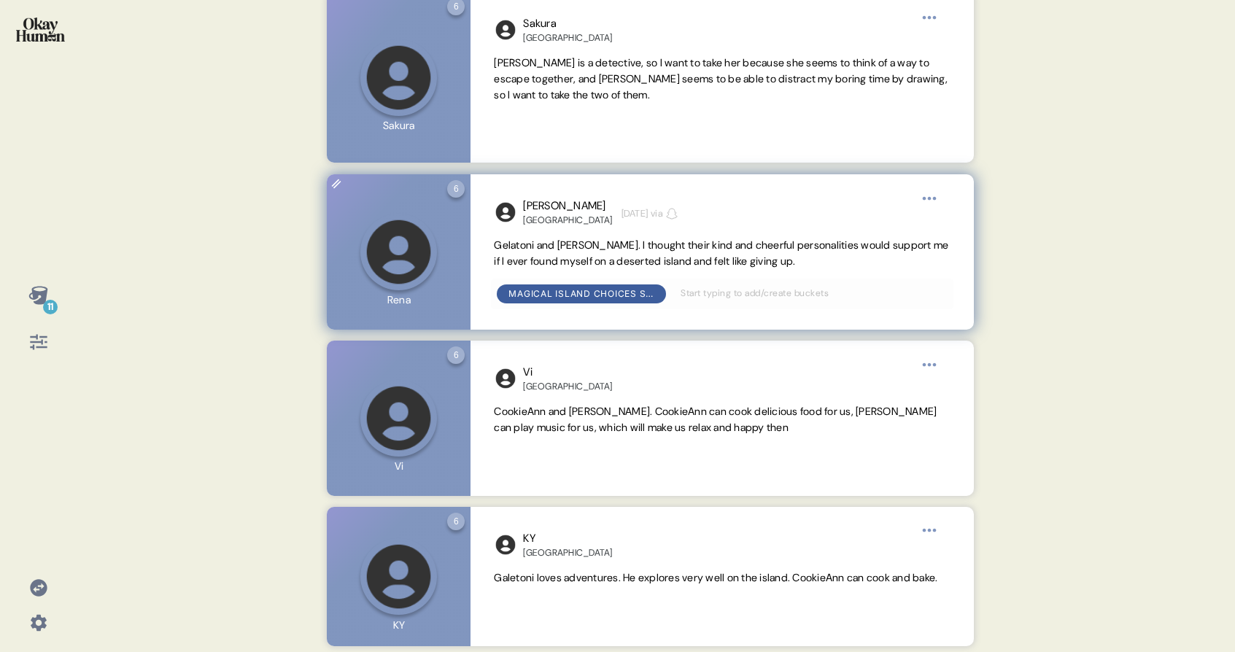
scroll to position [613, 0]
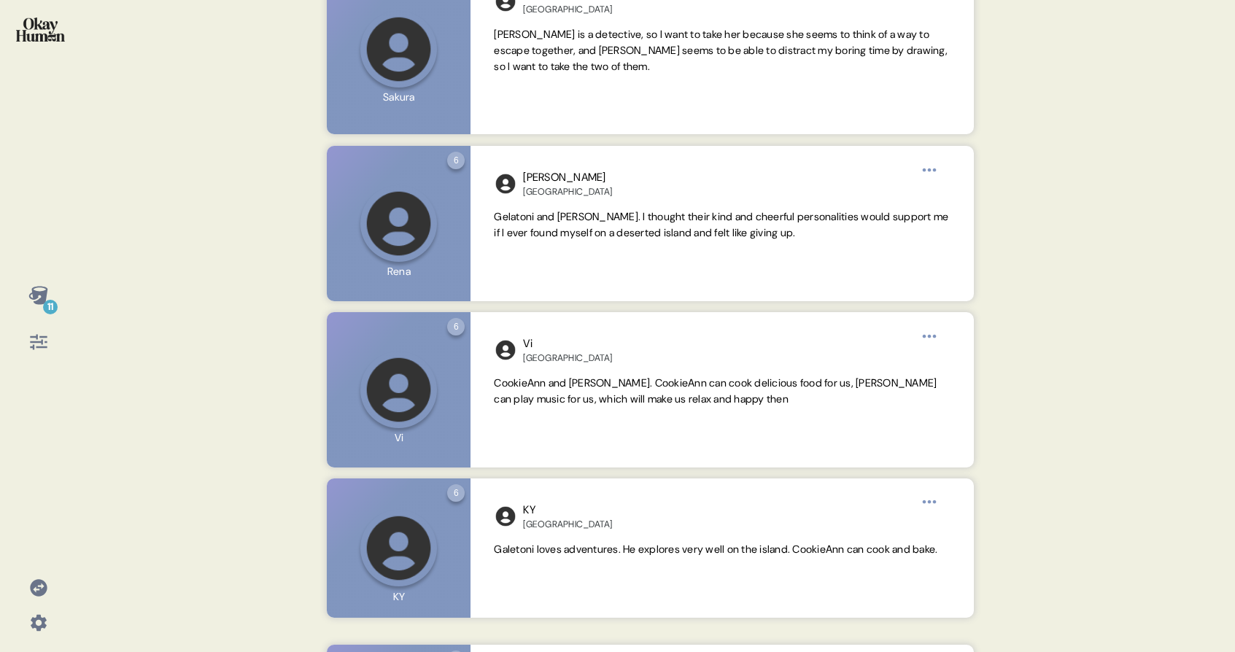
click at [35, 280] on div "11" at bounding box center [38, 295] width 35 height 35
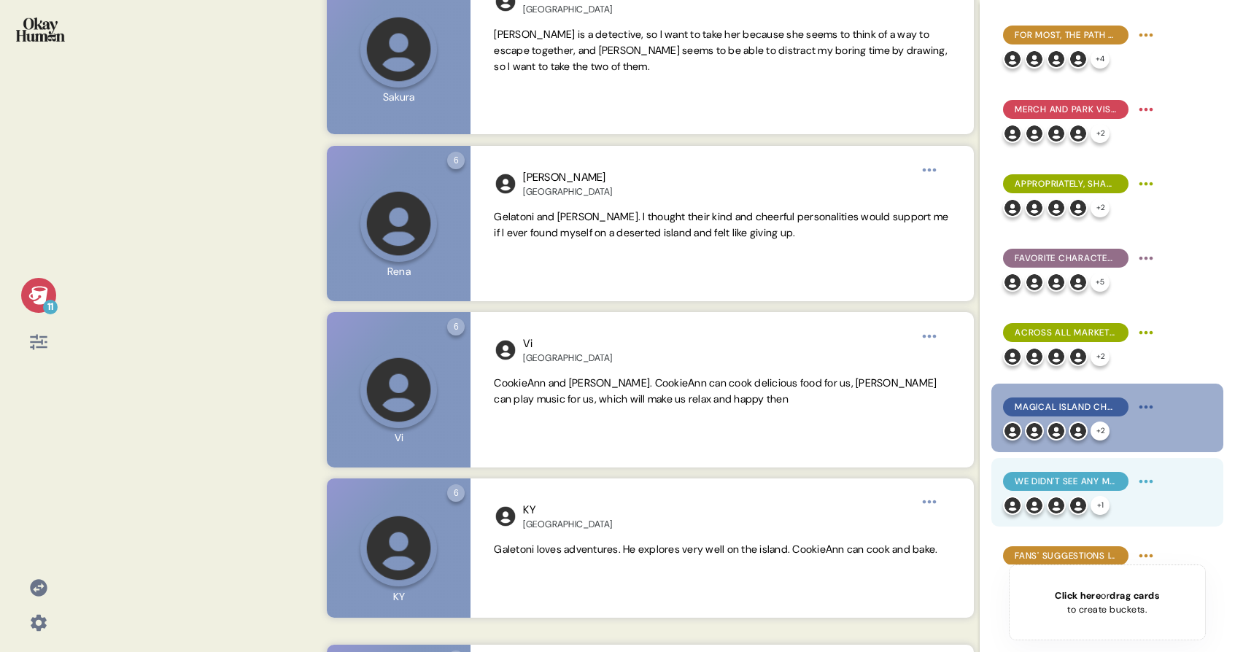
click at [1119, 492] on div "We didn't see any major dislikes in the existing cast, though respondents ident…" at bounding box center [1080, 481] width 155 height 23
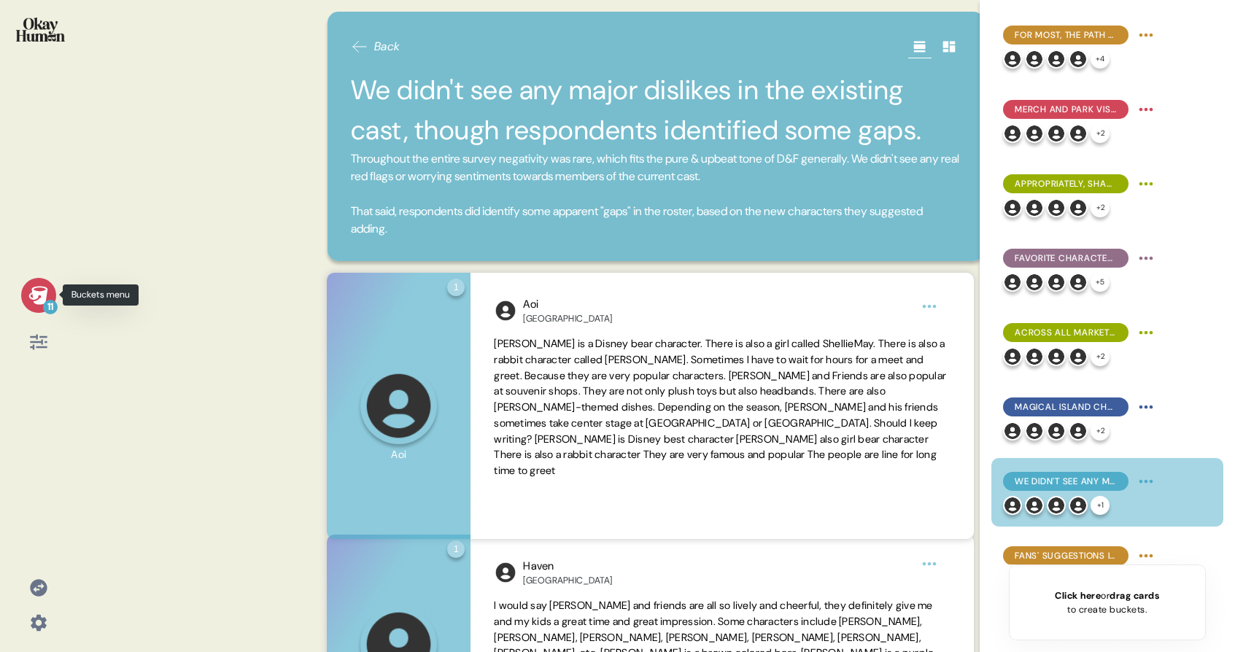
click at [40, 292] on icon at bounding box center [37, 295] width 19 height 18
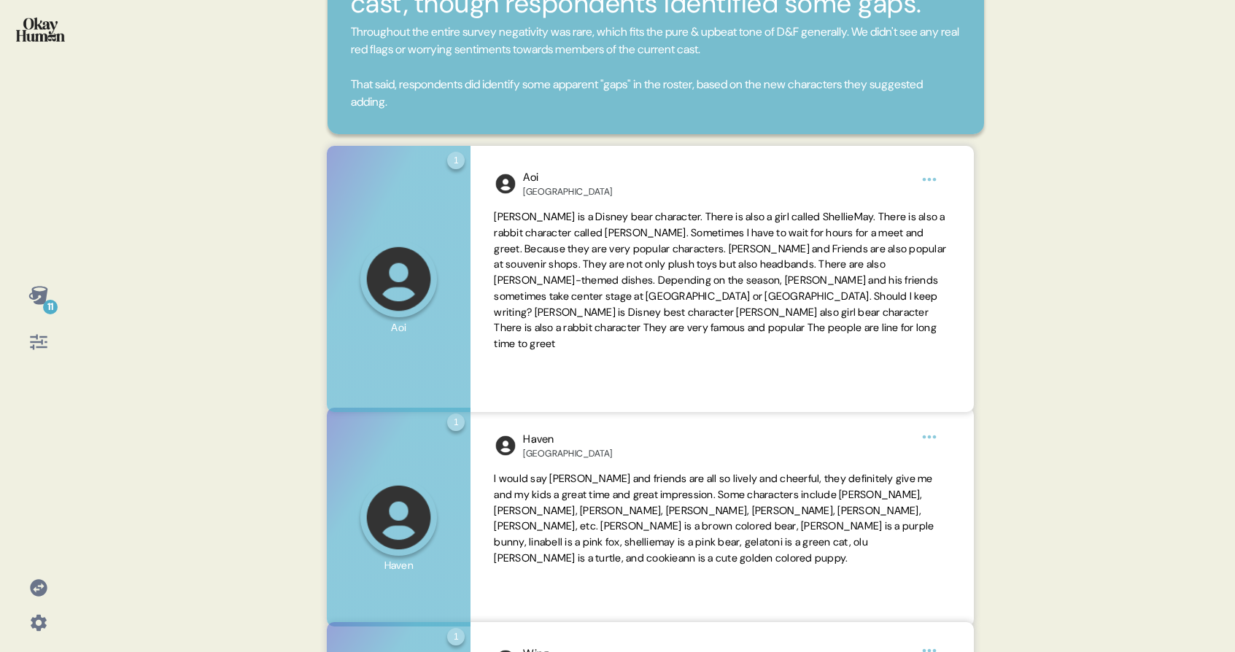
scroll to position [111, 0]
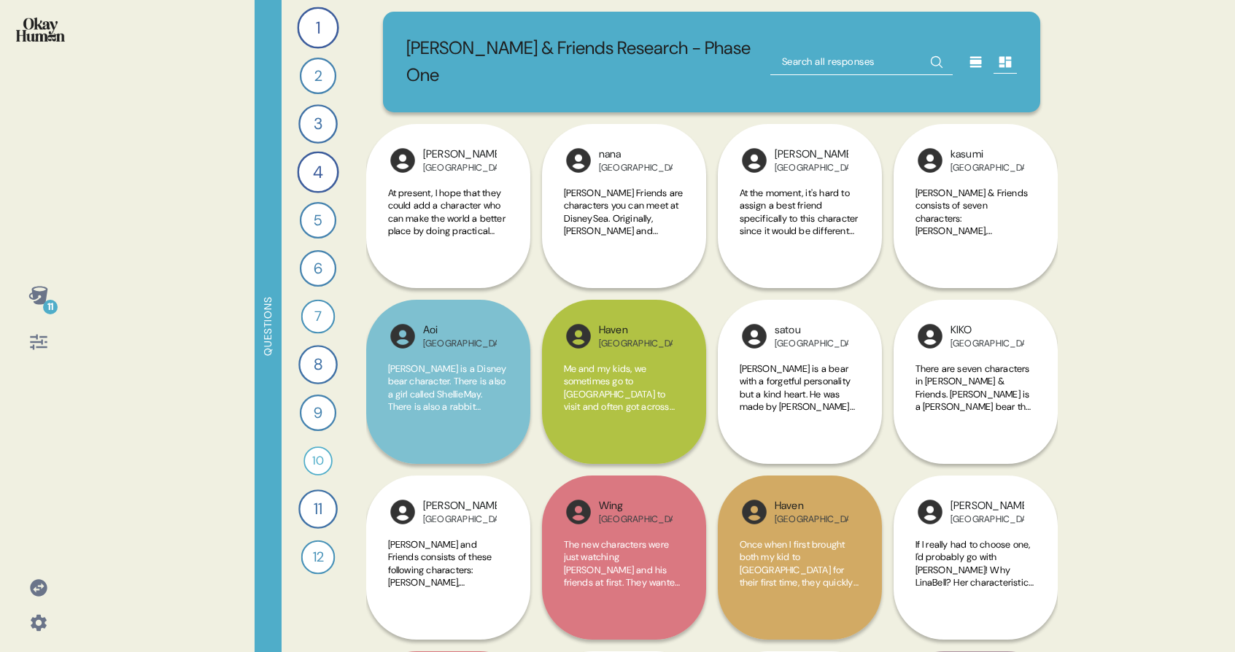
click at [23, 307] on div "11" at bounding box center [38, 319] width 53 height 82
click at [24, 302] on div "11" at bounding box center [38, 295] width 35 height 35
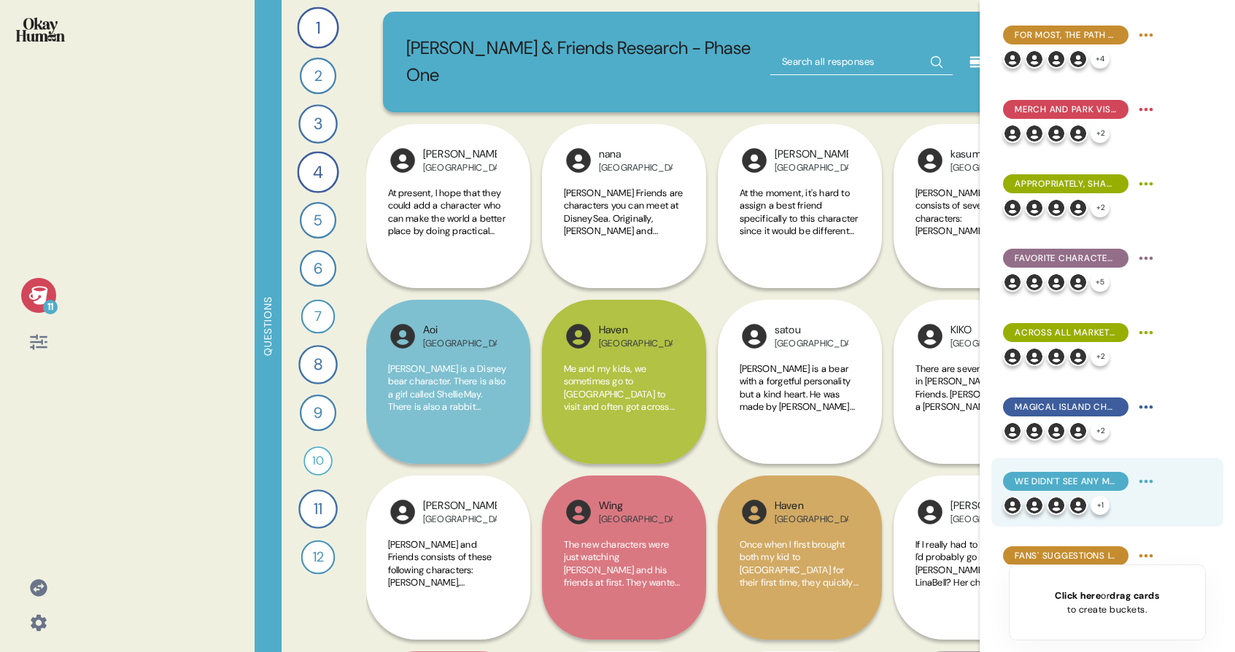
click at [1064, 485] on span "We didn't see any major dislikes in the existing cast, though respondents ident…" at bounding box center [1066, 481] width 102 height 13
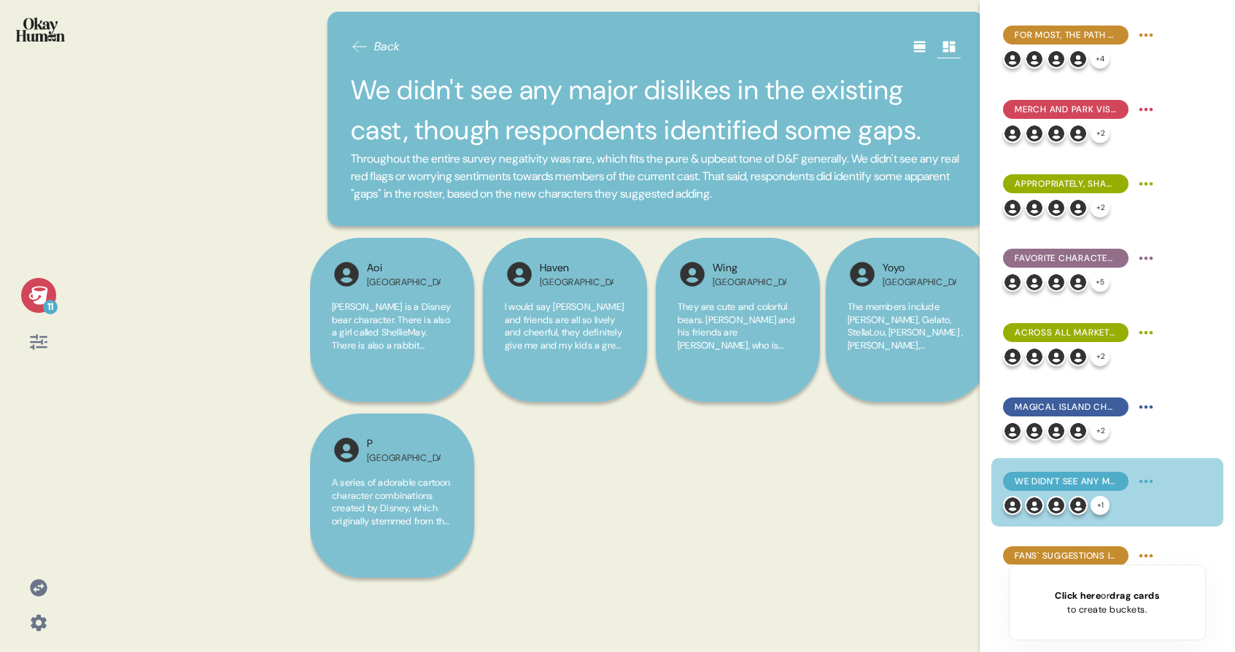
click at [27, 301] on div "11" at bounding box center [38, 295] width 35 height 35
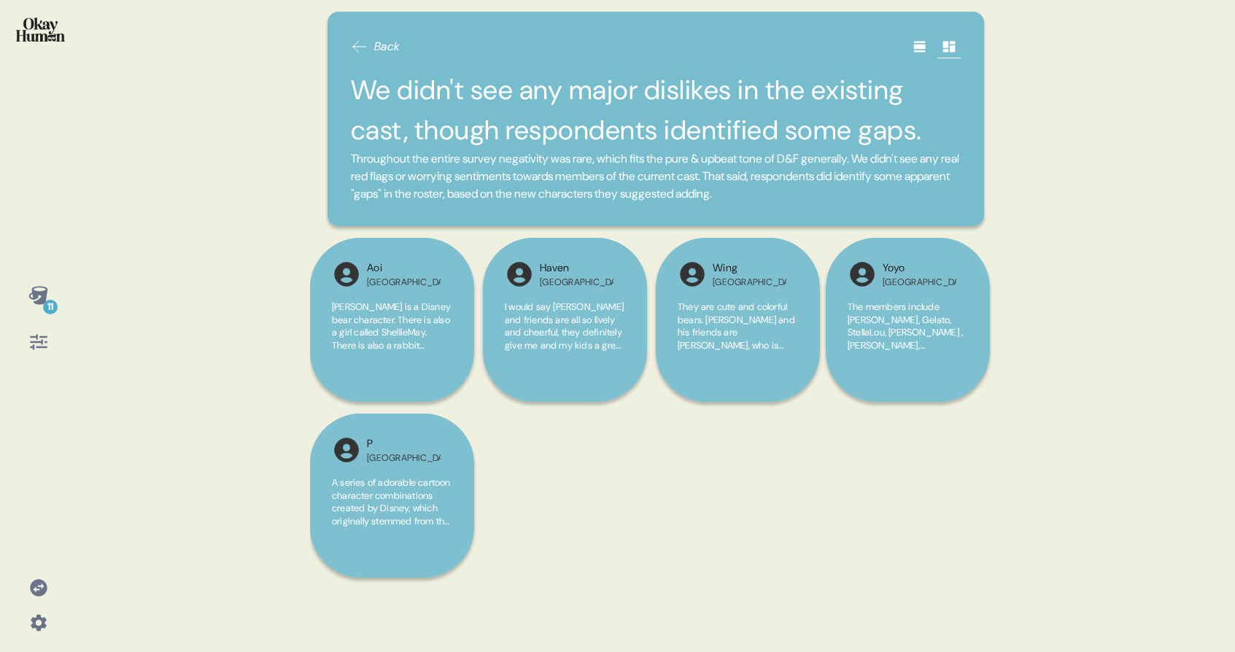
click at [925, 42] on icon at bounding box center [920, 46] width 15 height 15
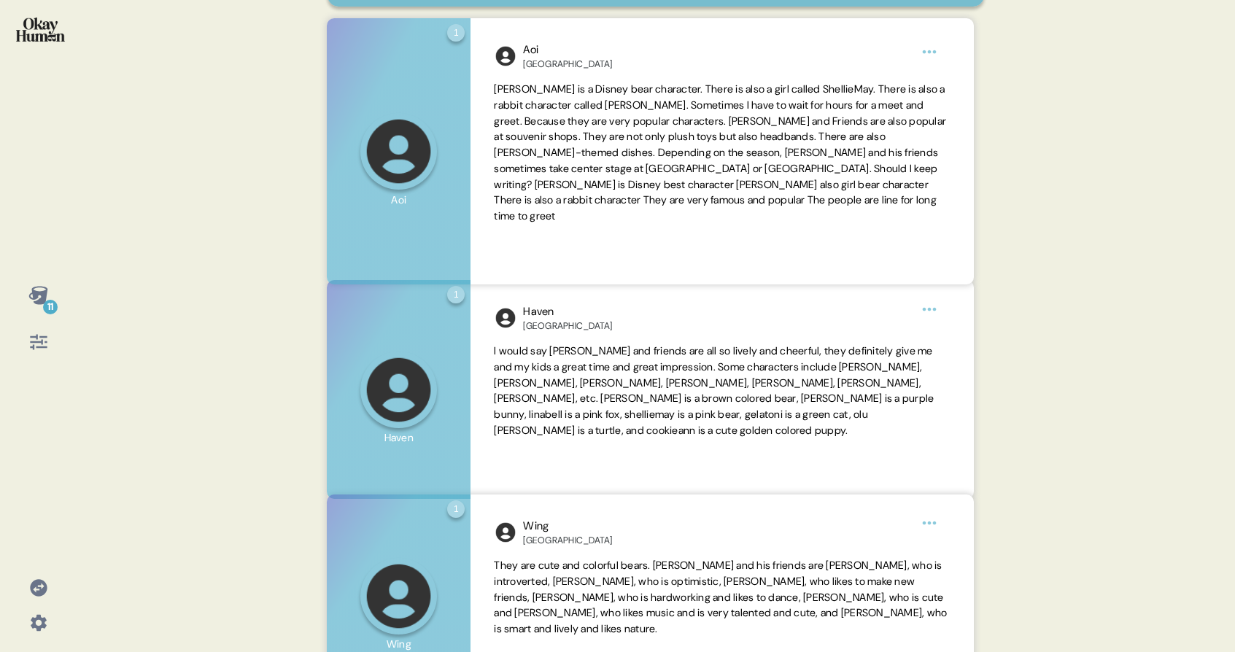
scroll to position [229, 0]
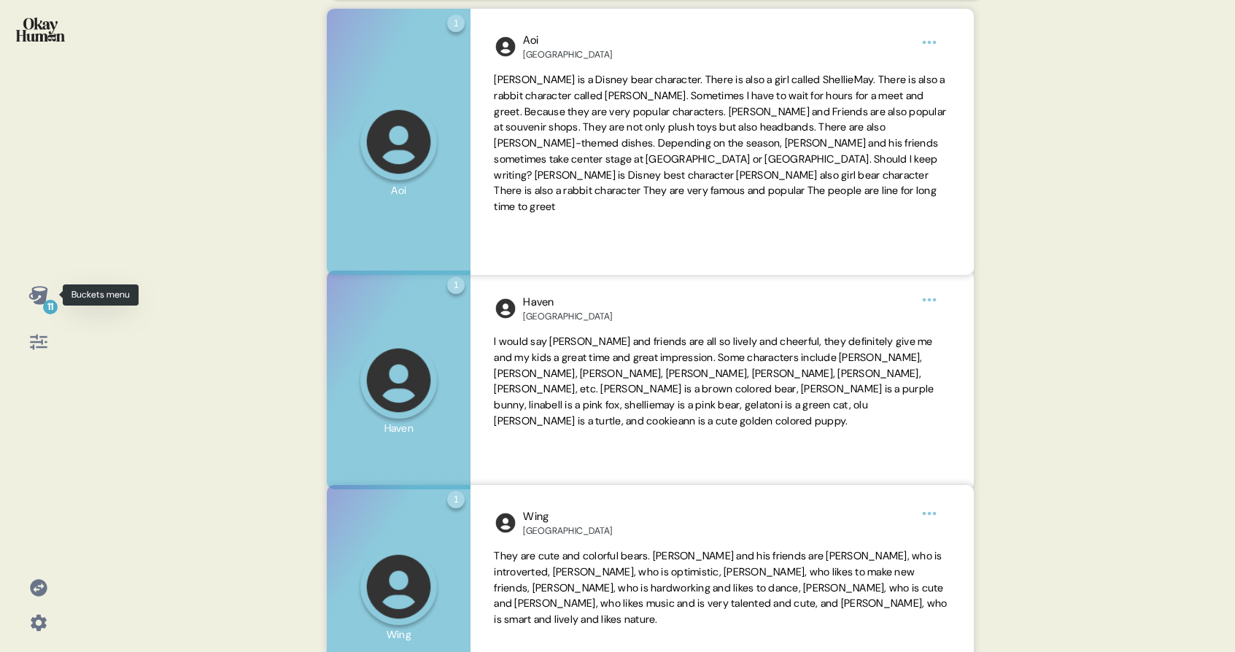
click at [38, 298] on icon at bounding box center [38, 295] width 20 height 20
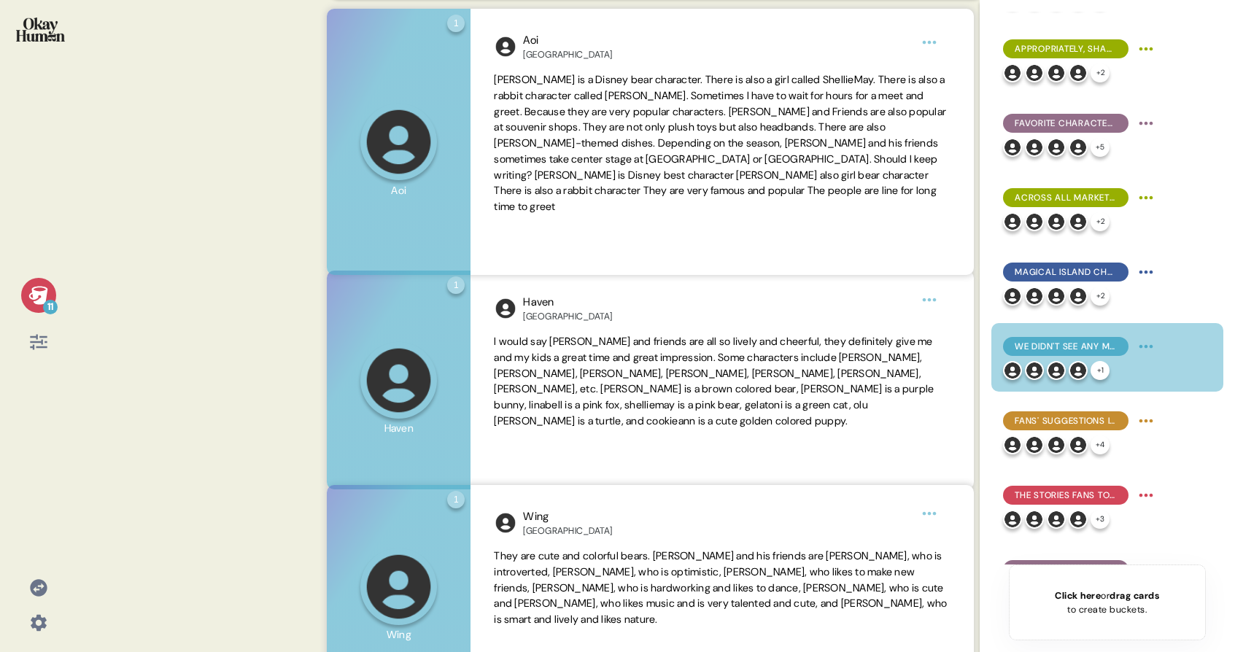
scroll to position [169, 0]
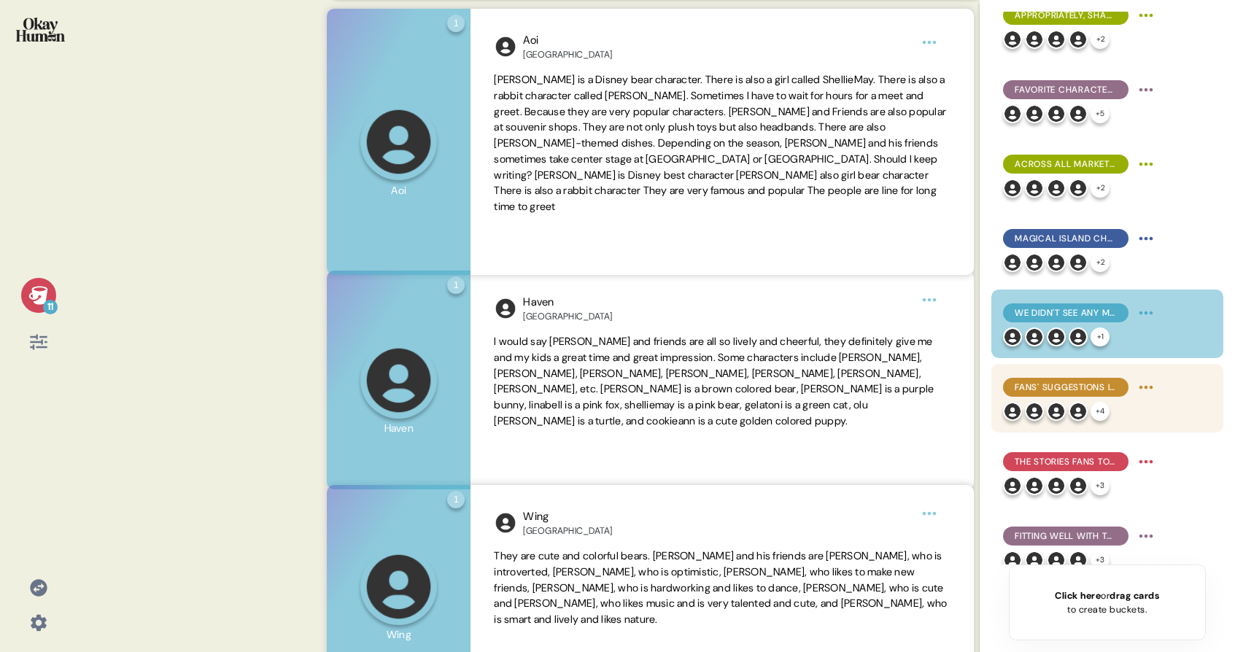
click at [1086, 404] on div at bounding box center [1078, 411] width 19 height 19
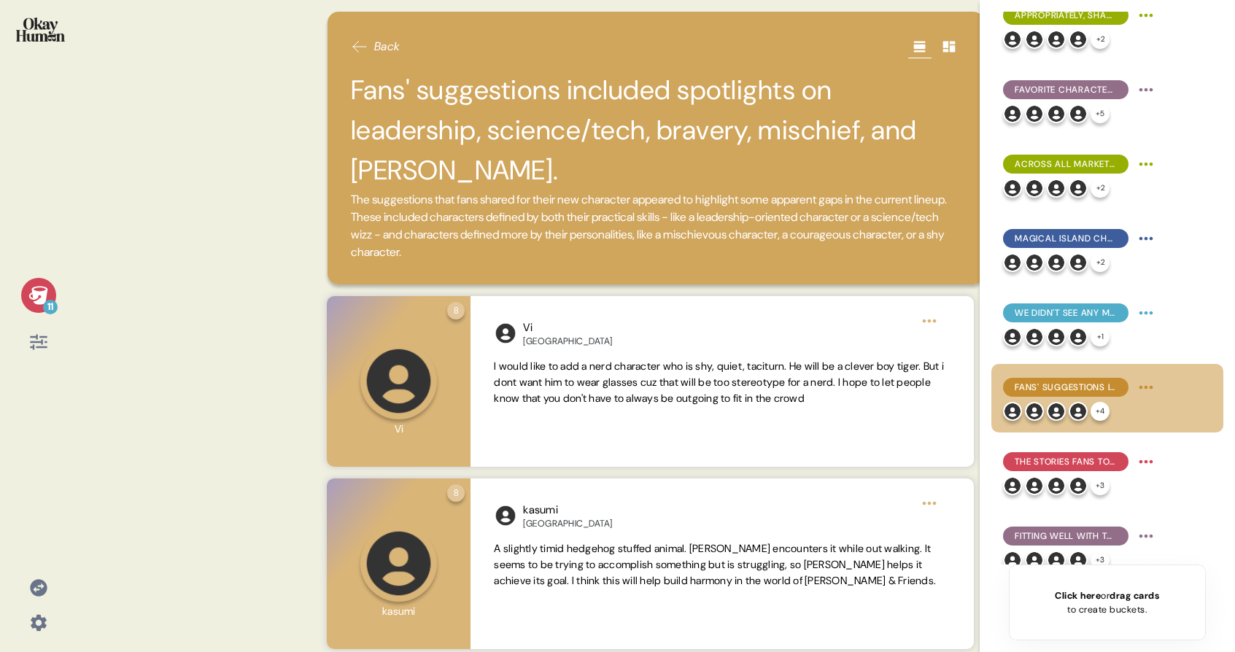
click at [34, 288] on icon at bounding box center [38, 295] width 20 height 20
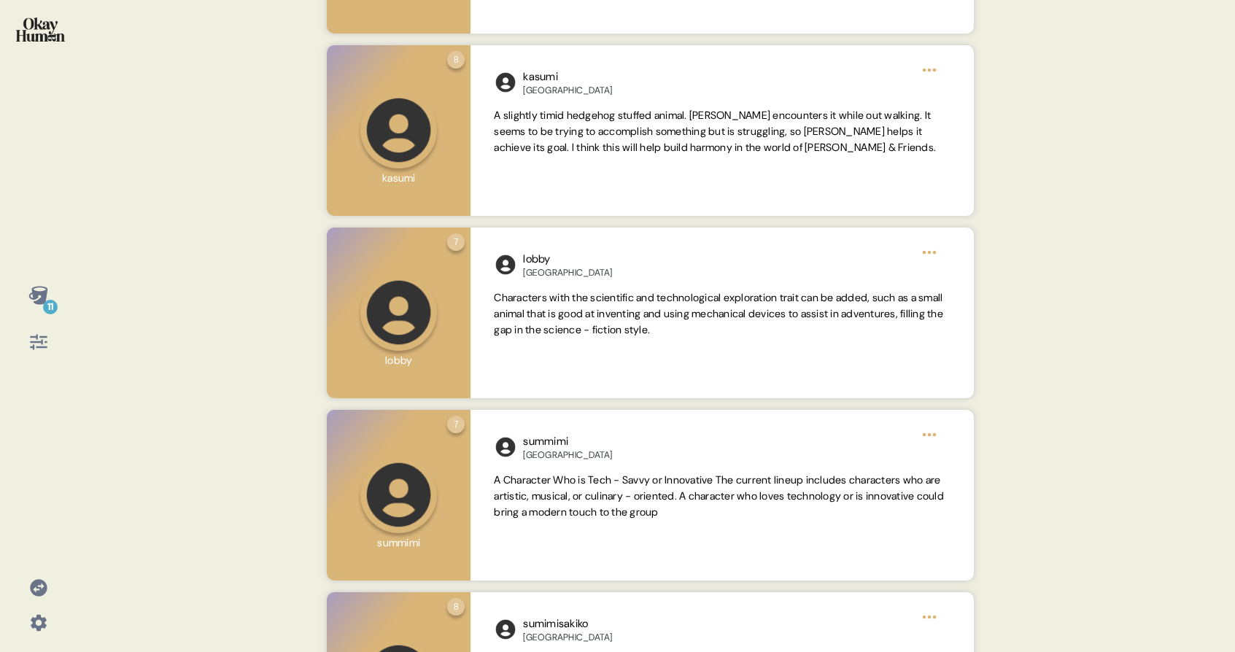
scroll to position [1071, 0]
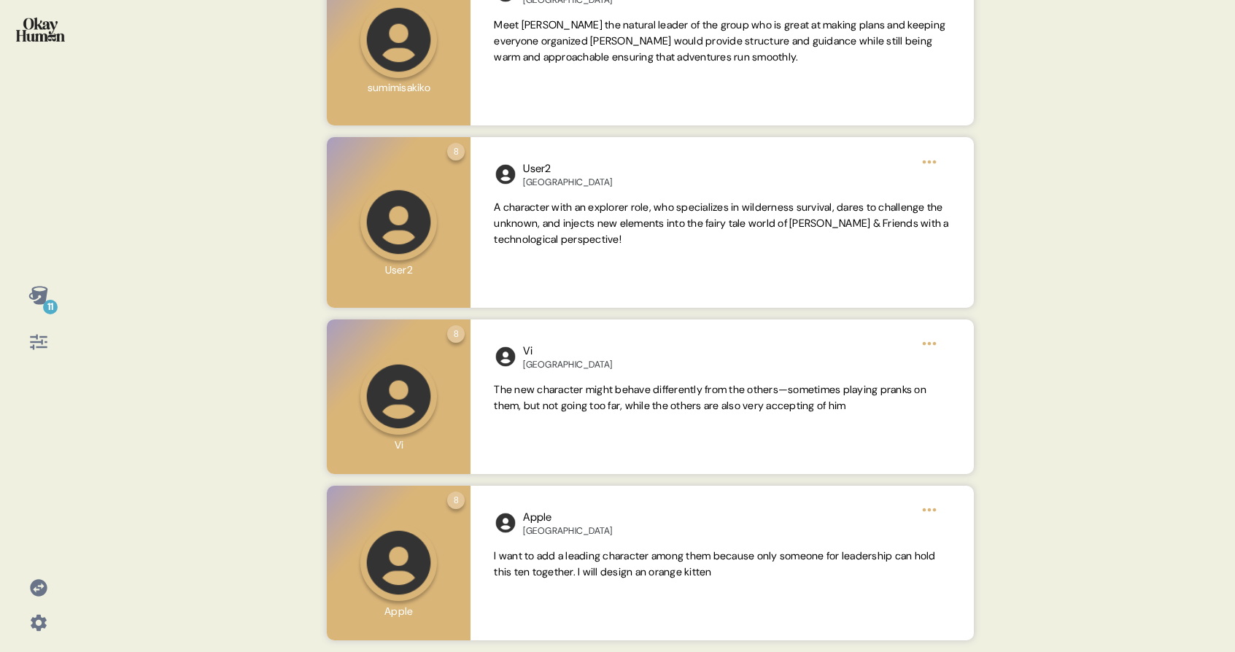
click at [63, 46] on div at bounding box center [38, 39] width 53 height 55
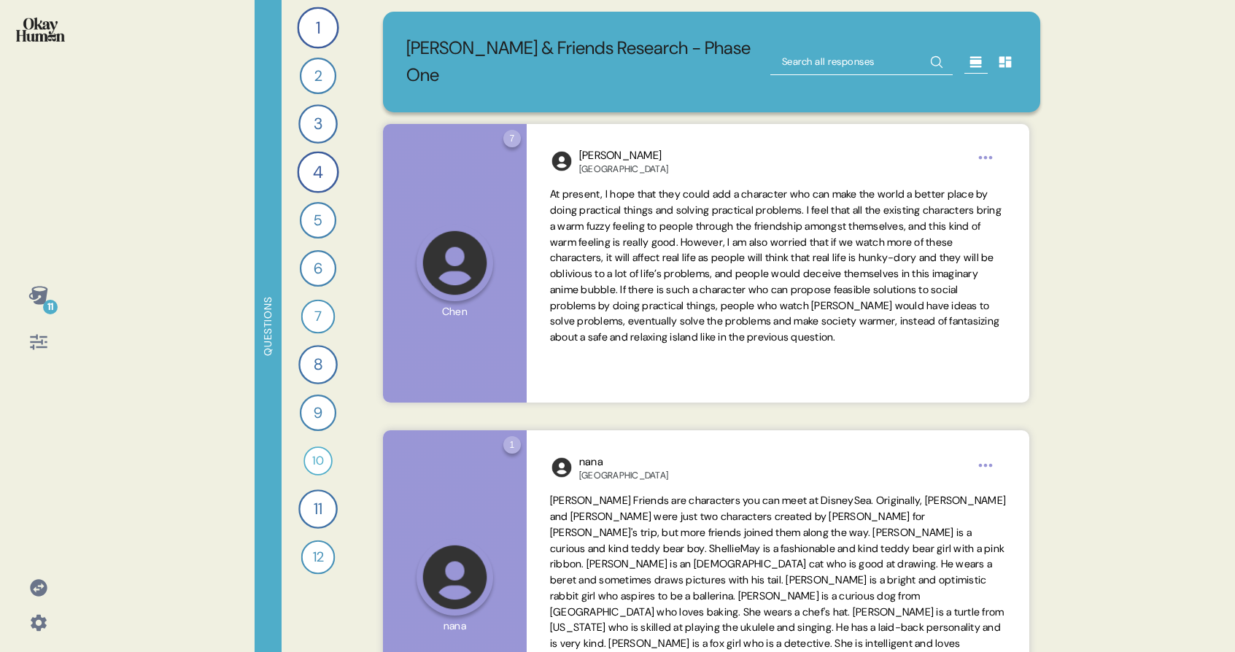
click at [825, 49] on input "text" at bounding box center [861, 62] width 182 height 26
type input "misch"
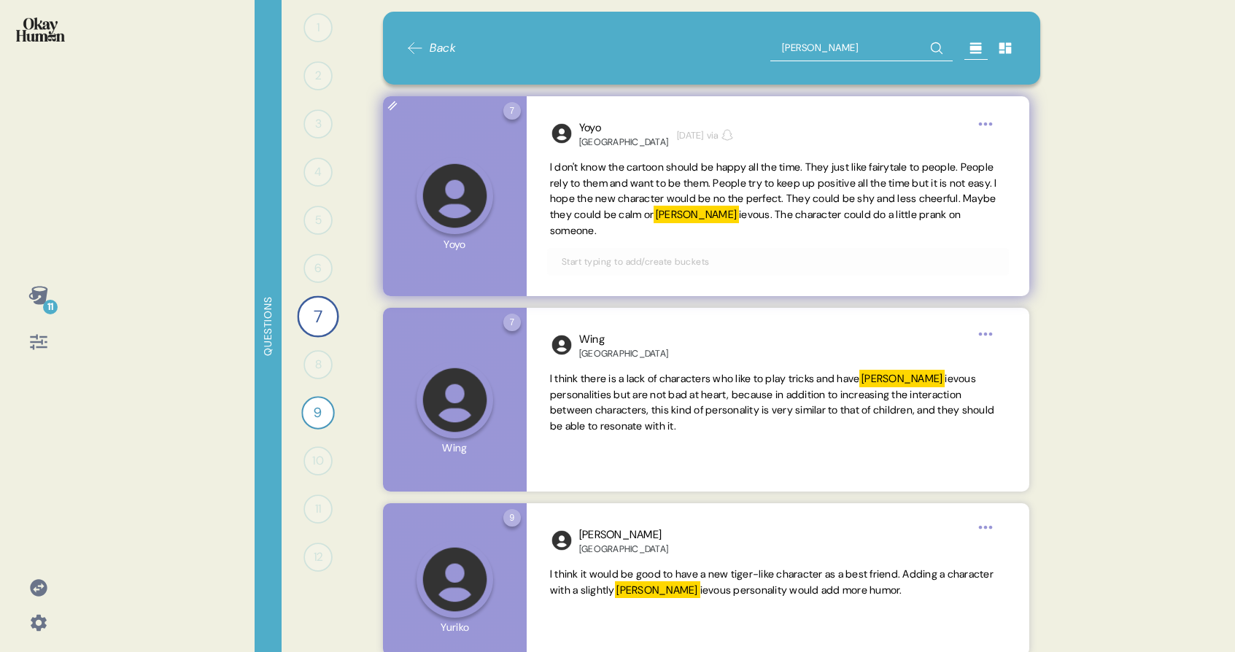
click at [773, 260] on input "text" at bounding box center [778, 262] width 450 height 16
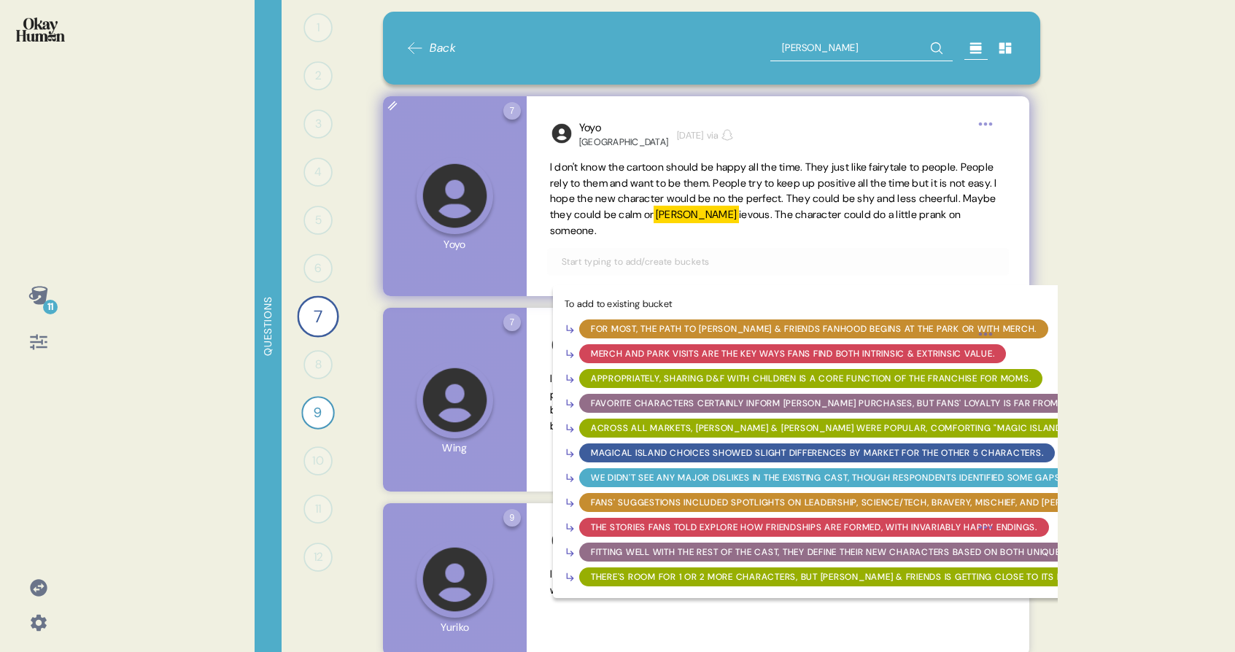
click at [731, 497] on div "Fans' suggestions included spotlights on leadership, science/tech, bravery, mis…" at bounding box center [854, 502] width 526 height 13
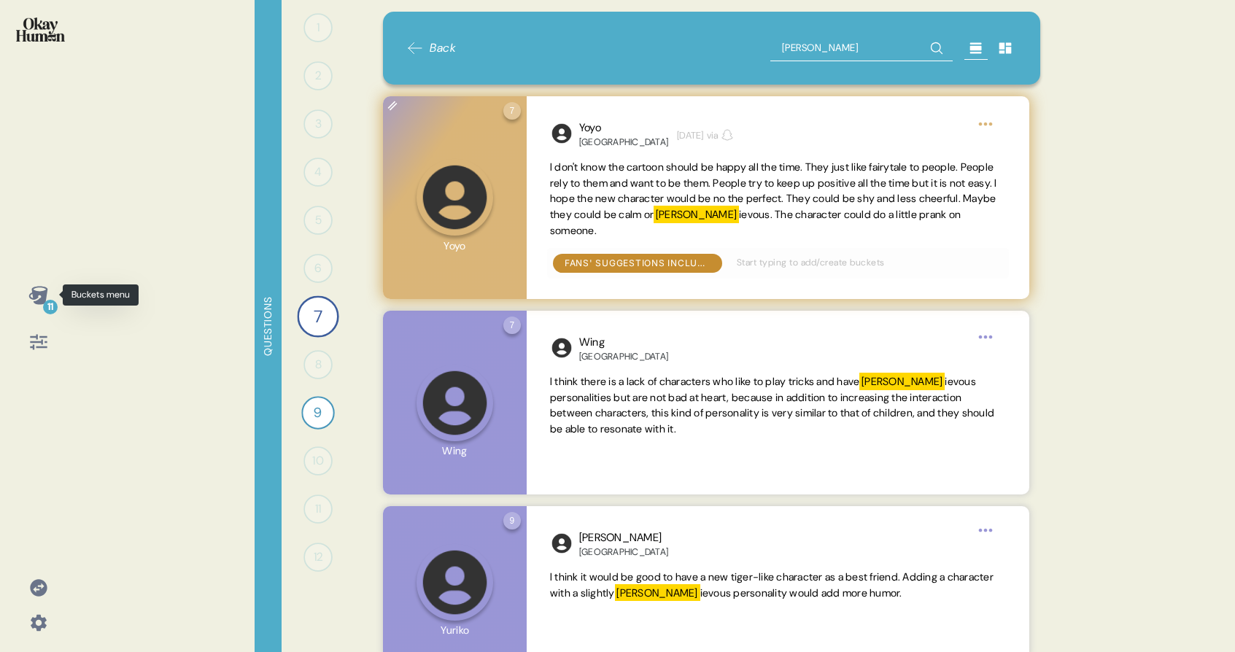
click at [29, 291] on icon at bounding box center [38, 295] width 20 height 20
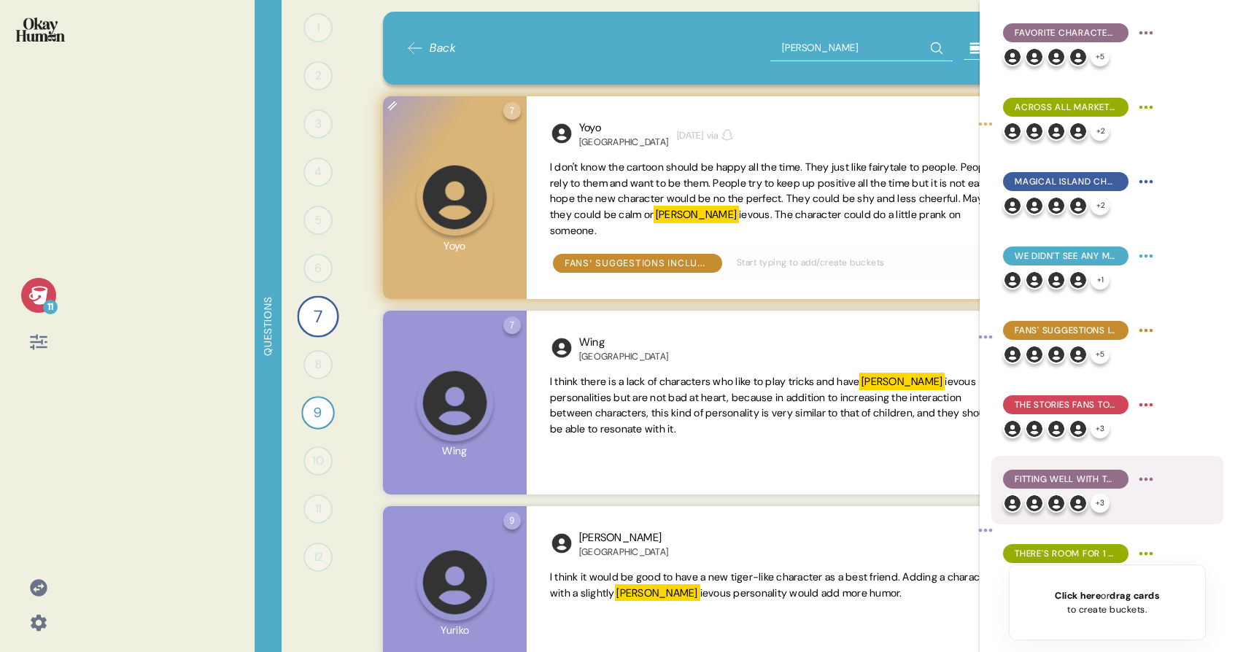
scroll to position [260, 0]
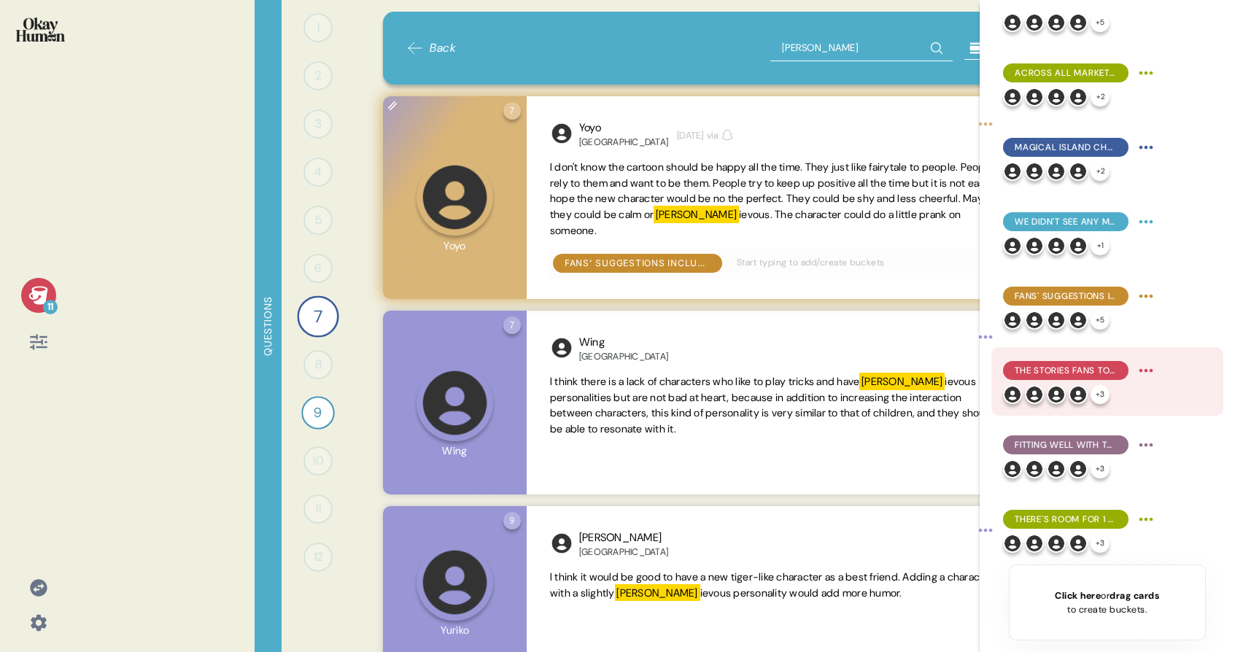
click at [1061, 373] on span "The stories fans told explore how friendships are formed, with invariably happy…" at bounding box center [1066, 370] width 102 height 13
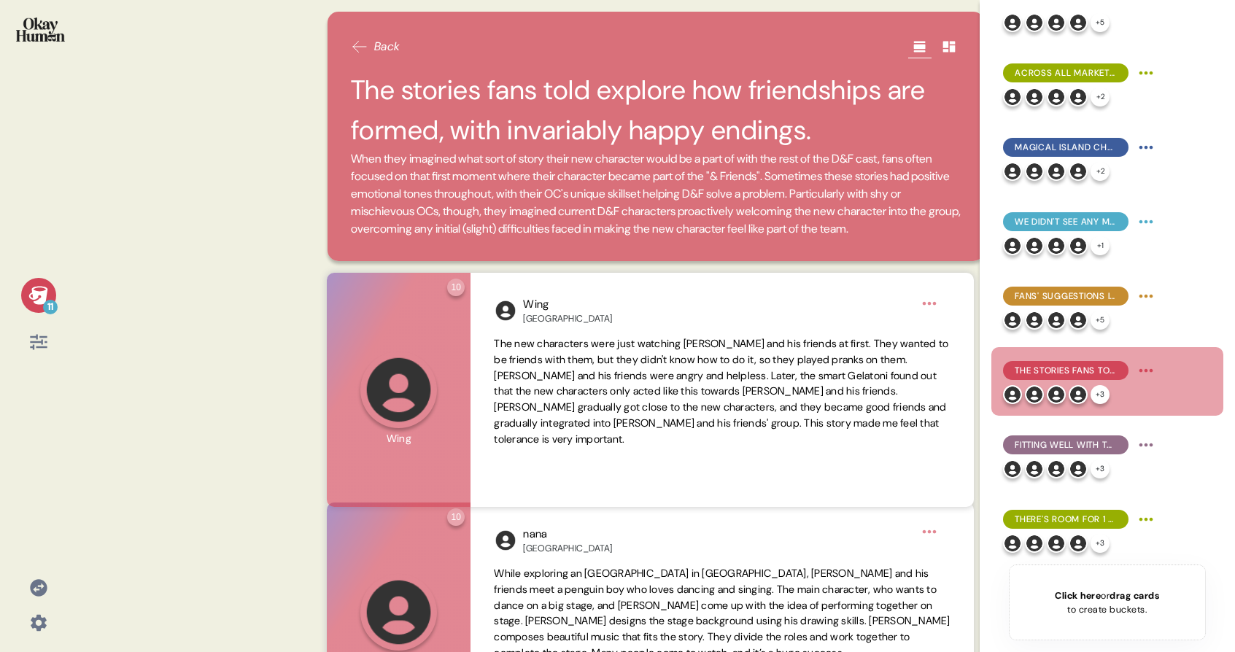
click at [26, 301] on div "11" at bounding box center [38, 295] width 35 height 35
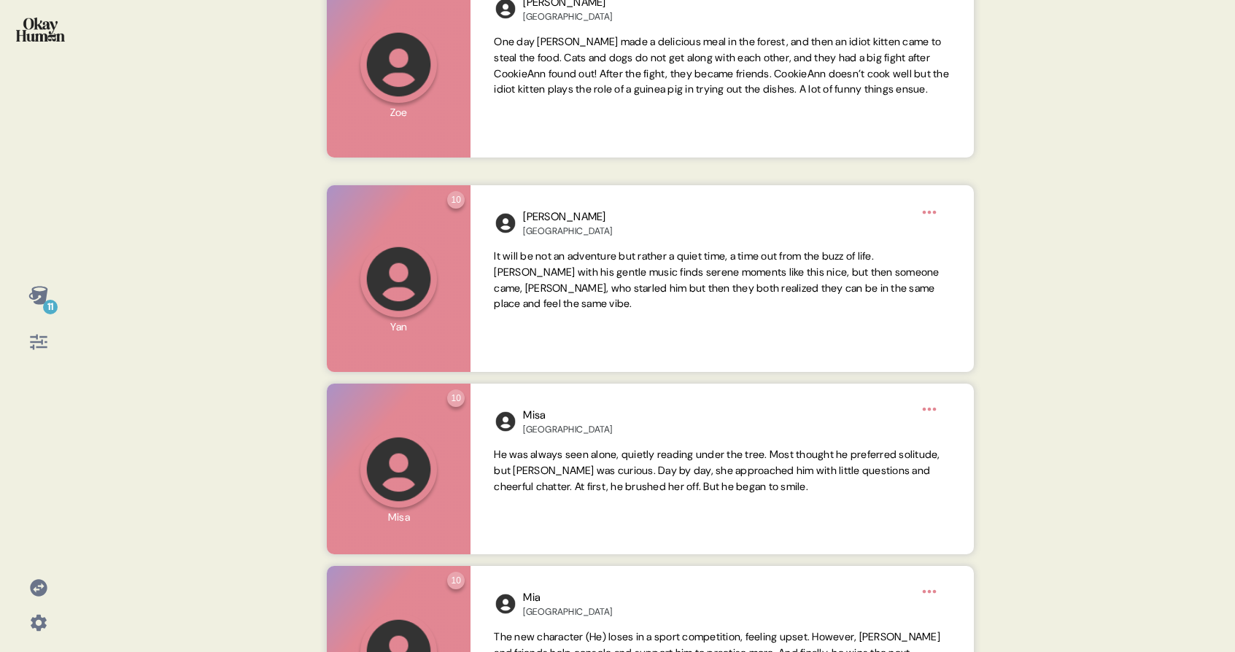
scroll to position [759, 0]
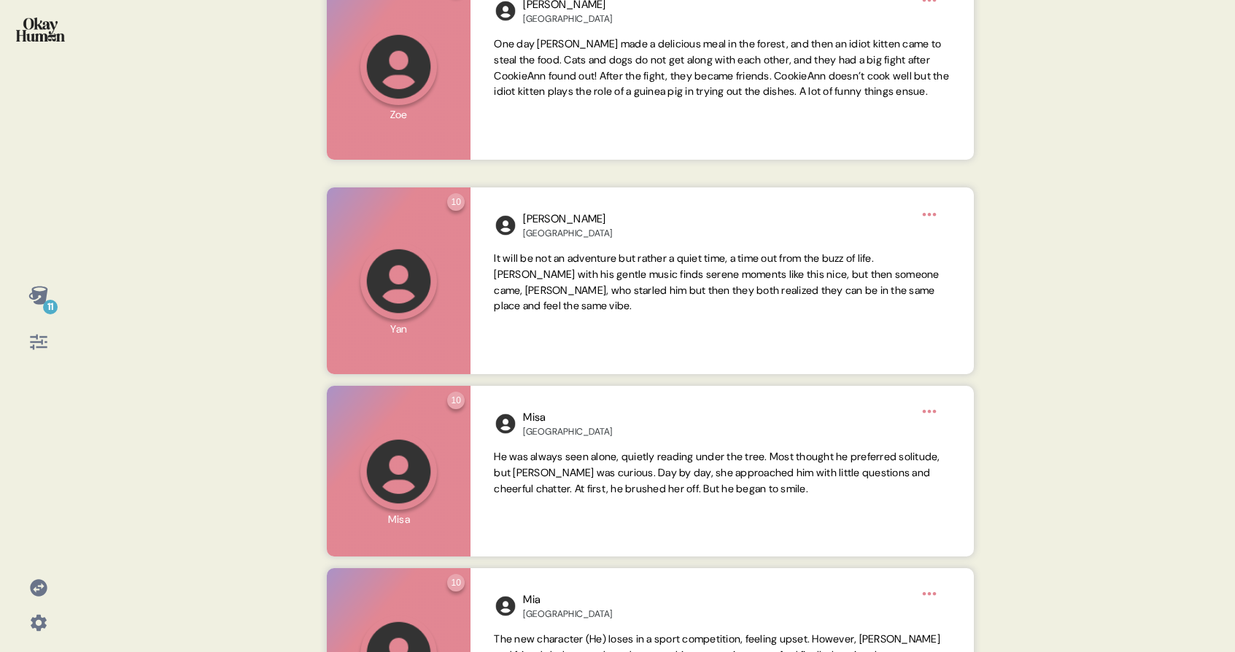
click at [34, 301] on icon at bounding box center [37, 295] width 19 height 18
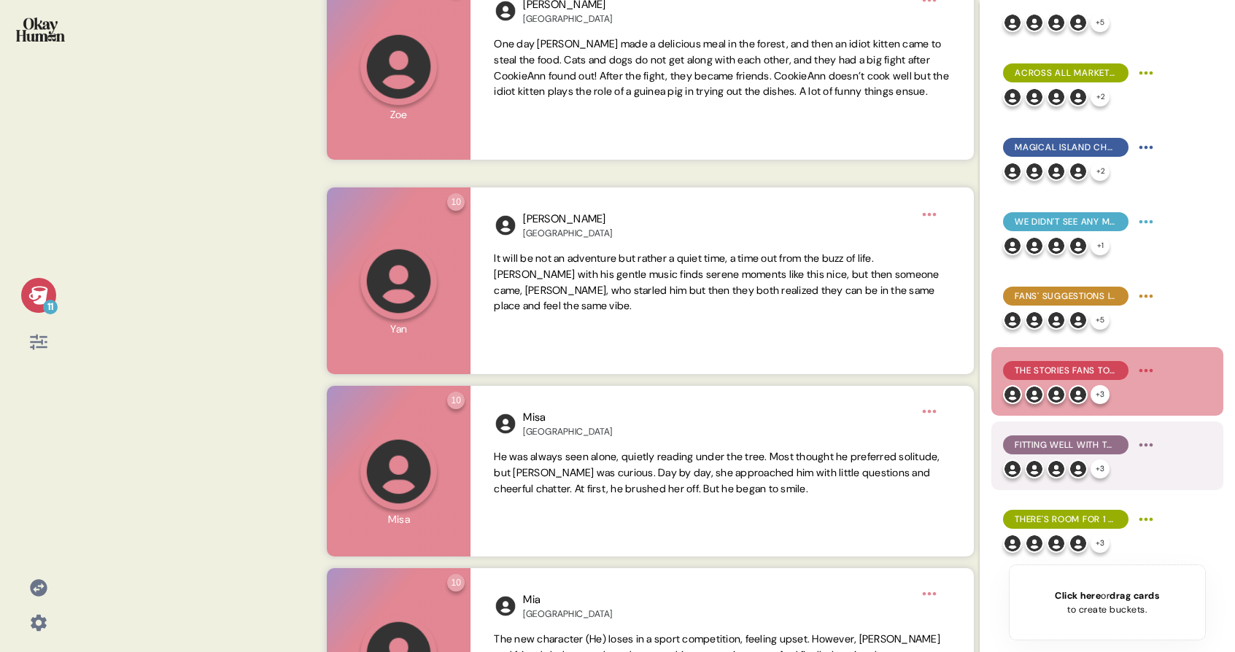
click at [1120, 462] on div "+ 3" at bounding box center [1080, 469] width 155 height 19
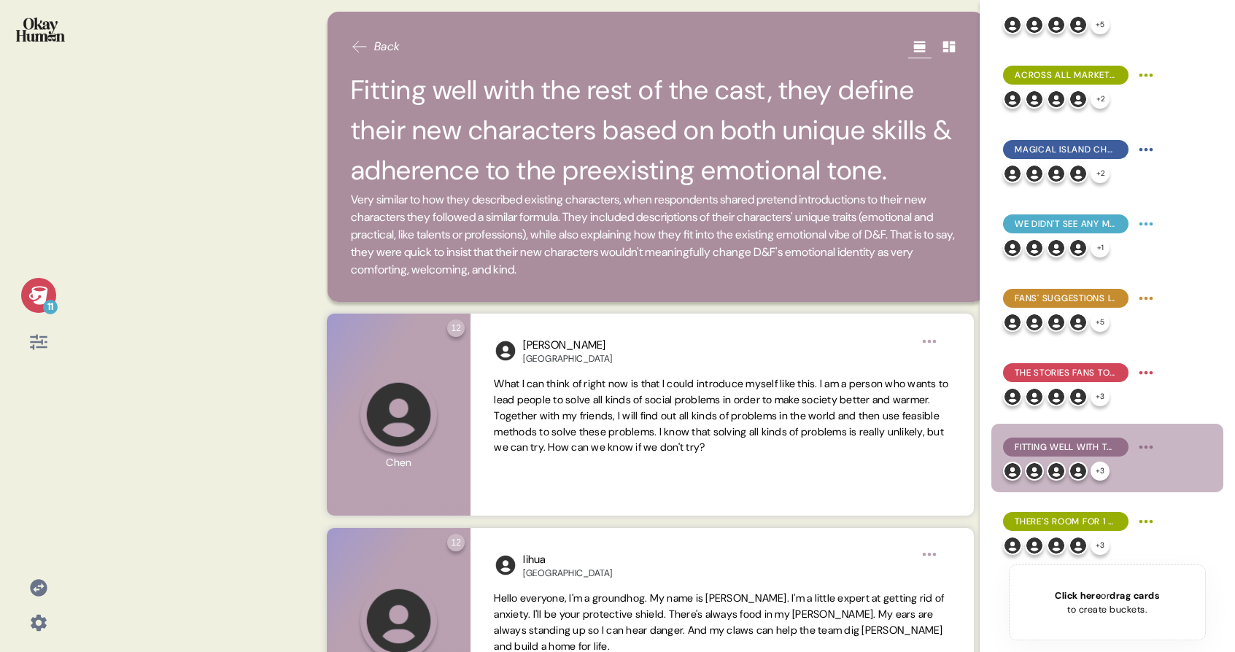
scroll to position [257, 0]
click at [46, 297] on icon at bounding box center [38, 295] width 20 height 20
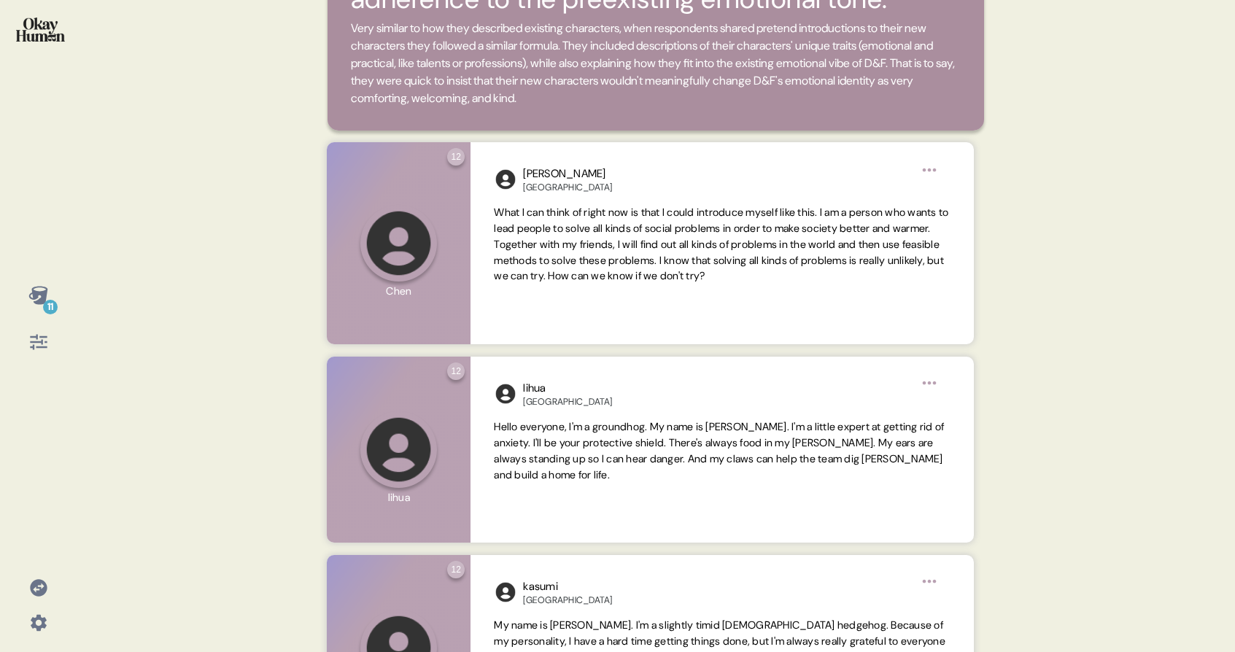
scroll to position [182, 0]
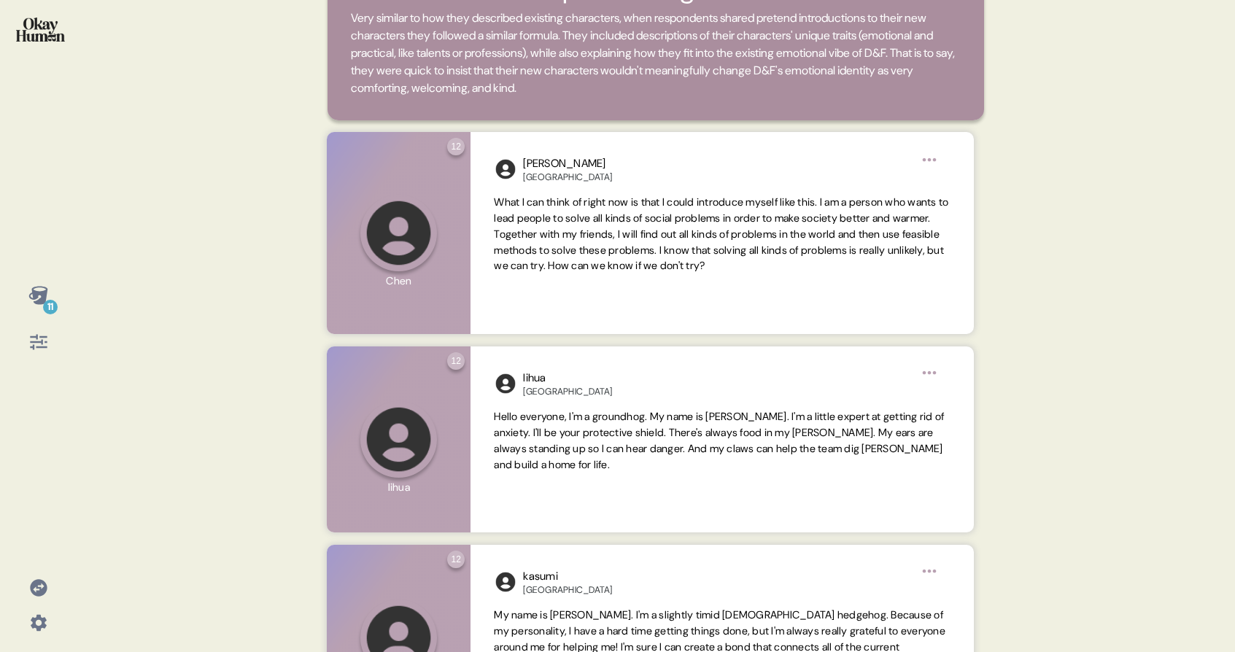
click at [34, 303] on icon at bounding box center [38, 295] width 20 height 20
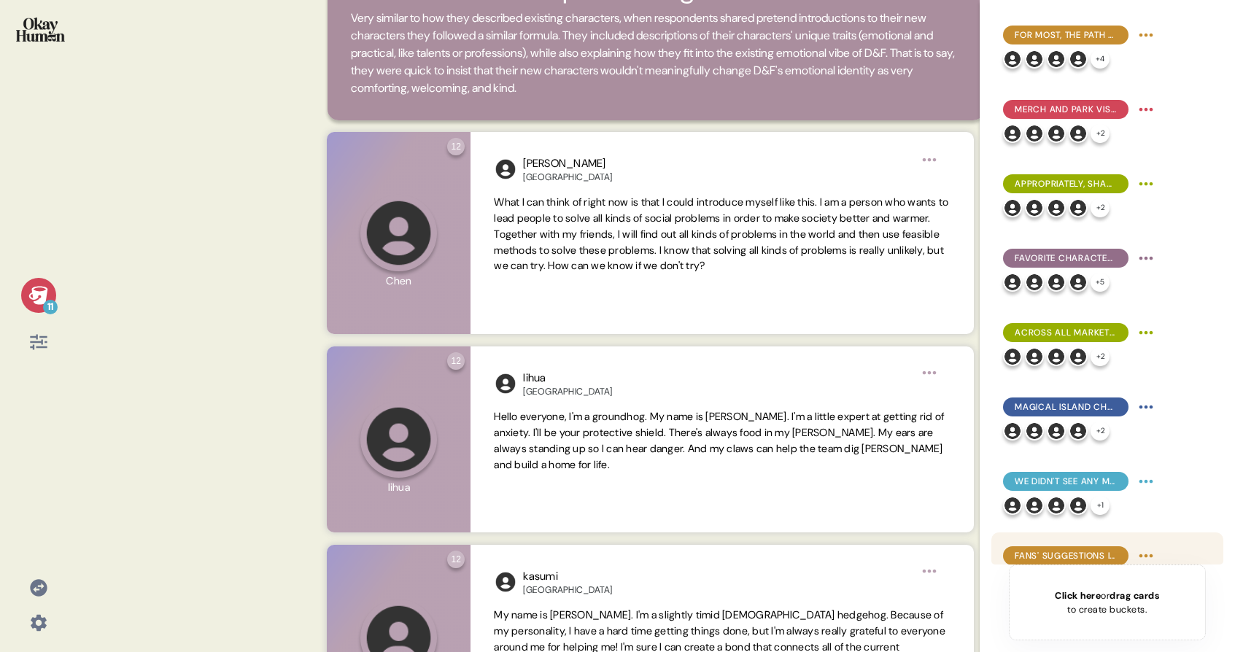
scroll to position [260, 0]
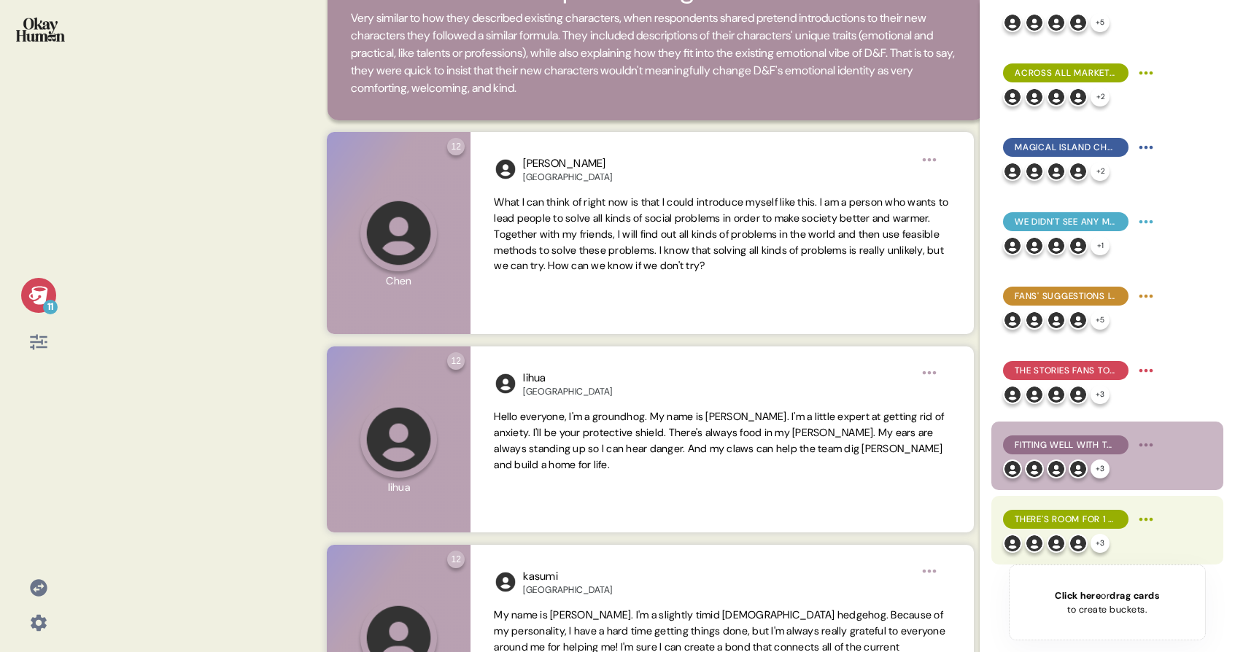
click at [1091, 524] on span "There's room for 1 or 2 more characters, but Duffy & Friends is getting close t…" at bounding box center [1066, 519] width 102 height 13
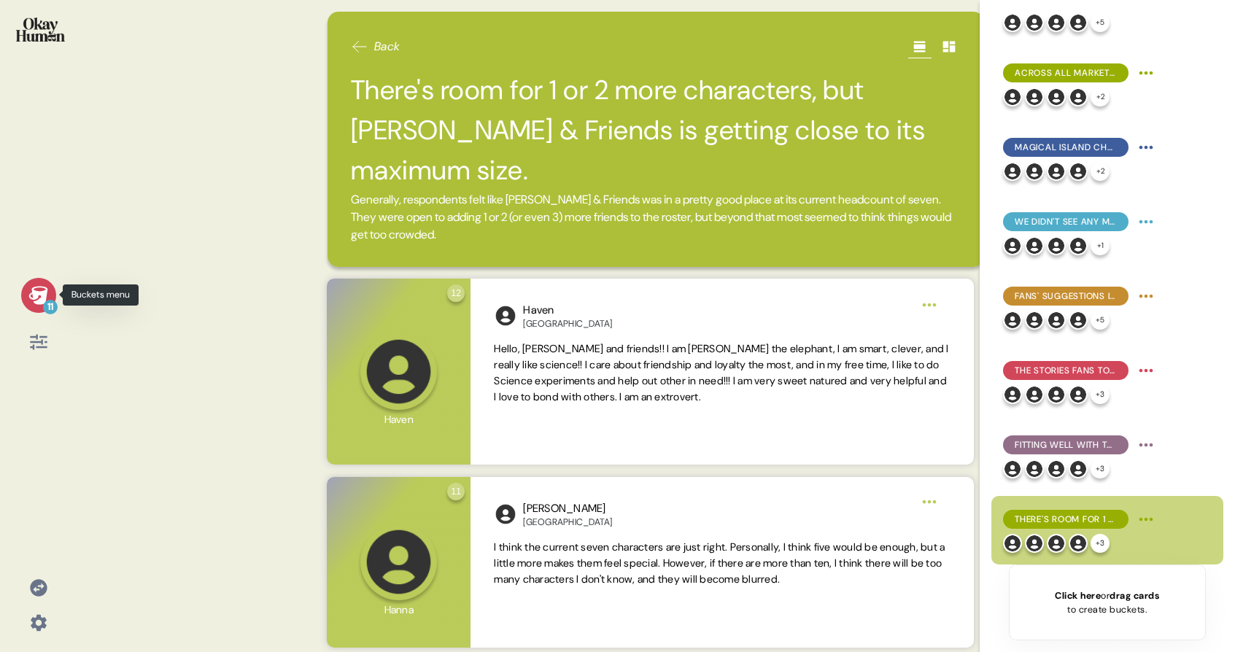
click at [53, 294] on div "11" at bounding box center [38, 295] width 35 height 35
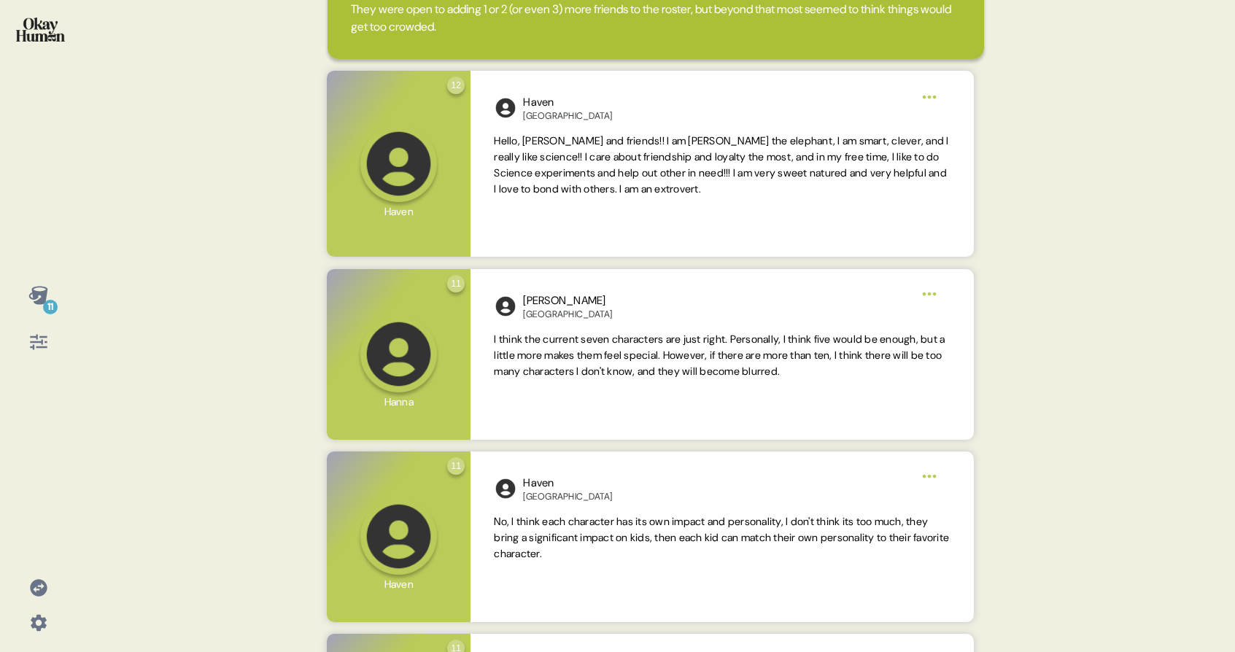
scroll to position [207, 0]
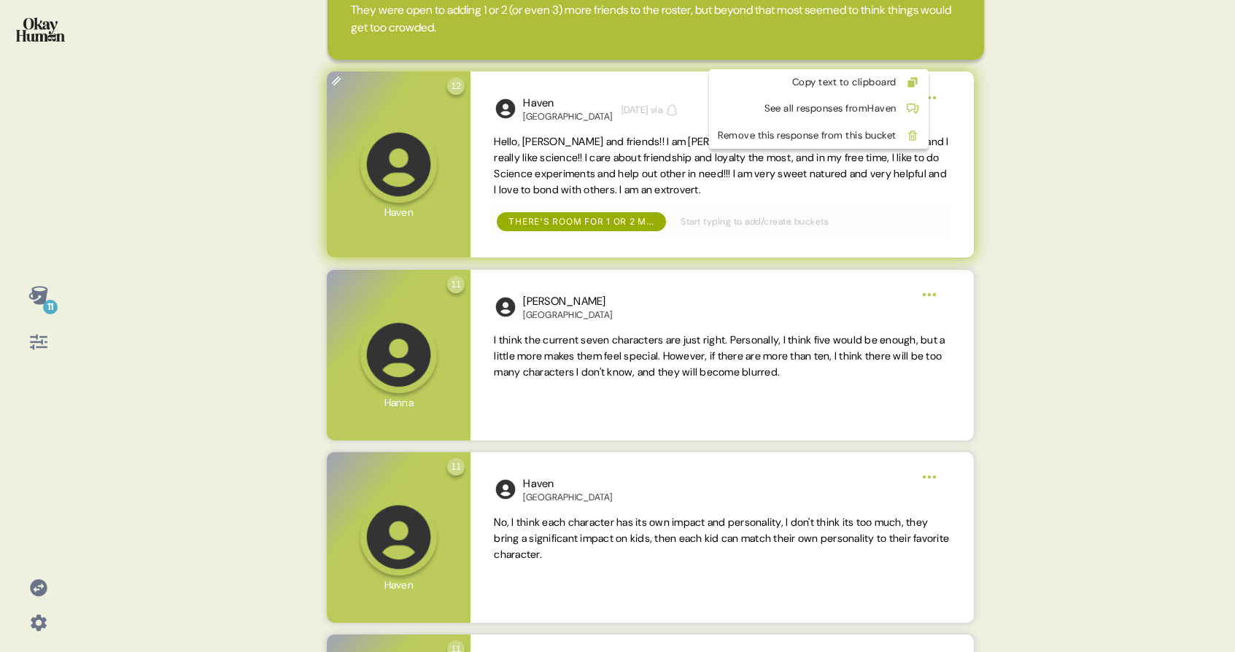
click at [940, 55] on html "11 Back There's room for 1 or 2 more characters, but Duffy & Friends is getting…" at bounding box center [617, 326] width 1235 height 652
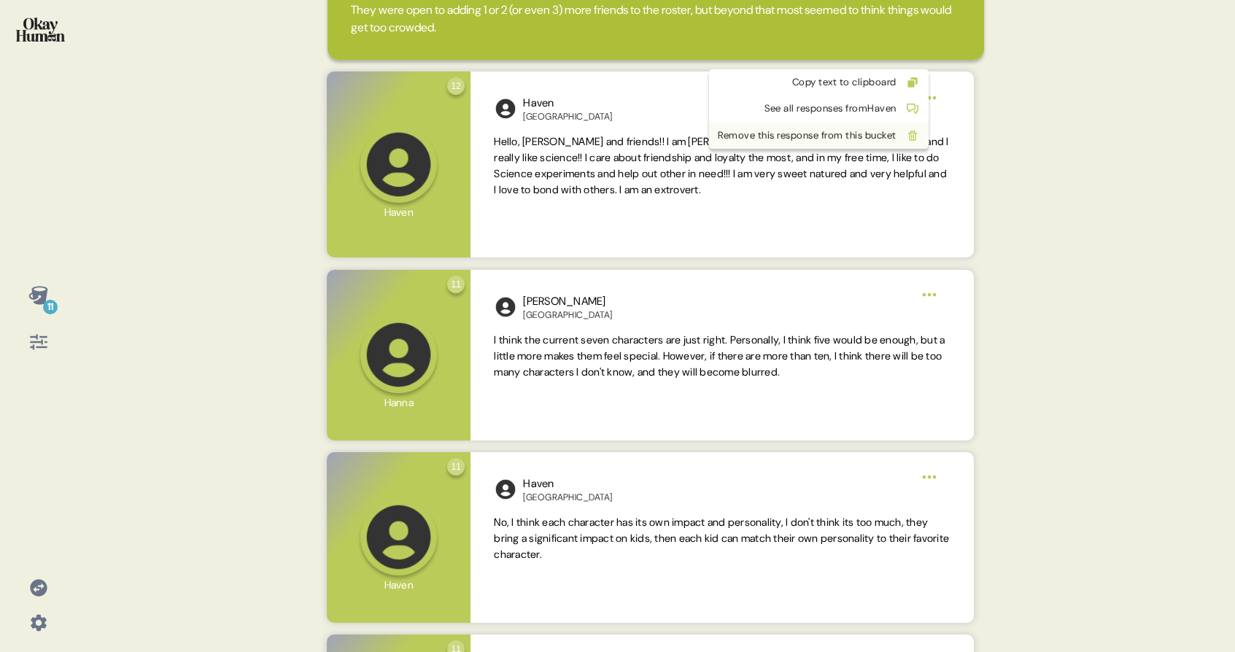
click at [897, 137] on div "Remove this response from this bucket" at bounding box center [807, 135] width 179 height 15
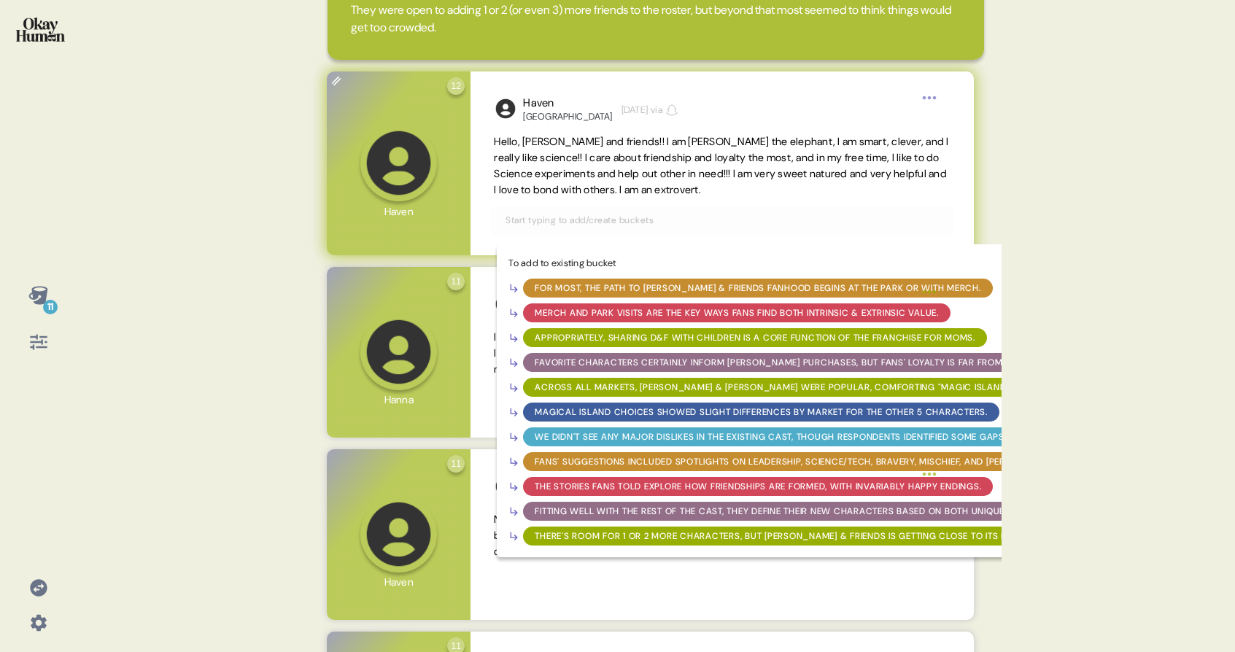
click at [735, 212] on input "text" at bounding box center [722, 220] width 450 height 16
click at [654, 505] on div "Fitting well with the rest of the cast, they define their new characters based …" at bounding box center [905, 511] width 740 height 13
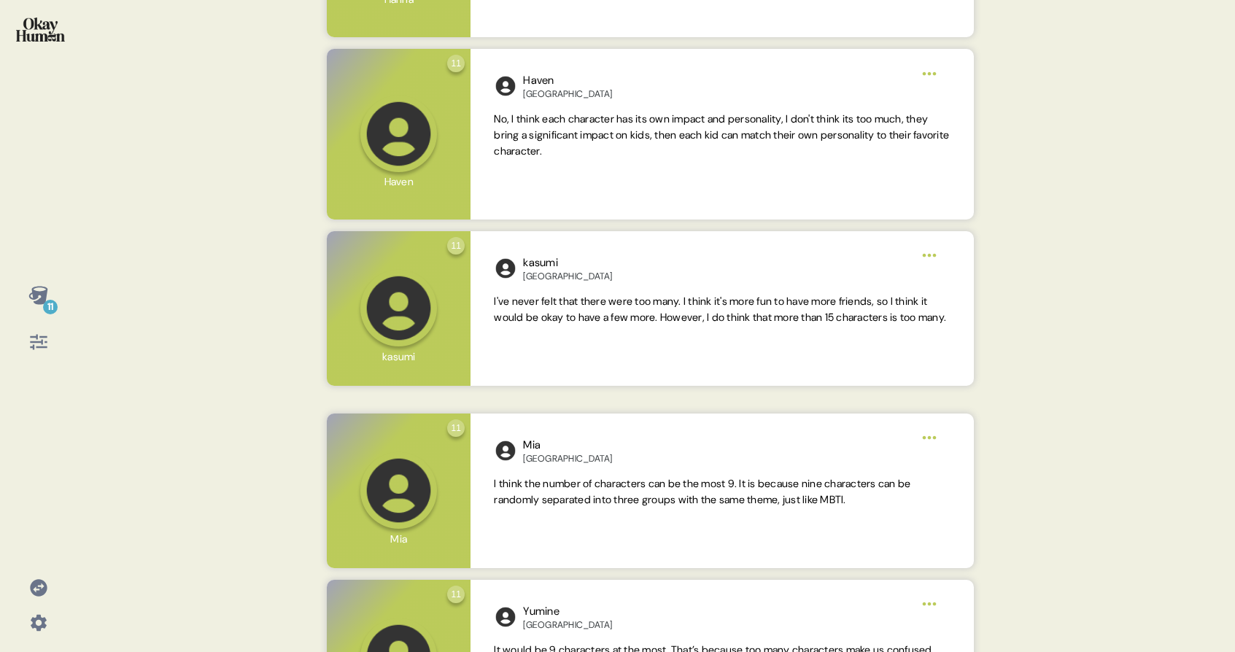
scroll to position [632, 0]
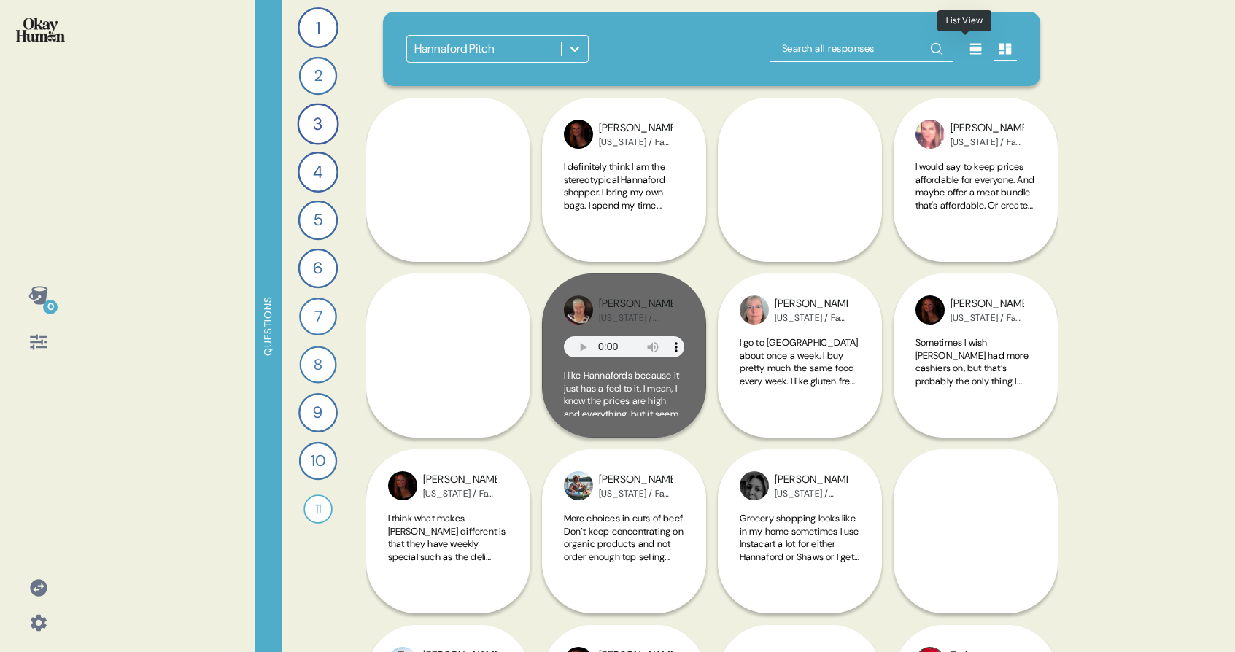
click at [969, 52] on icon at bounding box center [976, 49] width 15 height 15
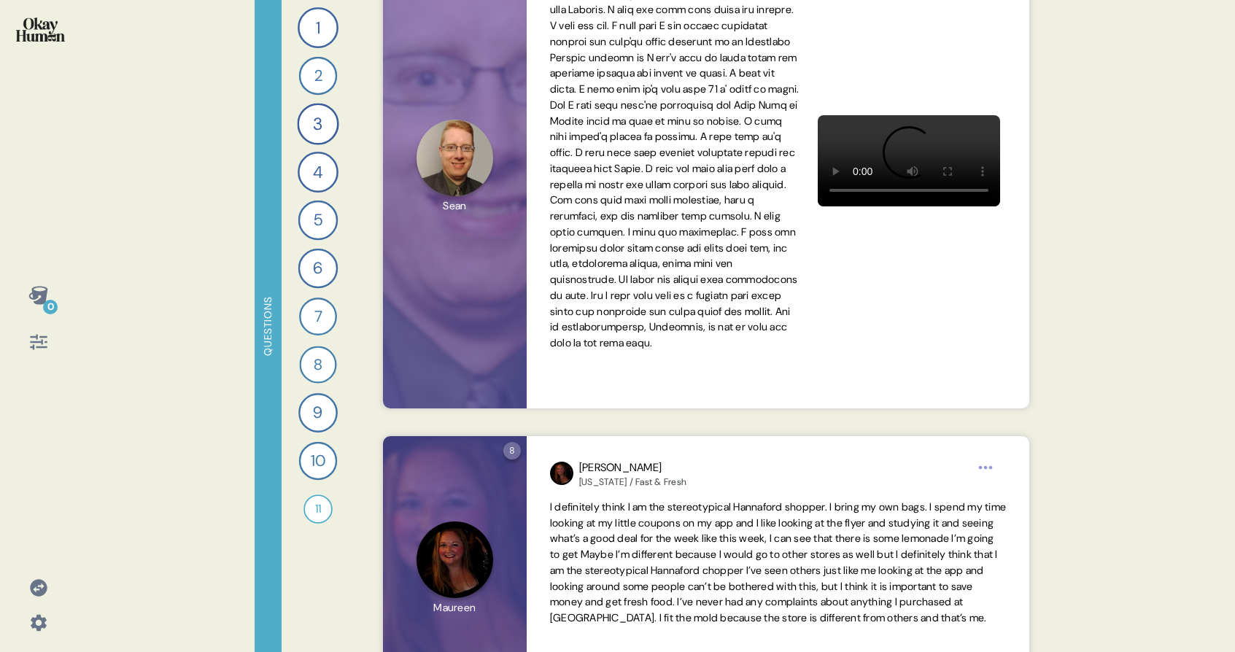
scroll to position [191, 0]
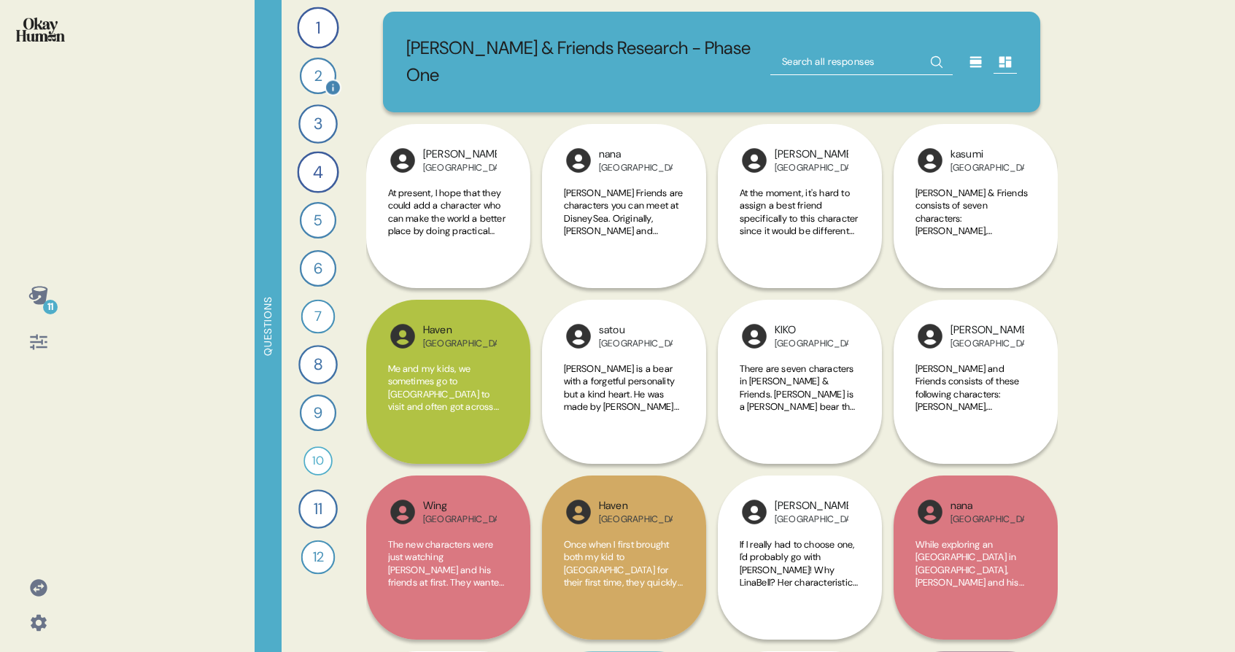
click at [322, 59] on div "2" at bounding box center [317, 76] width 36 height 36
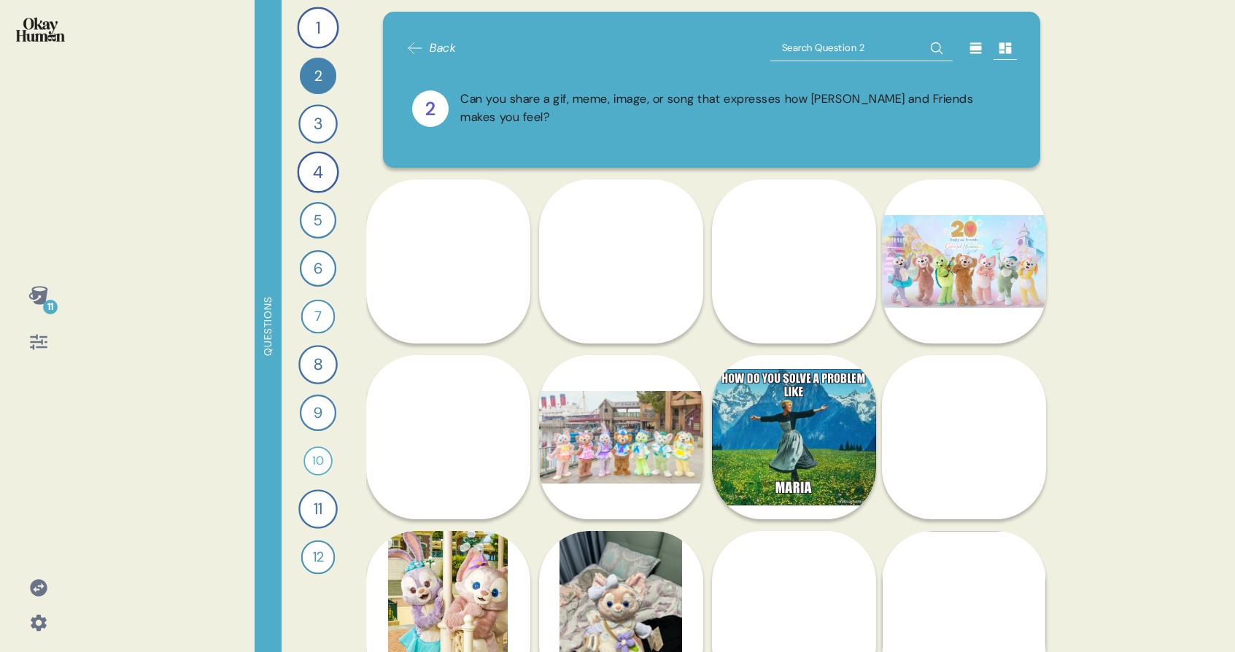
click at [976, 48] on div at bounding box center [975, 47] width 23 height 23
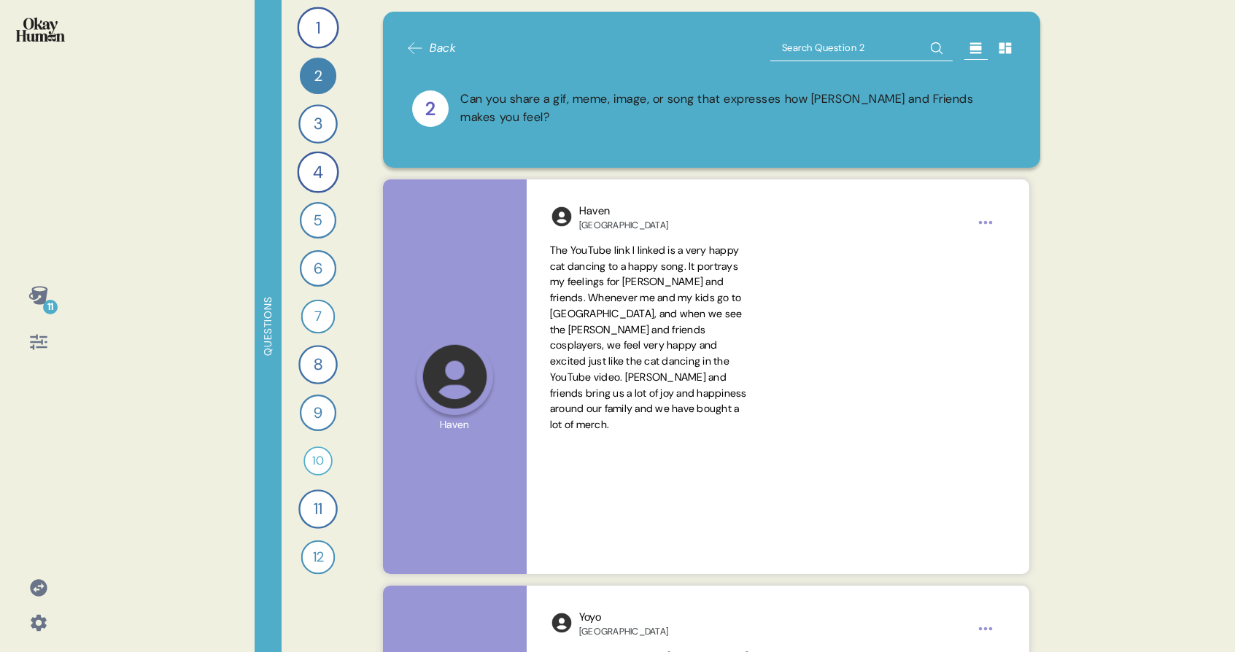
scroll to position [944, 0]
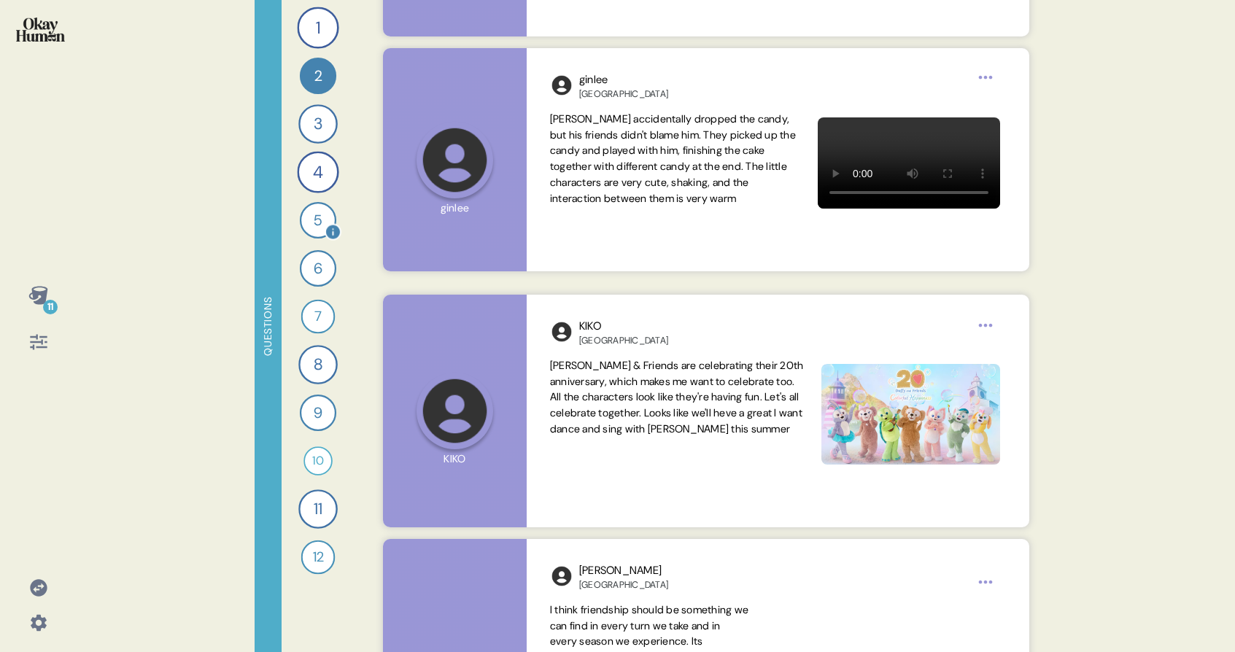
click at [312, 234] on div "5" at bounding box center [317, 220] width 36 height 36
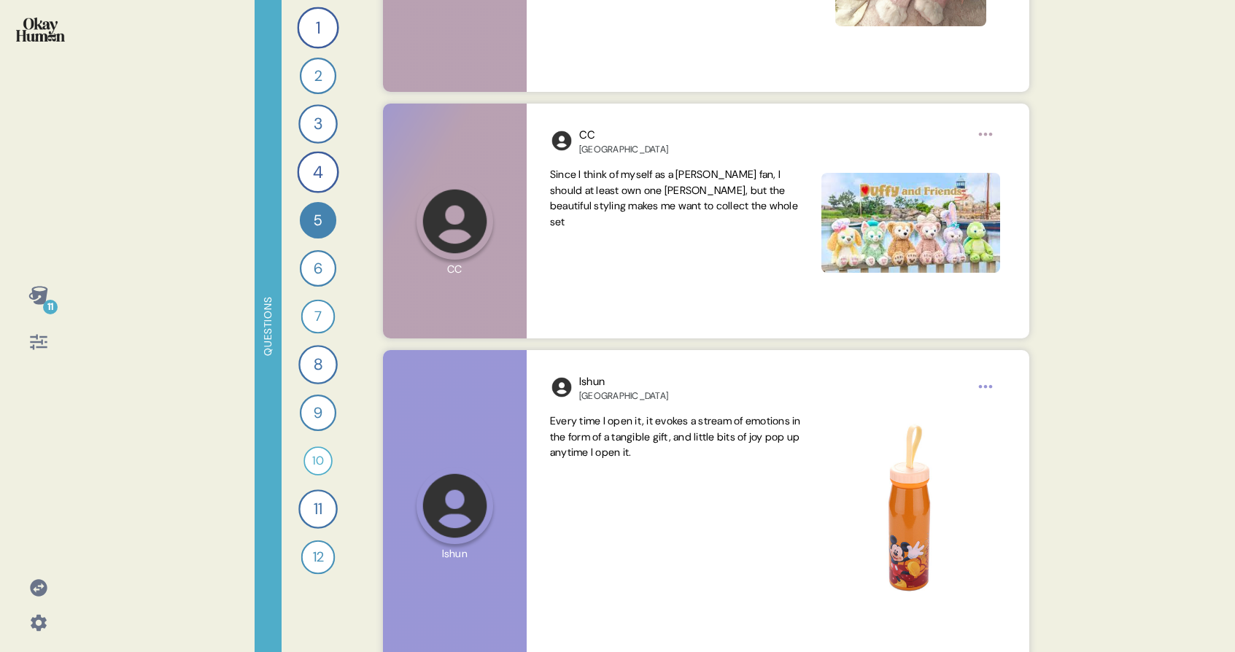
scroll to position [5244, 0]
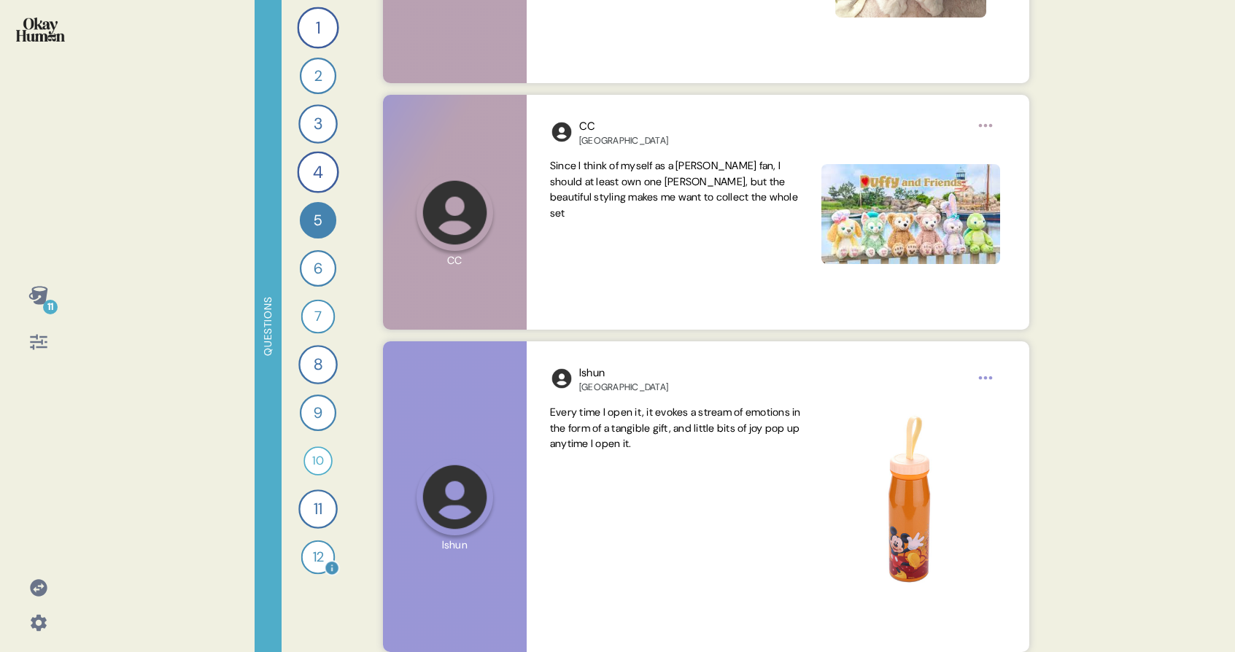
click at [314, 543] on div "12" at bounding box center [318, 558] width 34 height 34
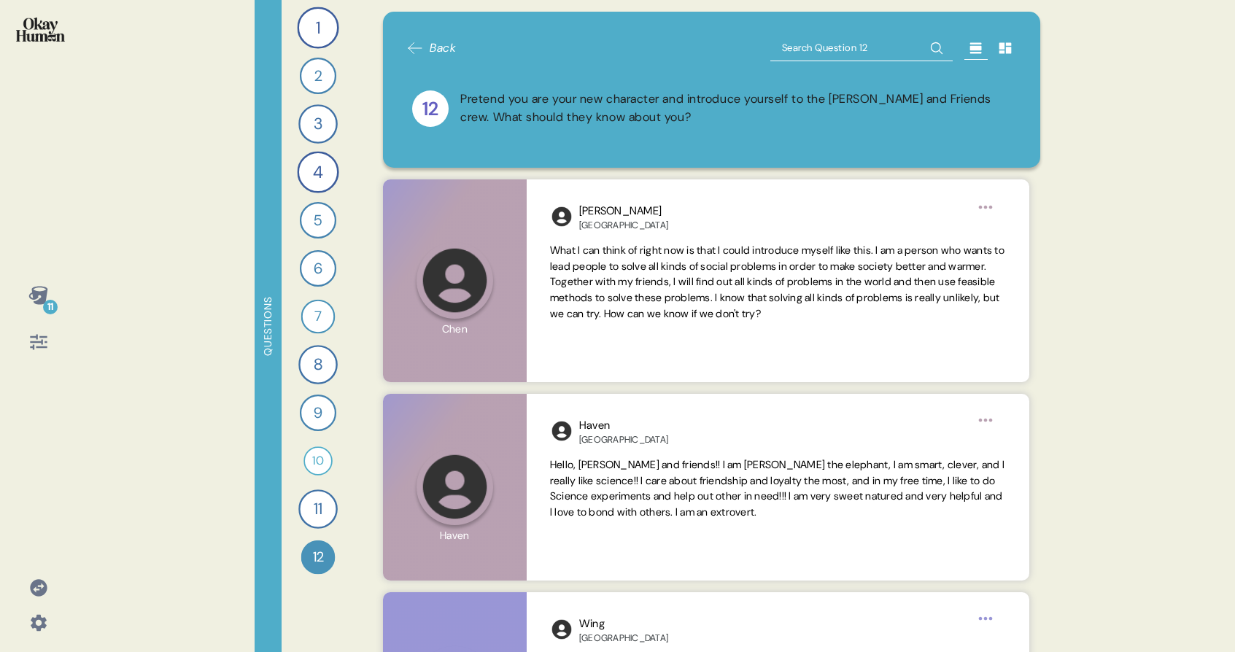
click at [40, 345] on icon at bounding box center [38, 342] width 20 height 20
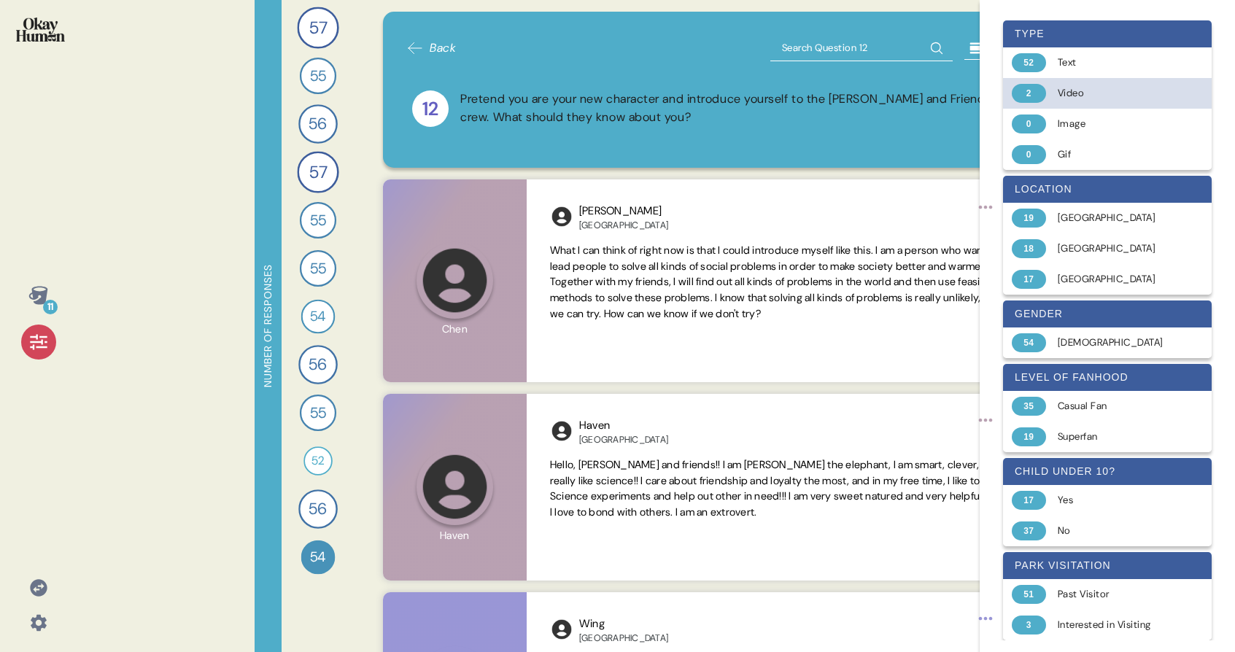
click at [1115, 93] on div "Video" at bounding box center [1116, 93] width 116 height 15
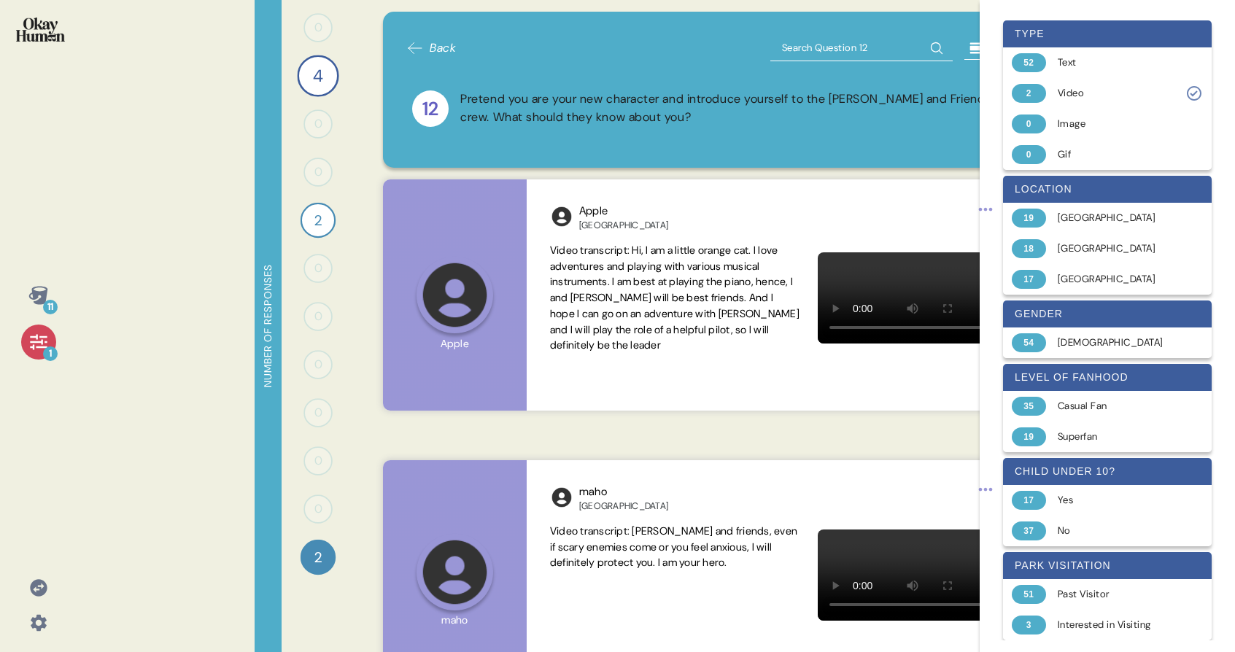
click at [36, 346] on icon at bounding box center [38, 341] width 17 height 15
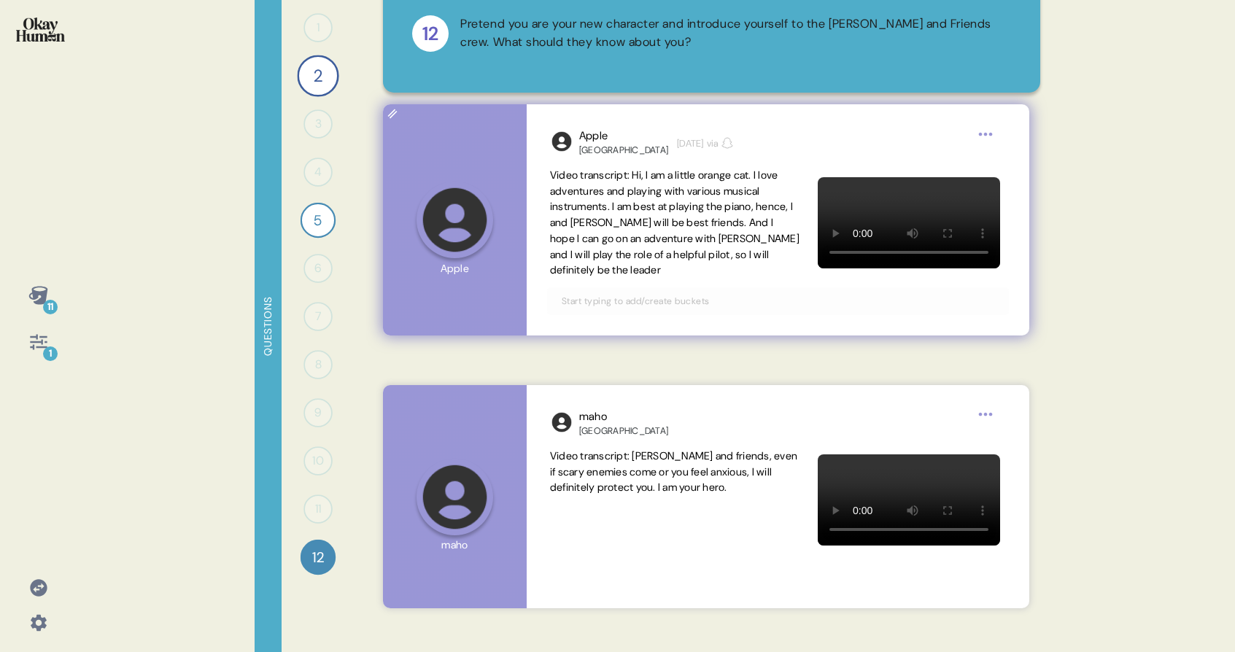
scroll to position [79, 0]
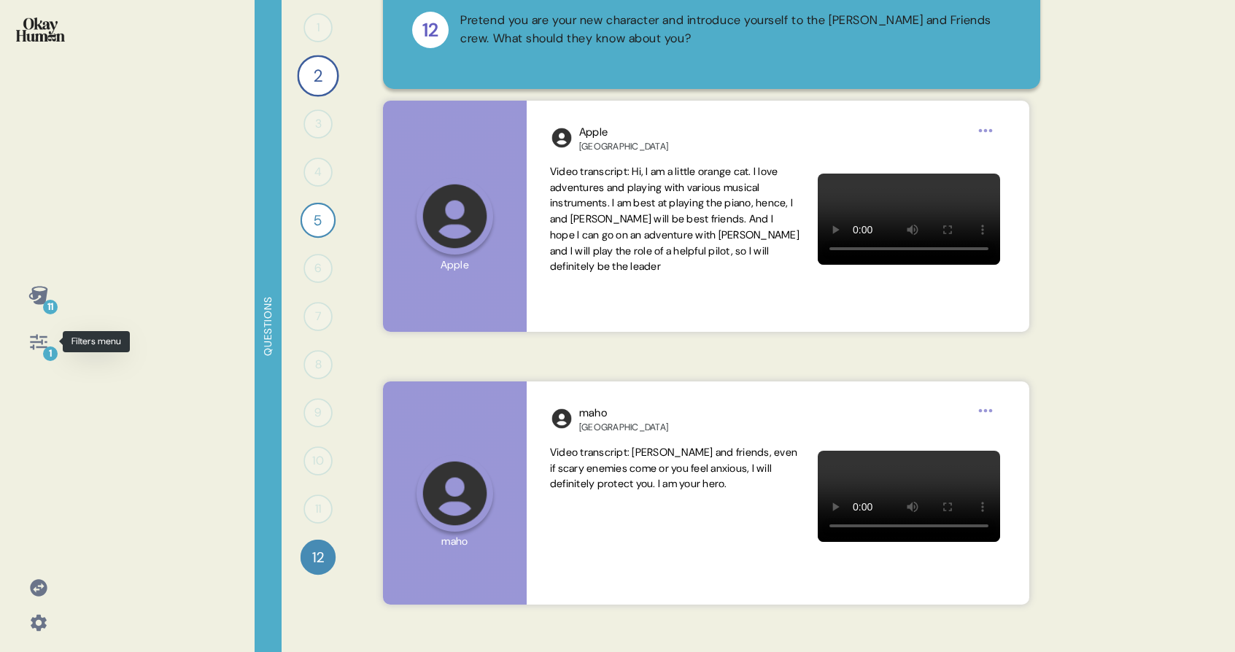
click at [32, 350] on icon at bounding box center [38, 342] width 20 height 20
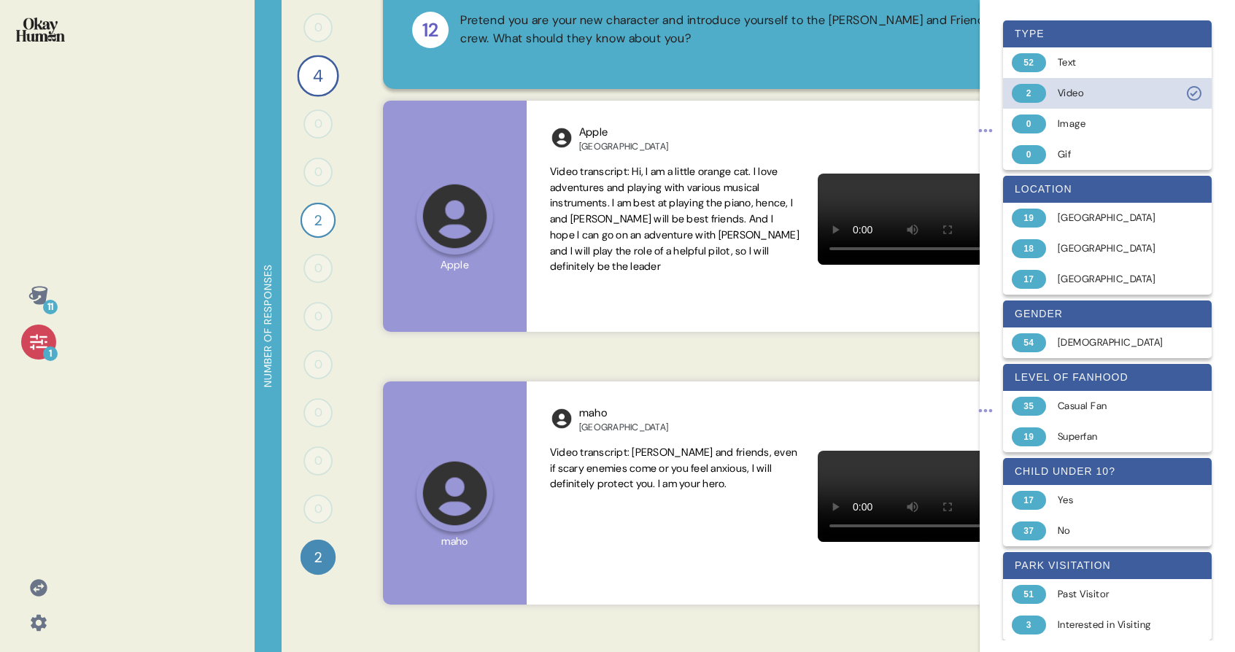
click at [1121, 94] on div "Video" at bounding box center [1116, 93] width 116 height 15
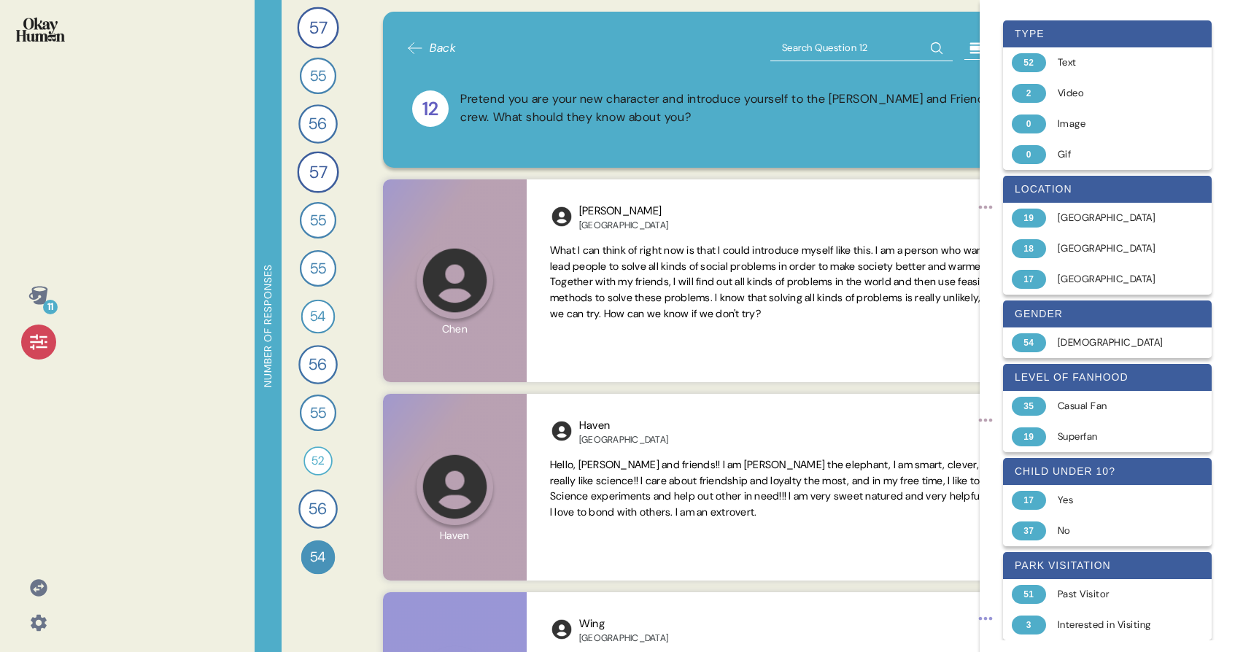
click at [44, 38] on img at bounding box center [40, 30] width 49 height 24
